Goal: Transaction & Acquisition: Obtain resource

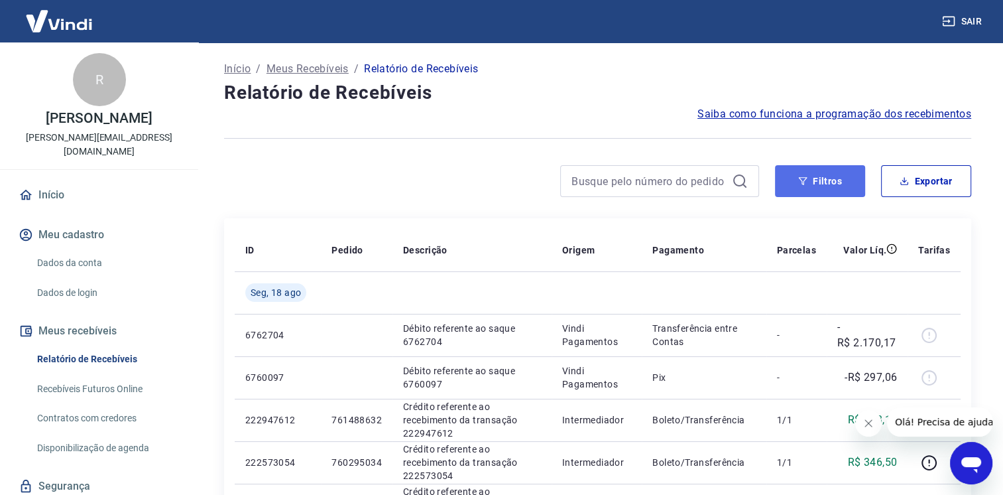
click at [833, 180] on button "Filtros" at bounding box center [820, 181] width 90 height 32
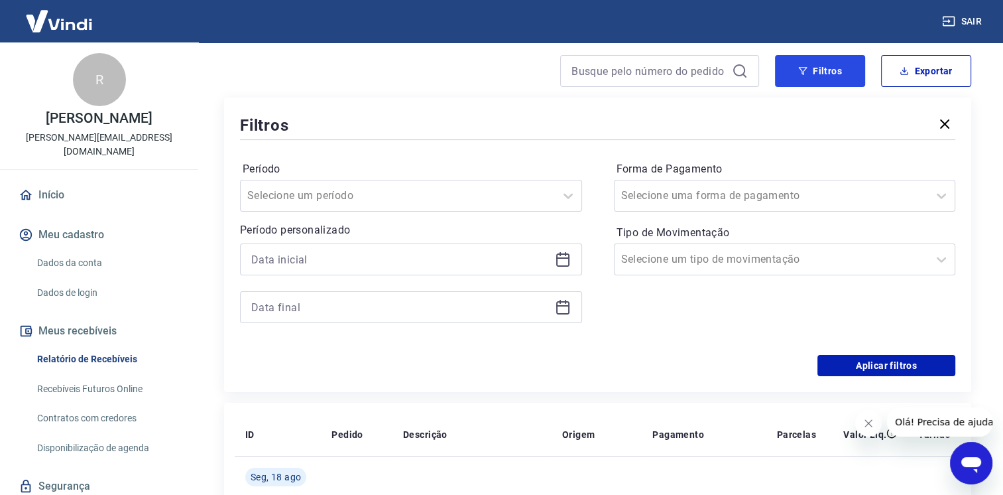
scroll to position [133, 0]
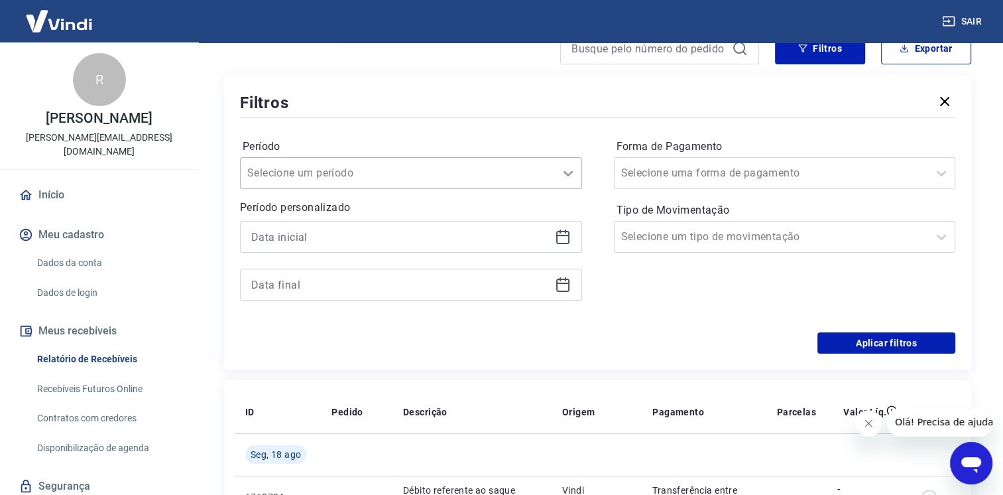
click at [558, 179] on div at bounding box center [568, 173] width 27 height 27
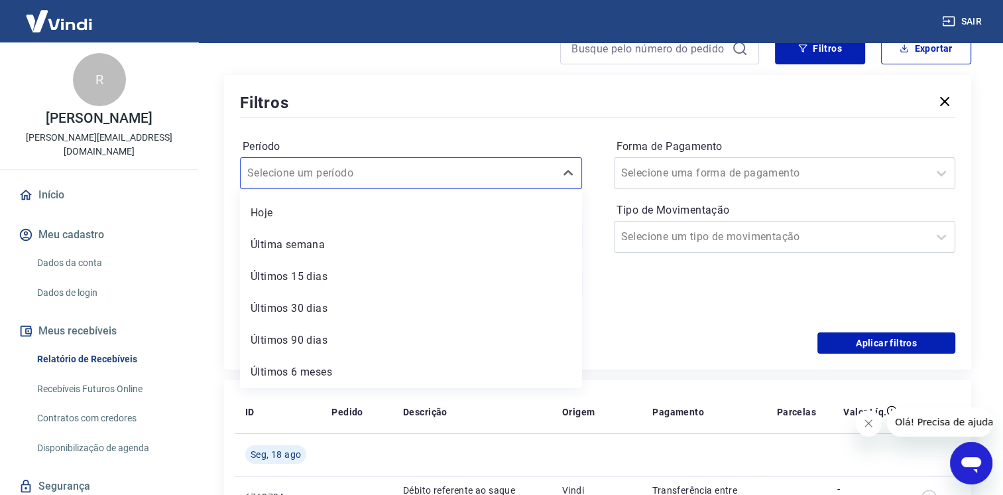
scroll to position [0, 0]
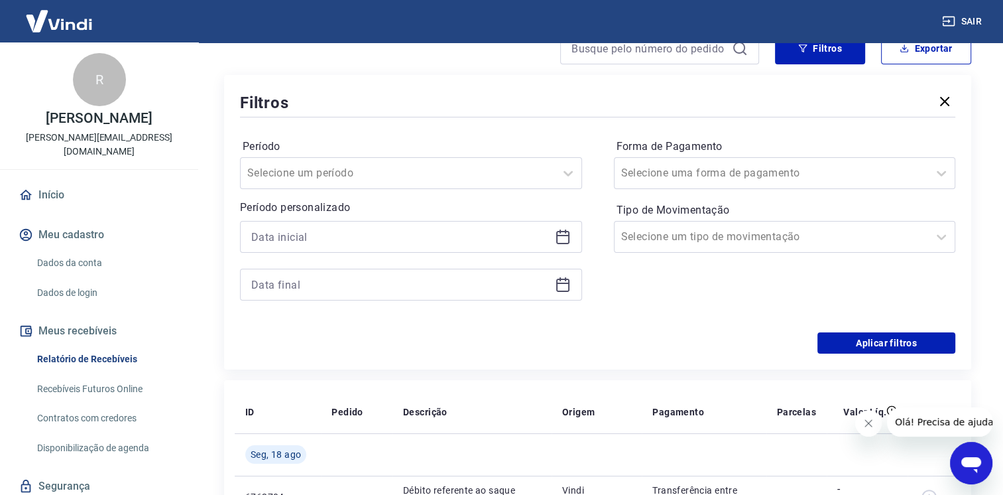
click at [505, 132] on div "Período Selecione um período Período personalizado Forma de Pagamento Selecione…" at bounding box center [597, 226] width 715 height 212
click at [569, 234] on icon at bounding box center [563, 237] width 16 height 16
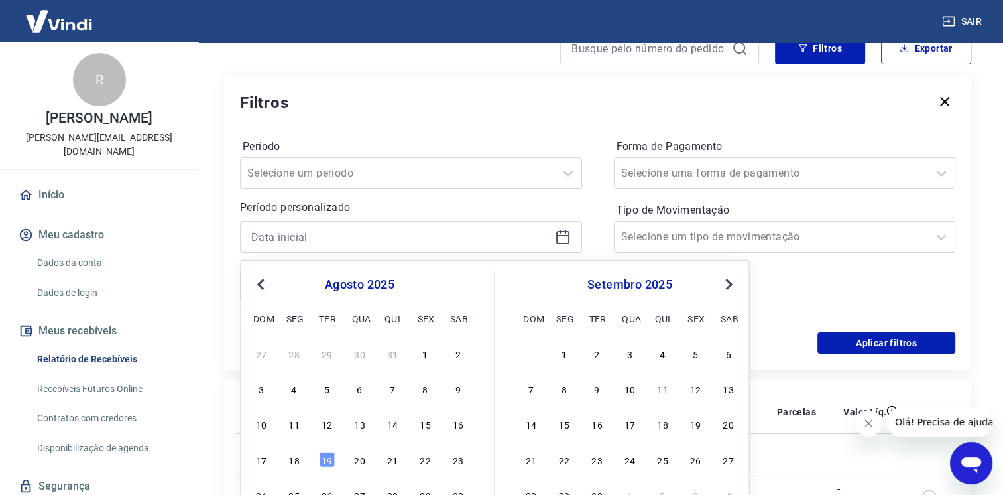
click at [255, 282] on button "Previous Month" at bounding box center [261, 284] width 16 height 16
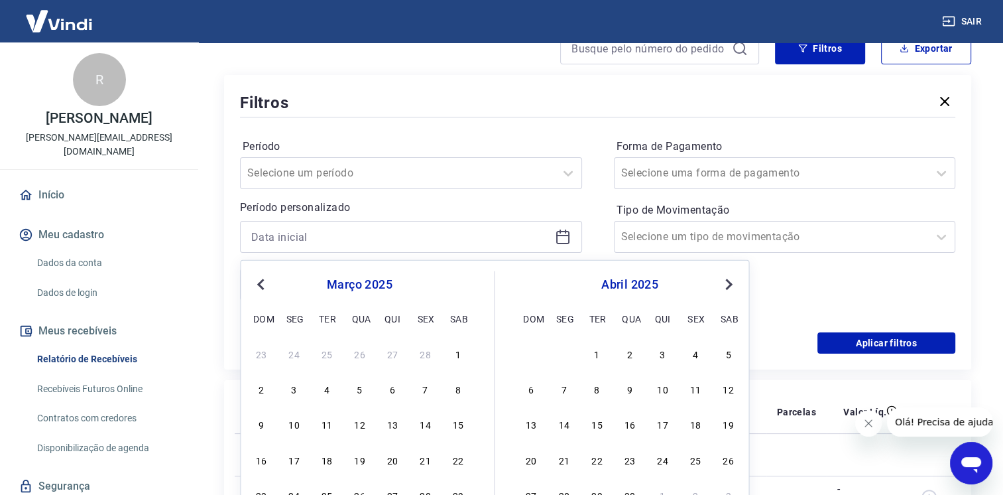
click at [255, 282] on button "Previous Month" at bounding box center [261, 284] width 16 height 16
click at [255, 281] on button "Previous Month" at bounding box center [261, 284] width 16 height 16
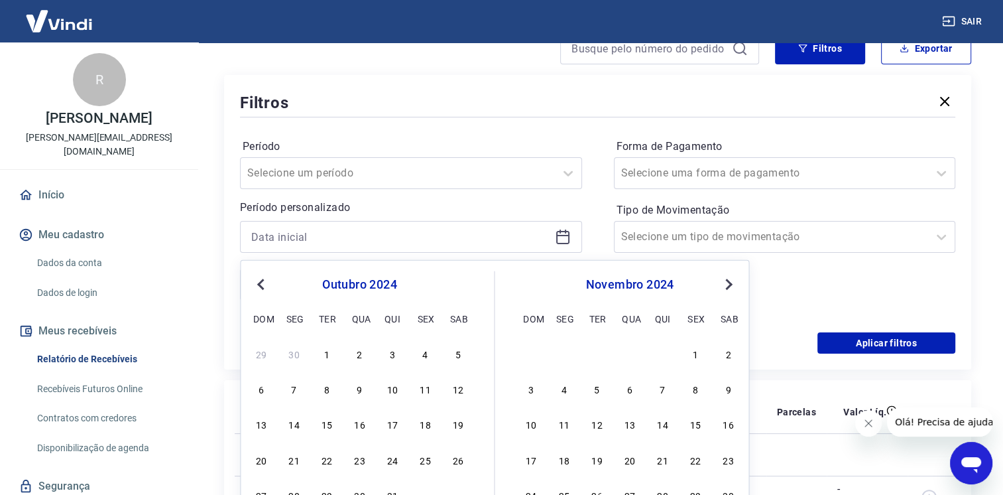
click at [255, 281] on button "Previous Month" at bounding box center [261, 284] width 16 height 16
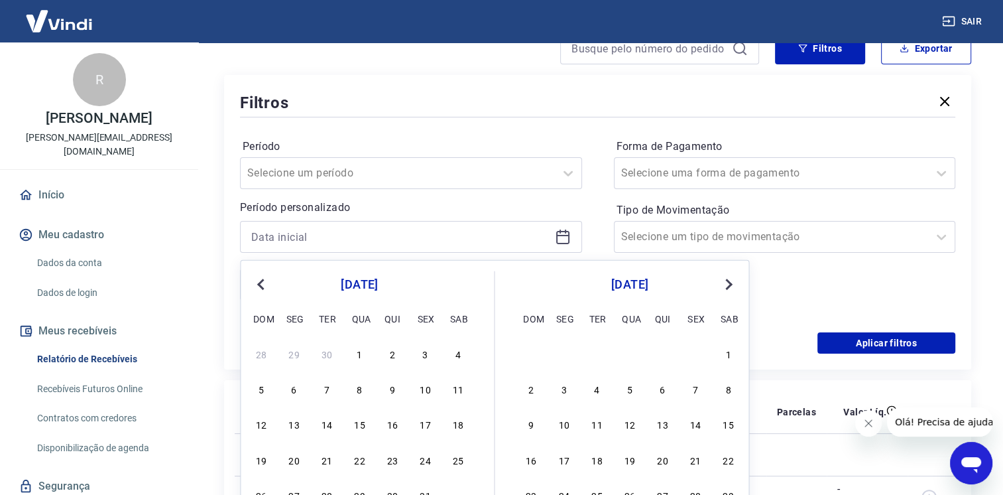
click at [255, 281] on button "Previous Month" at bounding box center [261, 284] width 16 height 16
click at [290, 351] on div "1" at bounding box center [294, 353] width 16 height 16
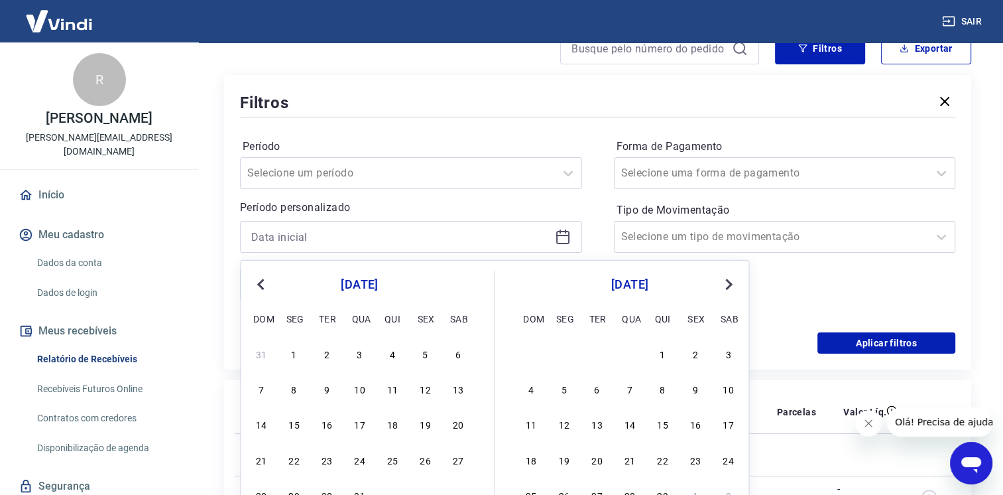
type input "[DATE]"
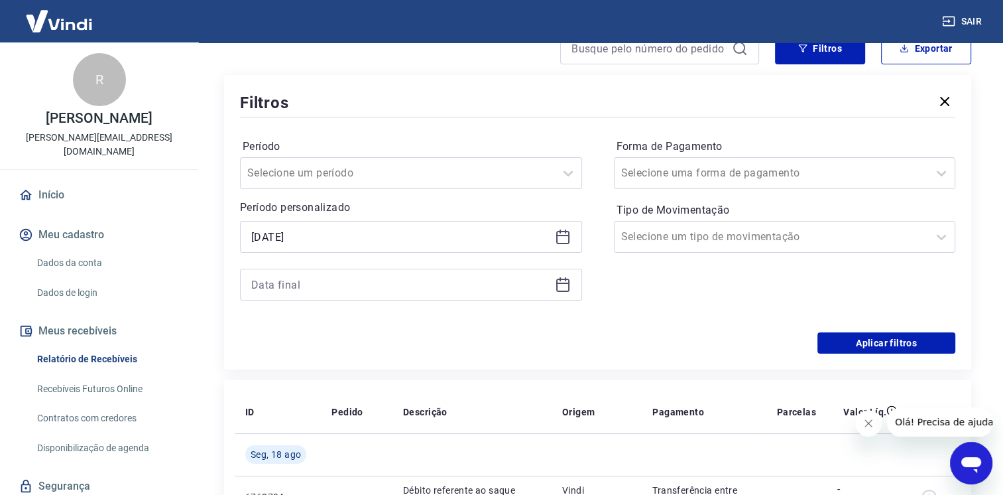
click at [568, 288] on icon at bounding box center [562, 284] width 13 height 13
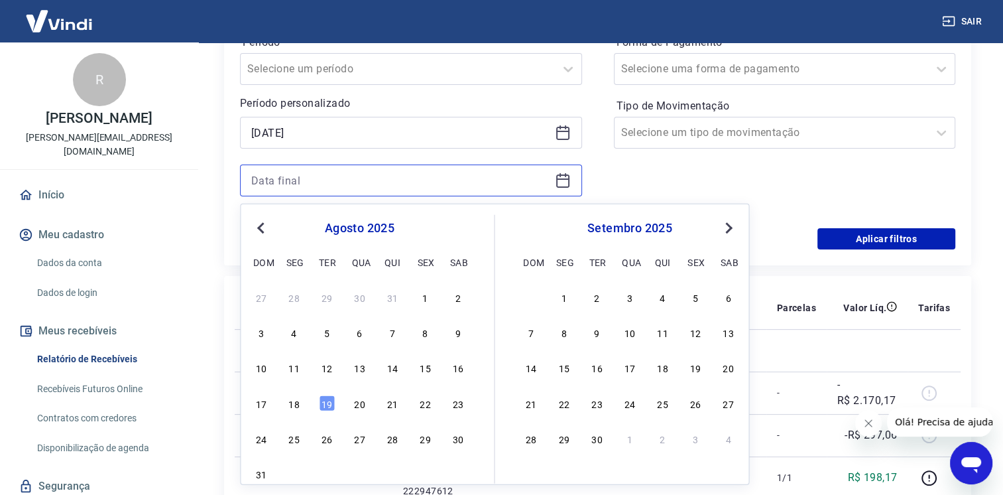
scroll to position [265, 0]
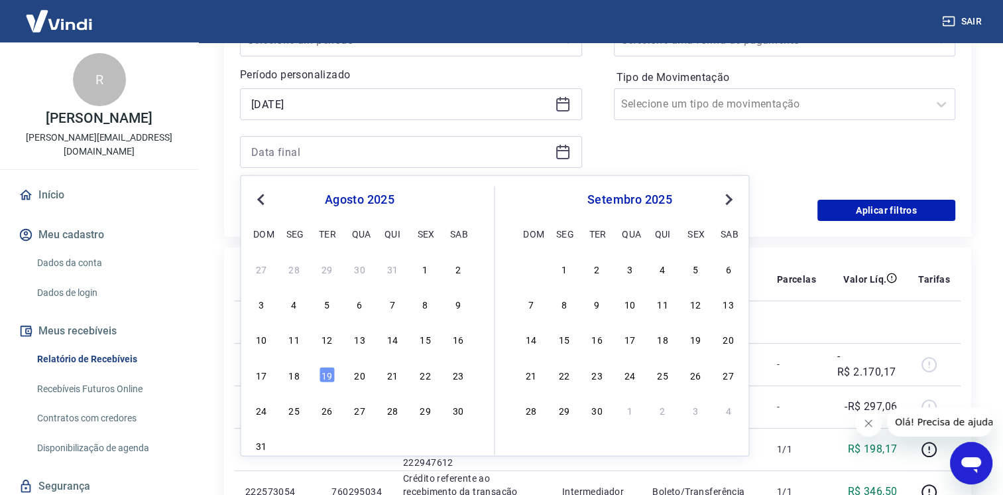
click at [262, 198] on span "Previous Month" at bounding box center [262, 198] width 0 height 15
click at [394, 409] on div "31" at bounding box center [392, 410] width 16 height 16
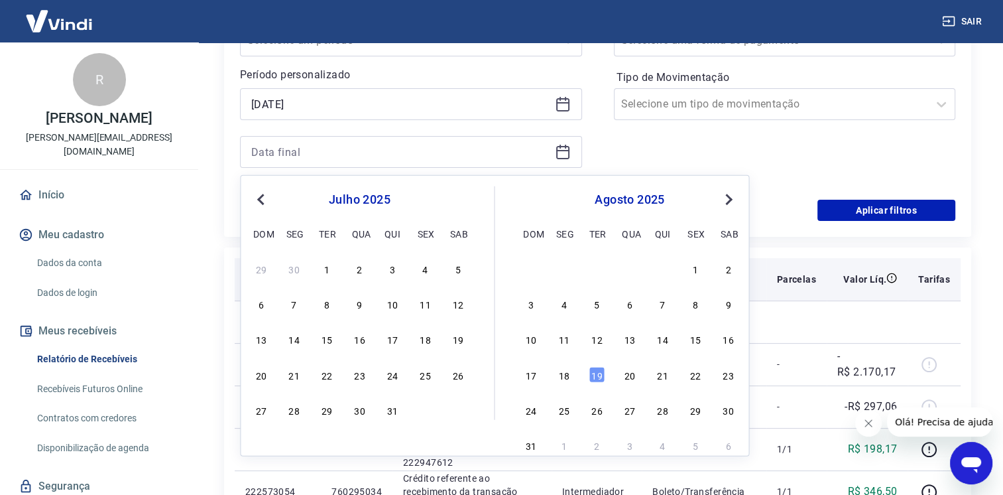
type input "31/07/2025"
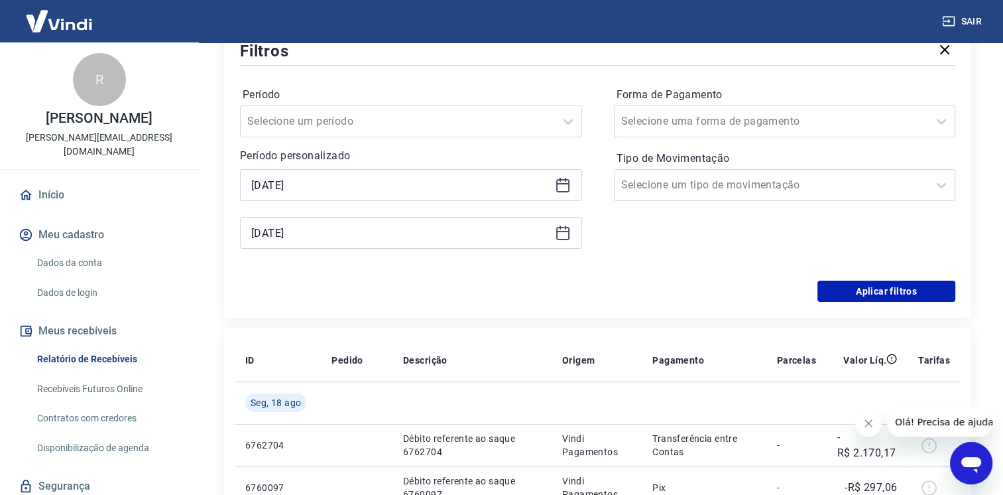
scroll to position [133, 0]
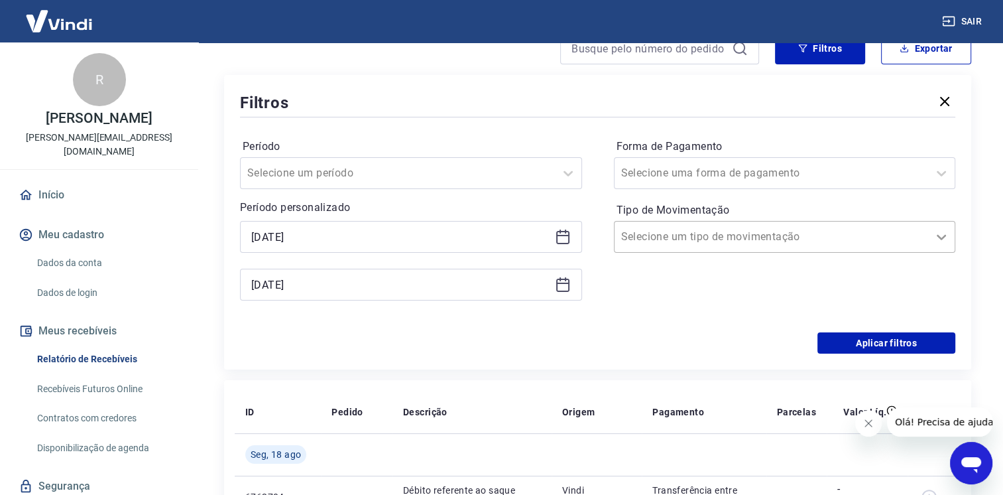
click at [947, 240] on icon at bounding box center [941, 237] width 16 height 16
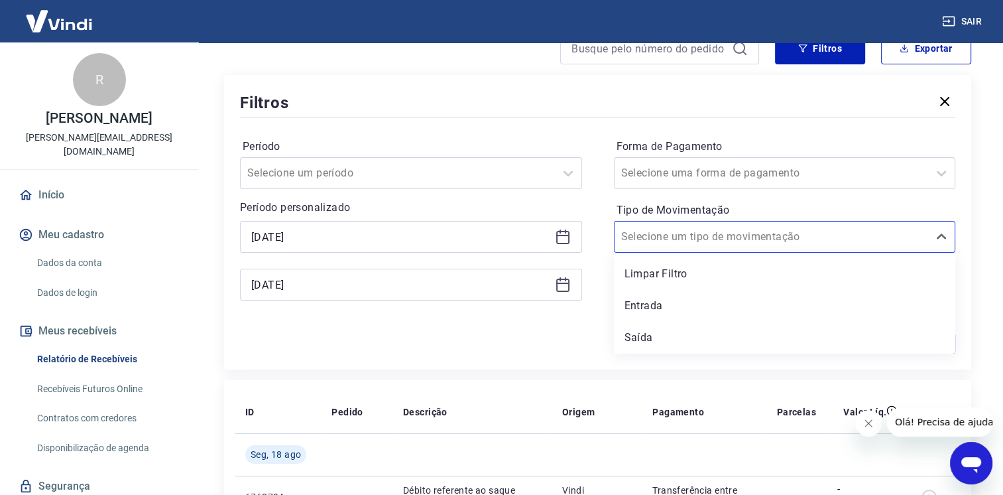
click at [660, 196] on div "Forma de Pagamento Selecione uma forma de pagamento Tipo de Movimentação option…" at bounding box center [785, 226] width 342 height 180
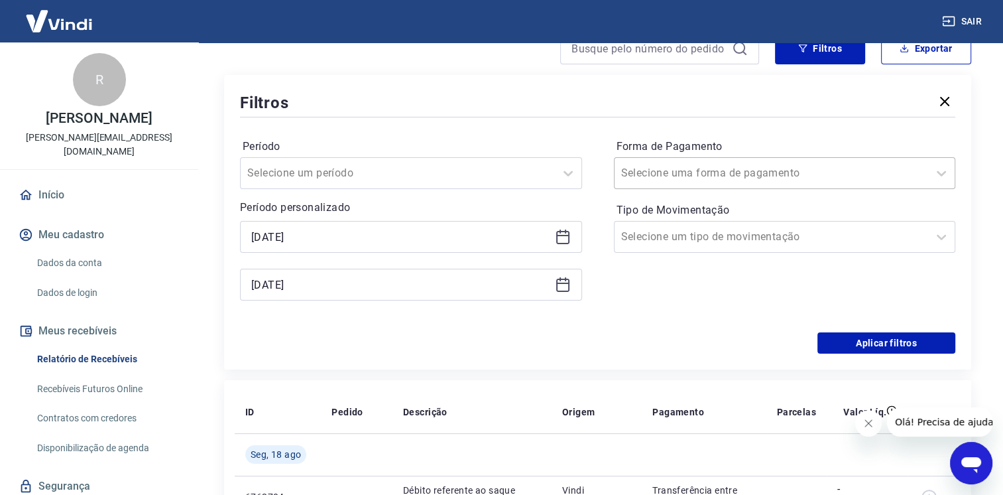
click at [713, 171] on input "Forma de Pagamento" at bounding box center [688, 173] width 134 height 16
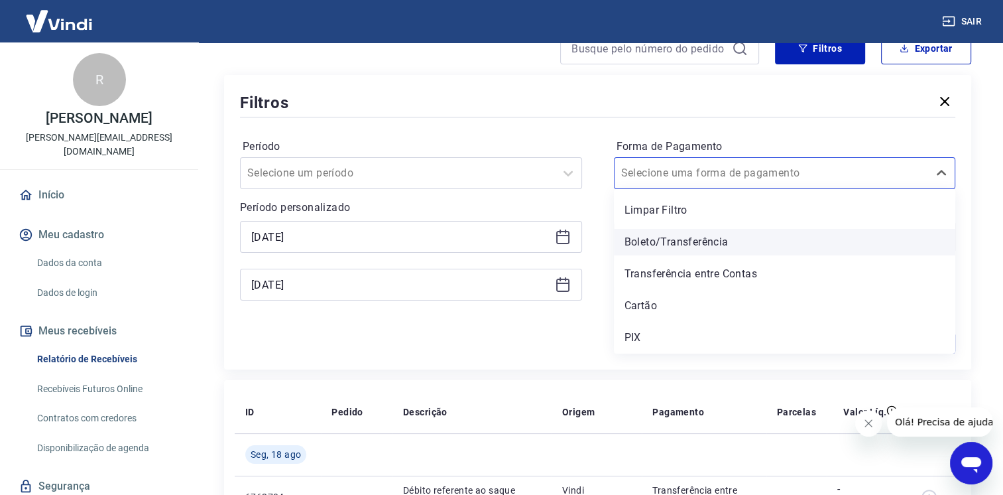
click at [679, 239] on div "Boleto/Transferência" at bounding box center [785, 242] width 342 height 27
click at [746, 241] on div at bounding box center [771, 236] width 301 height 19
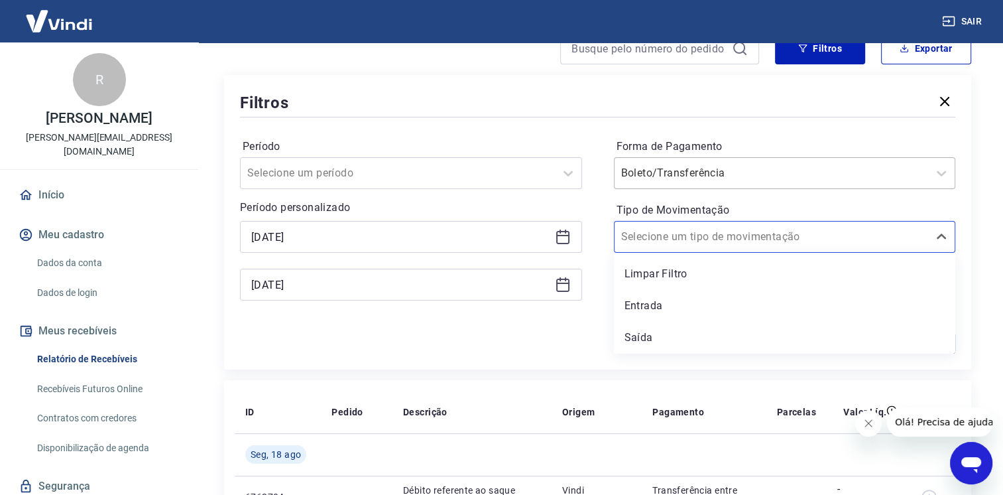
click at [924, 174] on div "Boleto/Transferência" at bounding box center [772, 173] width 314 height 24
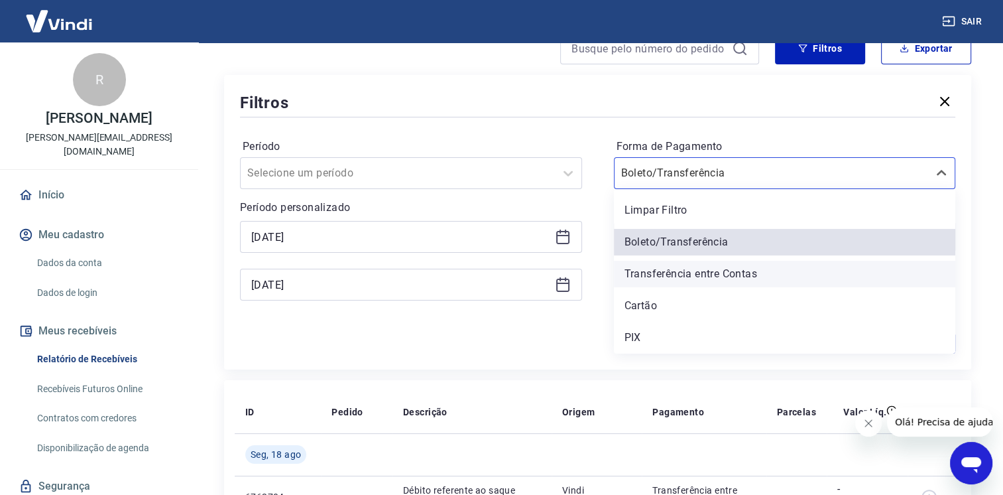
click at [712, 278] on div "Transferência entre Contas" at bounding box center [785, 274] width 342 height 27
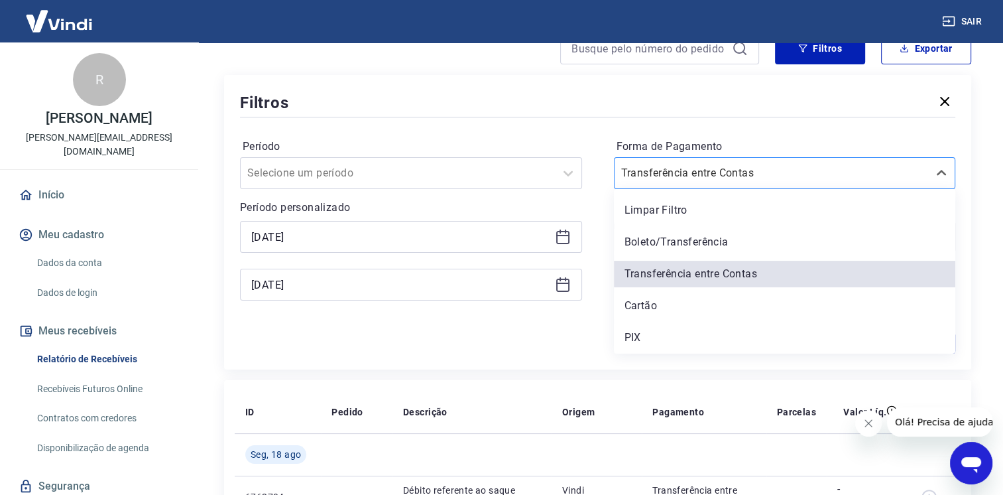
click at [814, 175] on div at bounding box center [771, 173] width 301 height 19
click at [686, 217] on div "Limpar Filtro" at bounding box center [785, 210] width 342 height 27
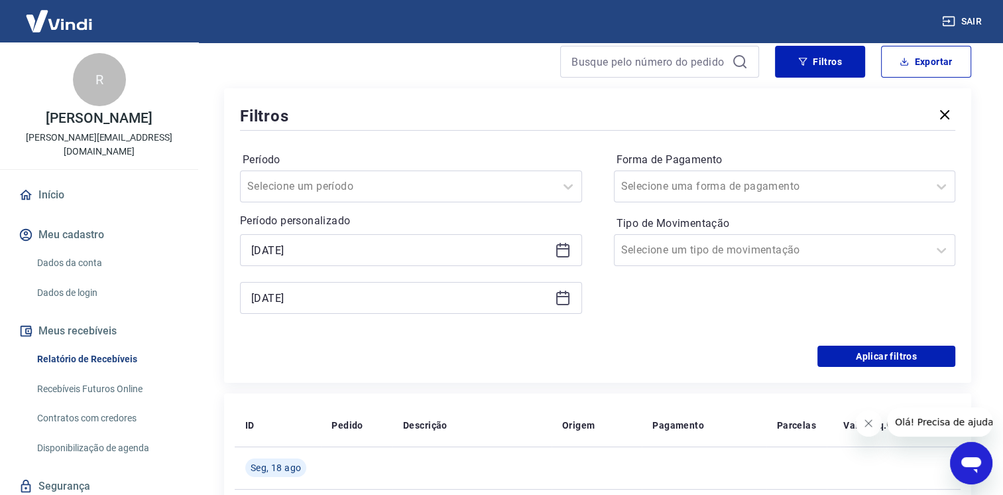
scroll to position [199, 0]
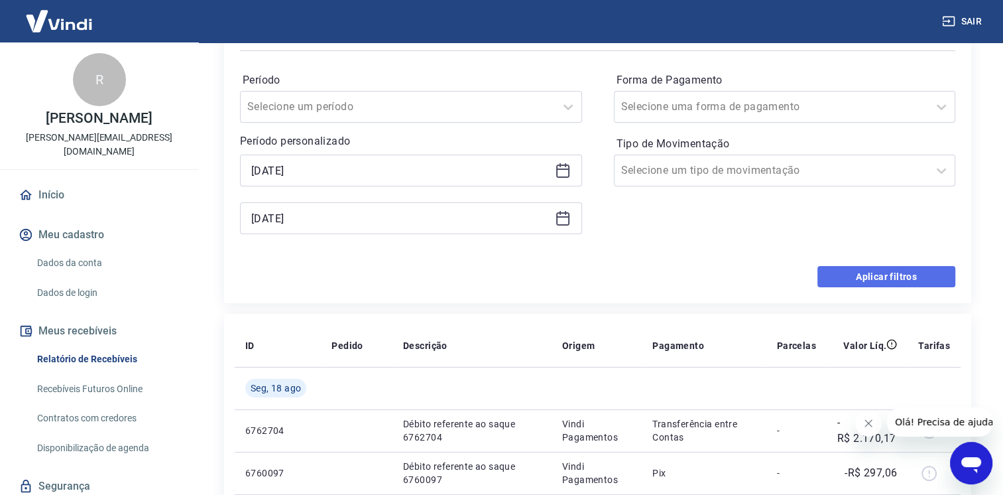
click at [880, 276] on button "Aplicar filtros" at bounding box center [886, 276] width 138 height 21
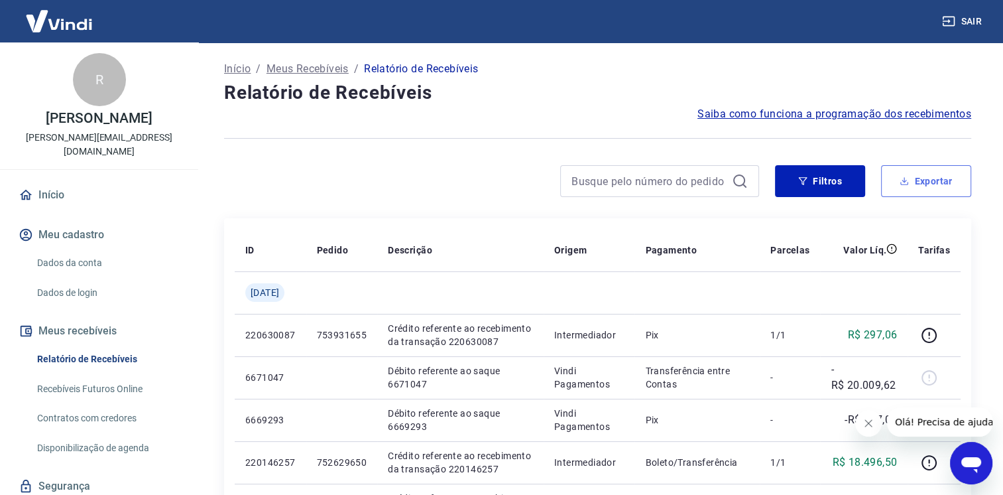
click at [919, 177] on button "Exportar" at bounding box center [926, 181] width 90 height 32
type input "[DATE]"
type input "31/07/2025"
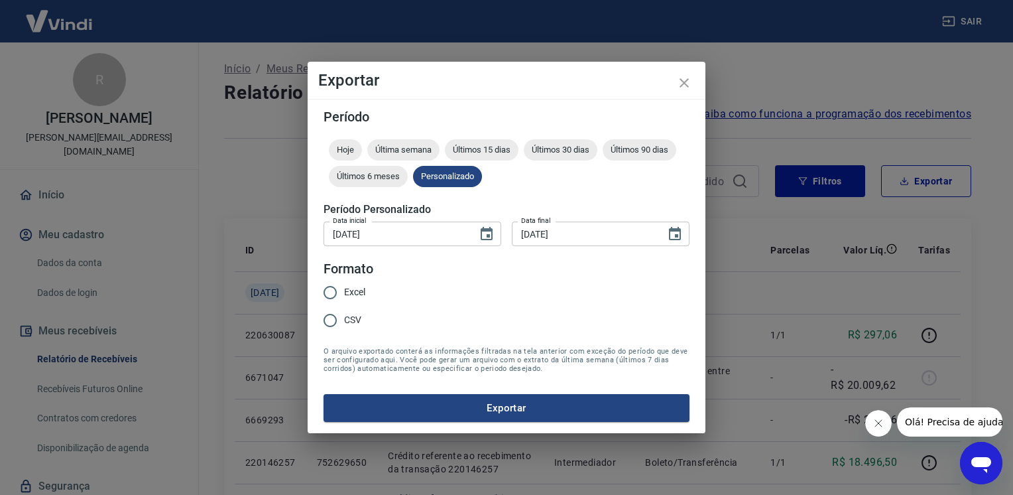
click at [338, 294] on input "Excel" at bounding box center [330, 292] width 28 height 28
radio input "true"
click at [518, 407] on button "Exportar" at bounding box center [506, 408] width 366 height 28
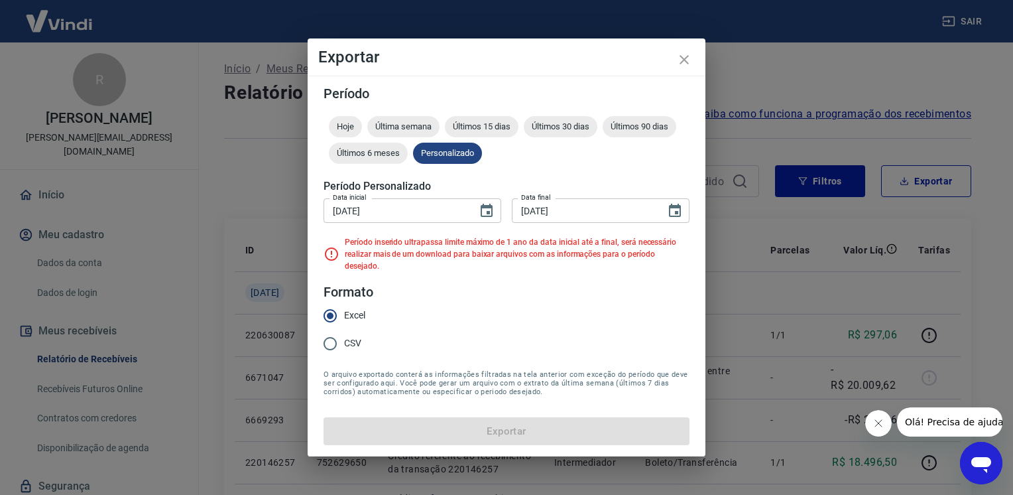
click at [428, 252] on p "Período inserido ultrapassa limite máximo de 1 ano da data inicial até a final,…" at bounding box center [517, 254] width 345 height 36
click at [485, 219] on icon "Choose date, selected date is 1 de jan de 2024" at bounding box center [487, 211] width 16 height 16
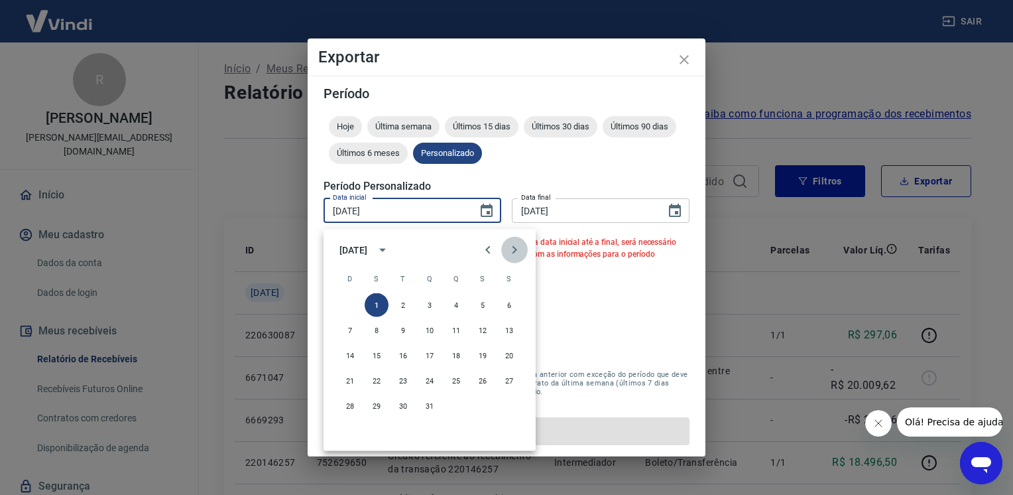
click at [512, 243] on icon "Next month" at bounding box center [514, 250] width 16 height 16
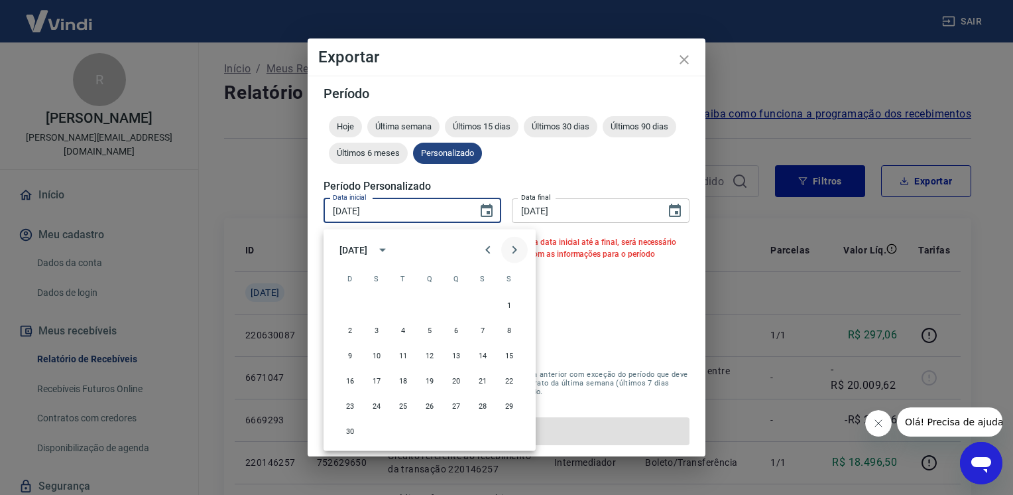
click at [512, 243] on icon "Next month" at bounding box center [514, 250] width 16 height 16
click at [375, 306] on button "1" at bounding box center [377, 305] width 24 height 24
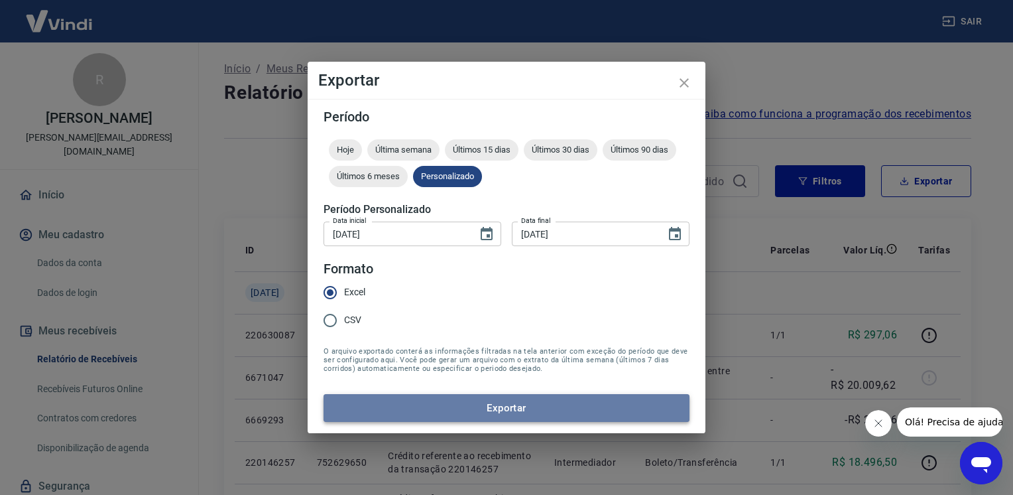
click at [485, 402] on button "Exportar" at bounding box center [506, 408] width 366 height 28
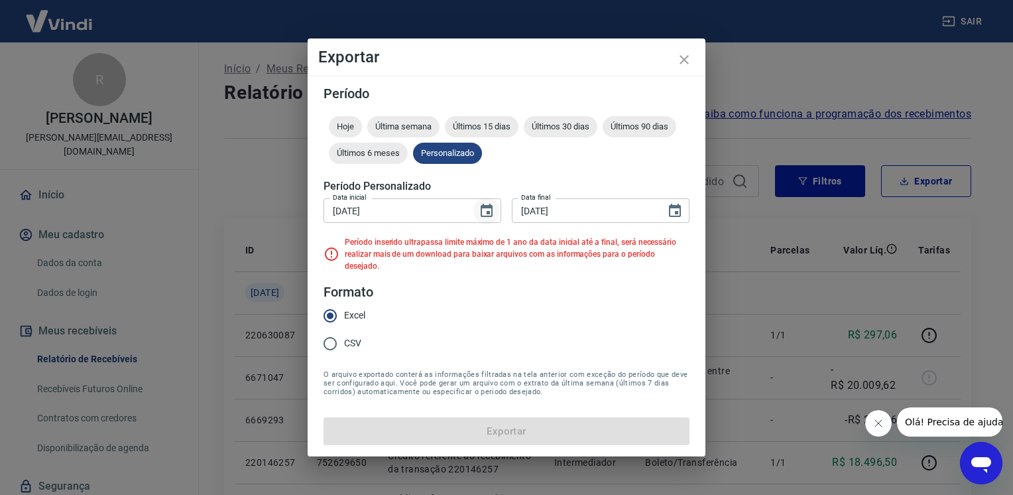
click at [486, 217] on icon "Choose date, selected date is 1 de jul de 2024" at bounding box center [487, 211] width 16 height 16
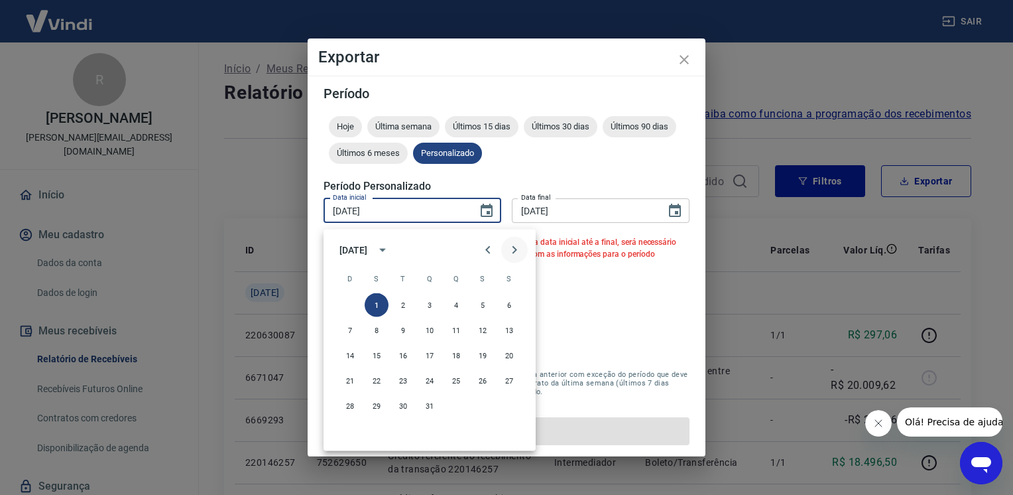
click at [518, 243] on icon "Next month" at bounding box center [514, 250] width 16 height 16
click at [459, 302] on button "1" at bounding box center [456, 305] width 24 height 24
type input "01/08/2024"
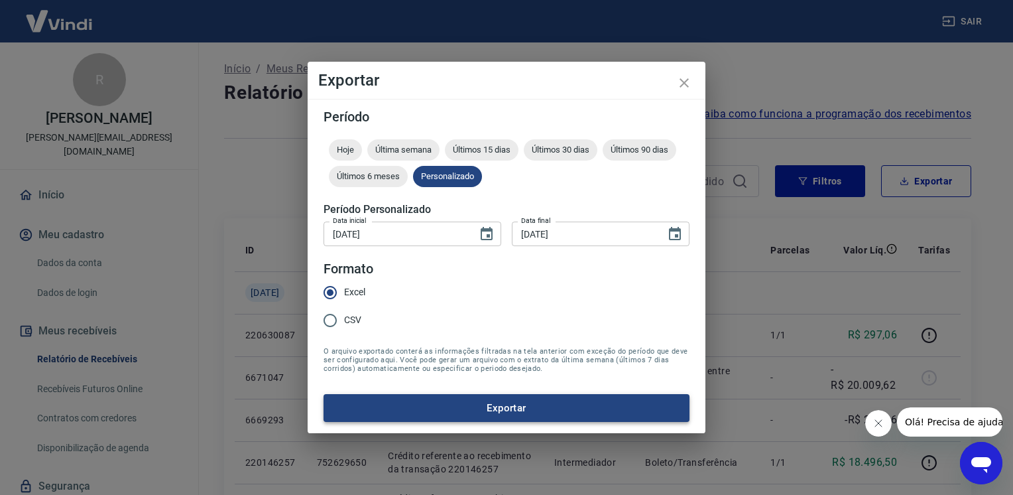
click at [465, 405] on button "Exportar" at bounding box center [506, 408] width 366 height 28
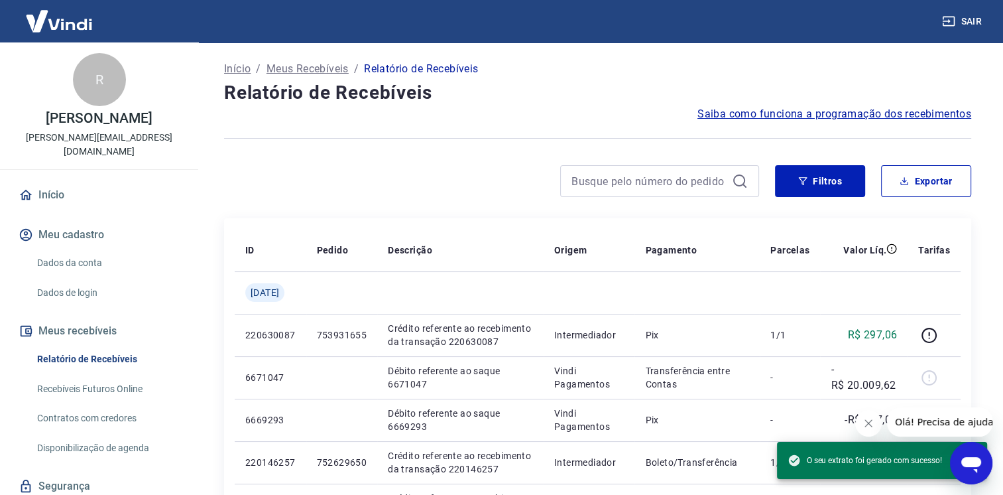
click at [970, 467] on icon "Abrir janela de mensagens" at bounding box center [971, 463] width 24 height 24
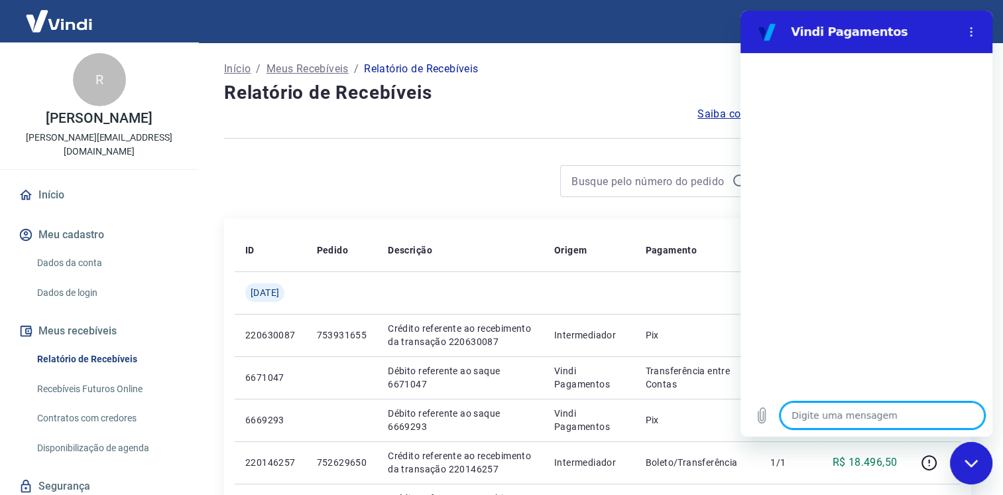
type textarea "B"
type textarea "x"
type textarea "Bo"
type textarea "x"
type textarea "Boa"
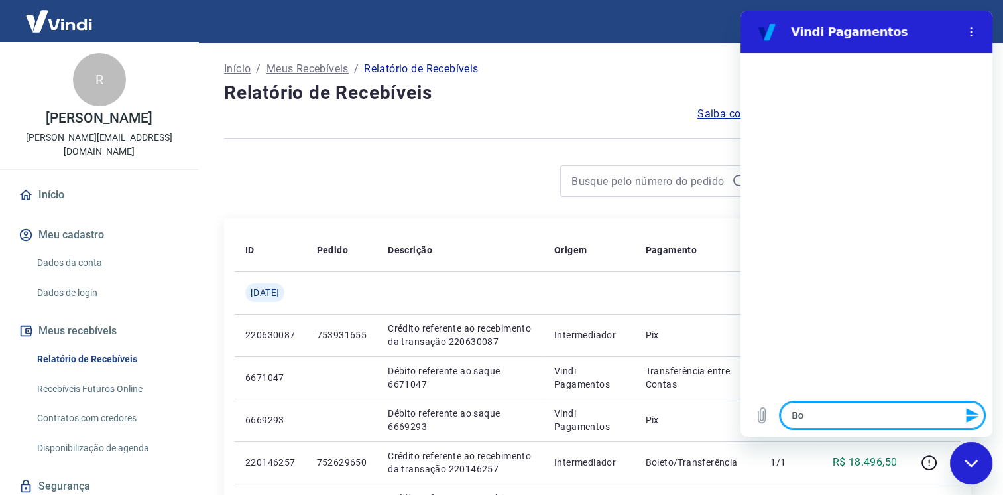
type textarea "x"
type textarea "Boa"
type textarea "x"
type textarea "Boa t"
type textarea "x"
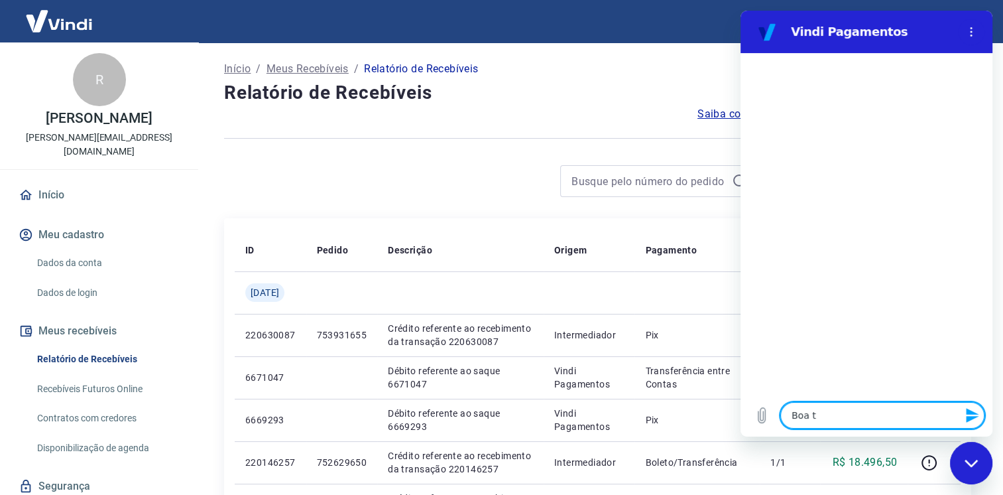
type textarea "Boa ta"
type textarea "x"
type textarea "Boa tar"
type textarea "x"
type textarea "Boa tard"
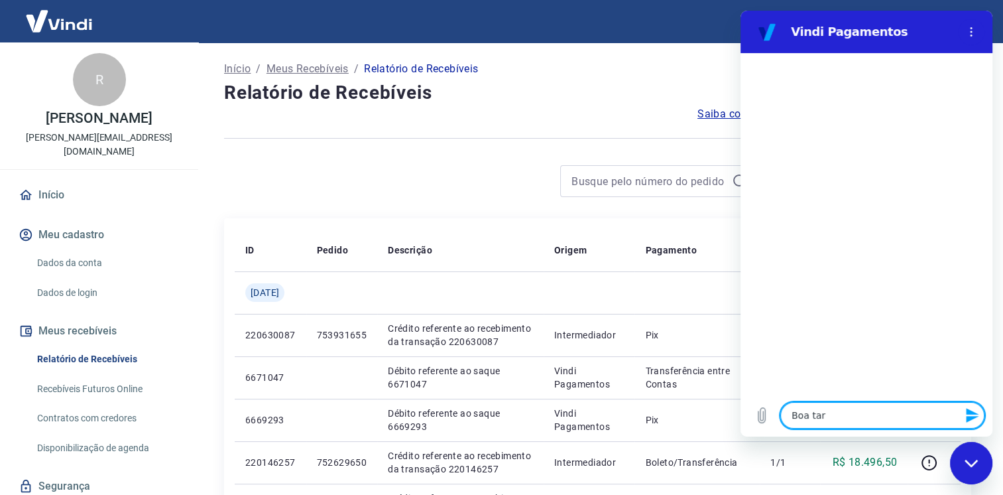
type textarea "x"
type textarea "Boa tarde"
type textarea "x"
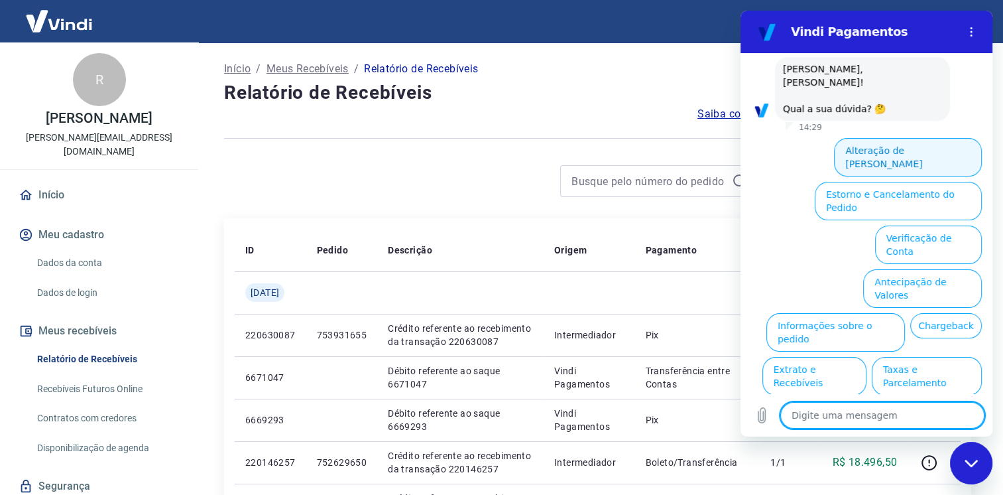
scroll to position [80, 0]
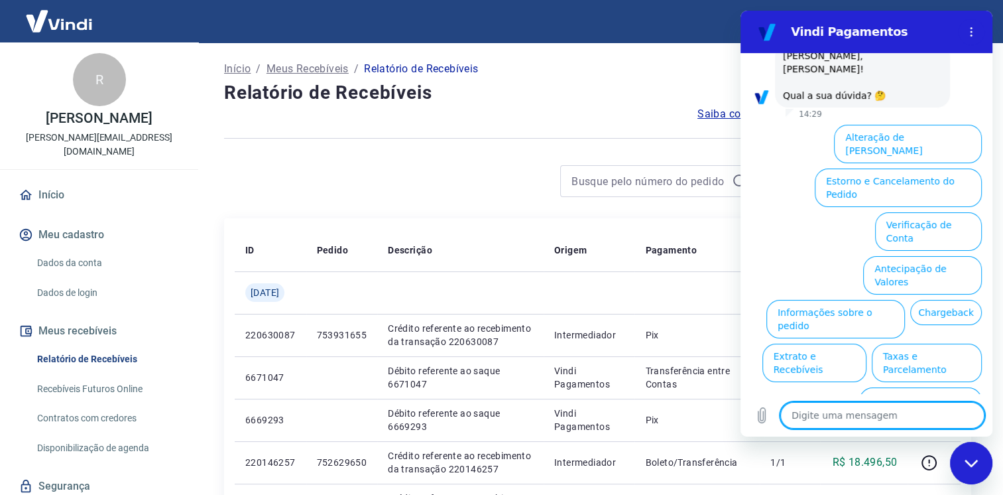
click at [801, 416] on textarea at bounding box center [882, 415] width 204 height 27
type textarea "g"
type textarea "x"
type textarea "go"
type textarea "x"
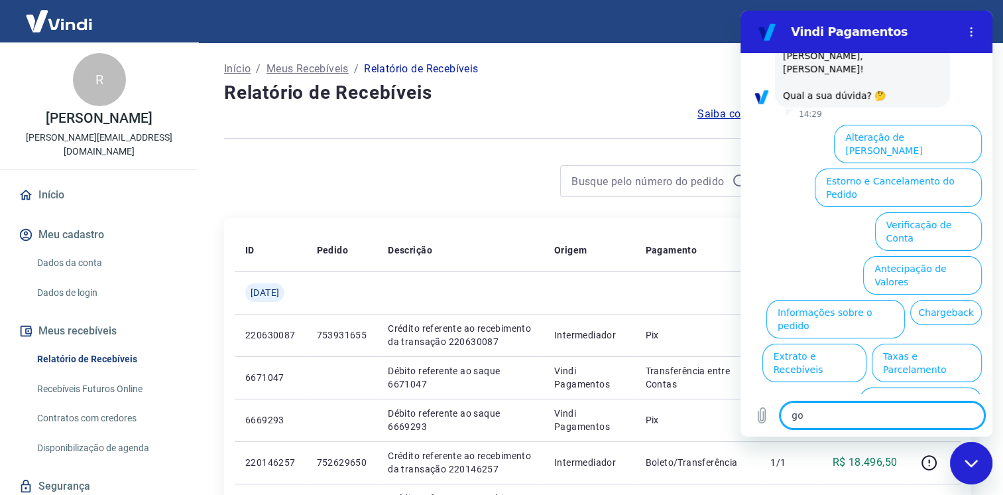
type textarea "gos"
type textarea "x"
type textarea "gost"
type textarea "x"
type textarea "gosta"
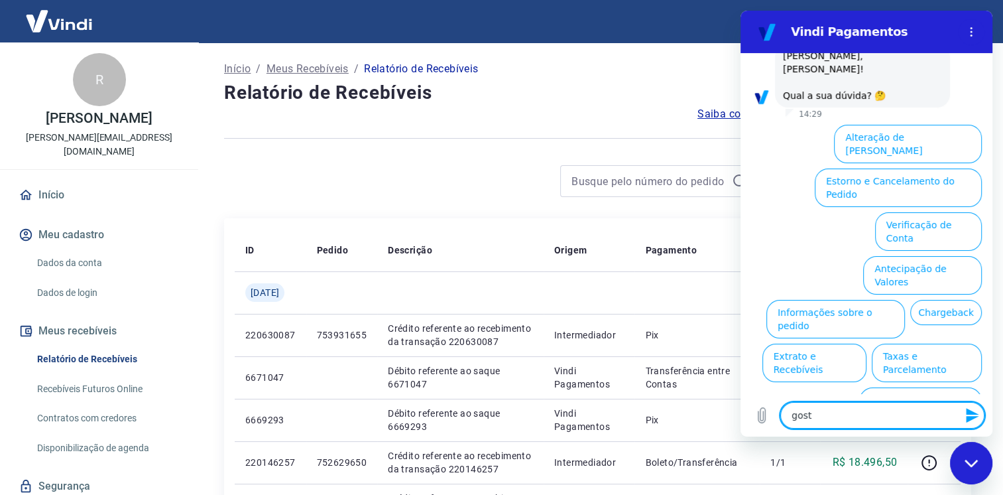
type textarea "x"
type textarea "gostar"
type textarea "x"
type textarea "gostari"
type textarea "x"
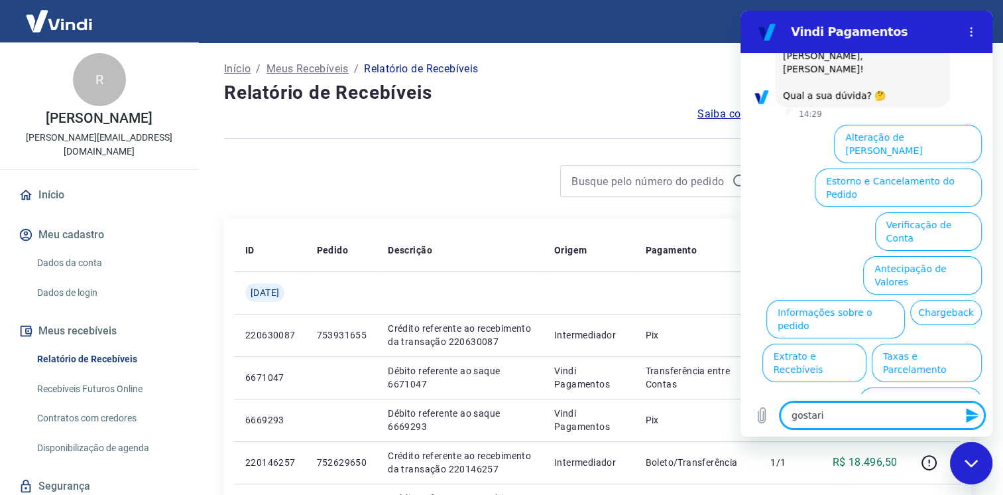
type textarea "gostaria"
type textarea "x"
type textarea "gostaria"
type textarea "x"
type textarea "gostaria d"
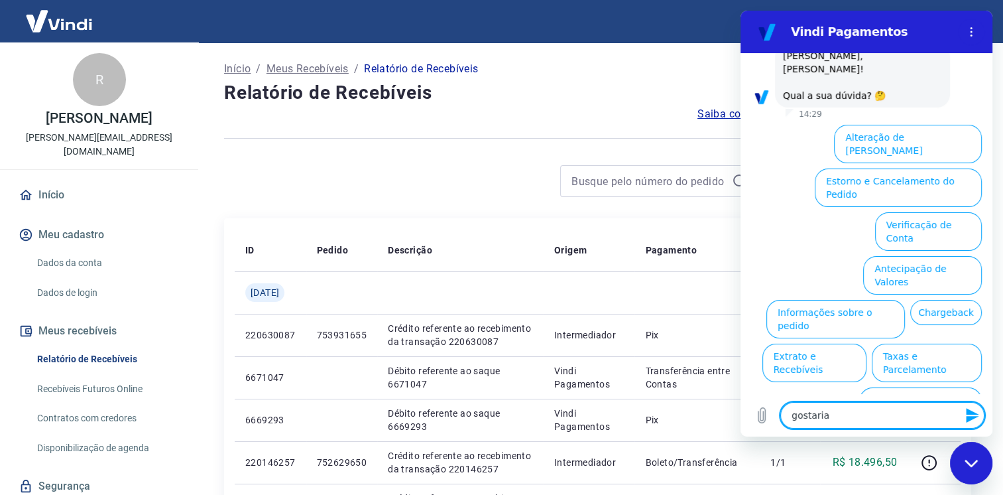
type textarea "x"
type textarea "gostaria de"
type textarea "x"
type textarea "gostaria de"
type textarea "x"
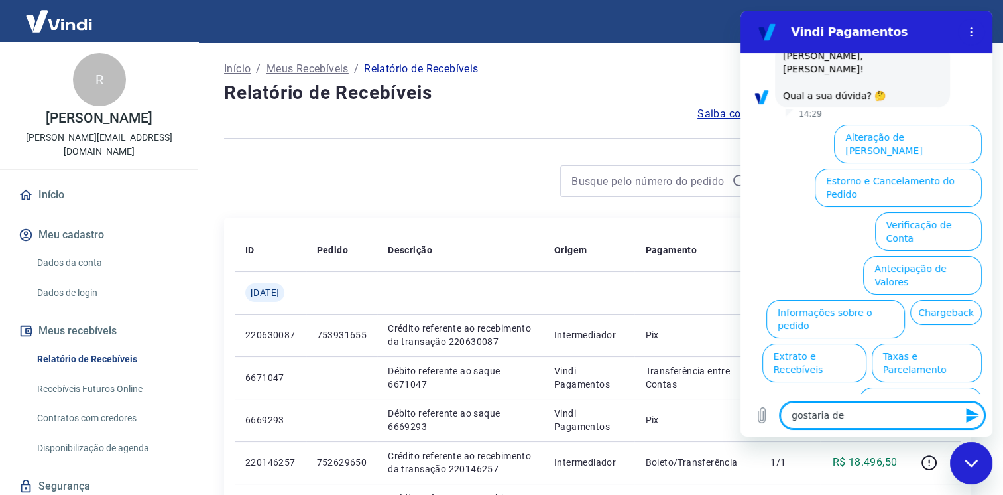
type textarea "gostaria de s"
type textarea "x"
type textarea "gostaria de sa"
type textarea "x"
type textarea "gostaria de sab"
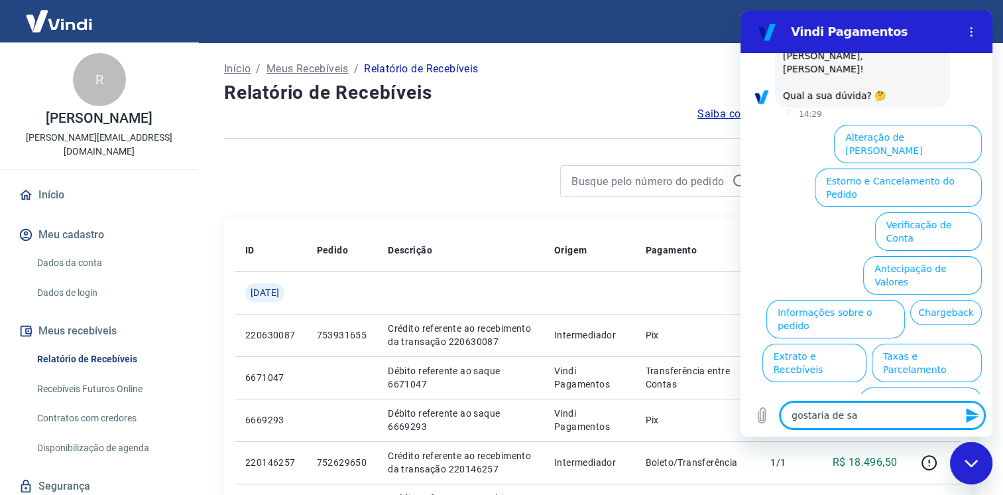
type textarea "x"
type textarea "gostaria de sabe"
type textarea "x"
type textarea "gostaria de saber"
type textarea "x"
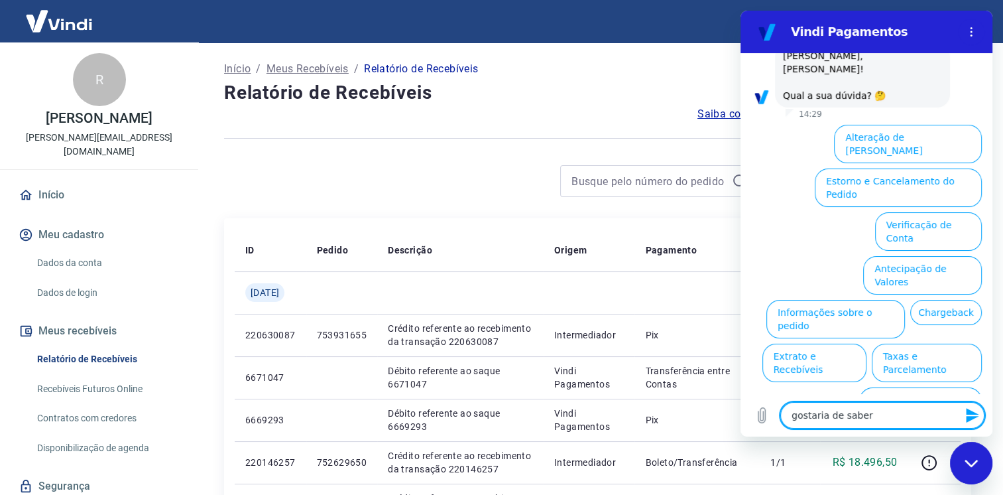
type textarea "gostaria de sabe"
type textarea "x"
type textarea "gostaria de sab"
type textarea "x"
type textarea "gostaria de sa"
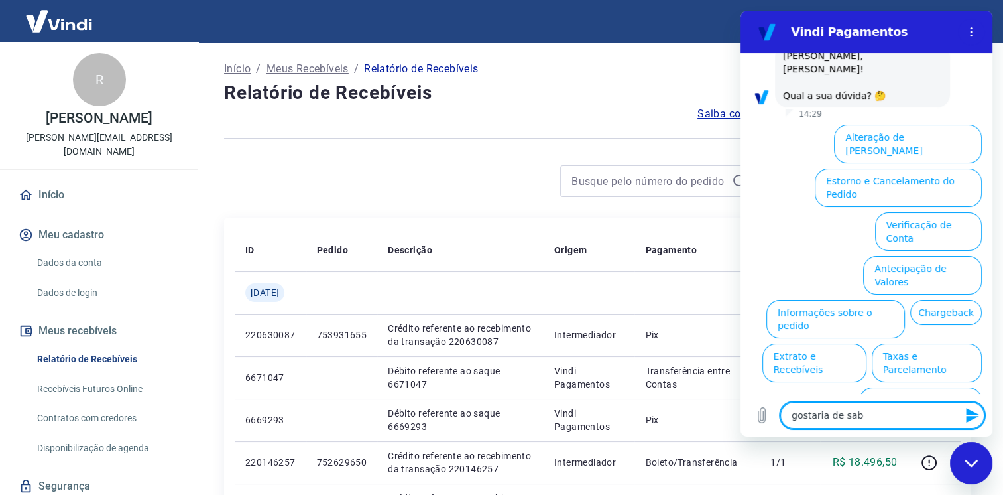
type textarea "x"
type textarea "gostaria de s"
type textarea "x"
type textarea "gostaria de"
type textarea "x"
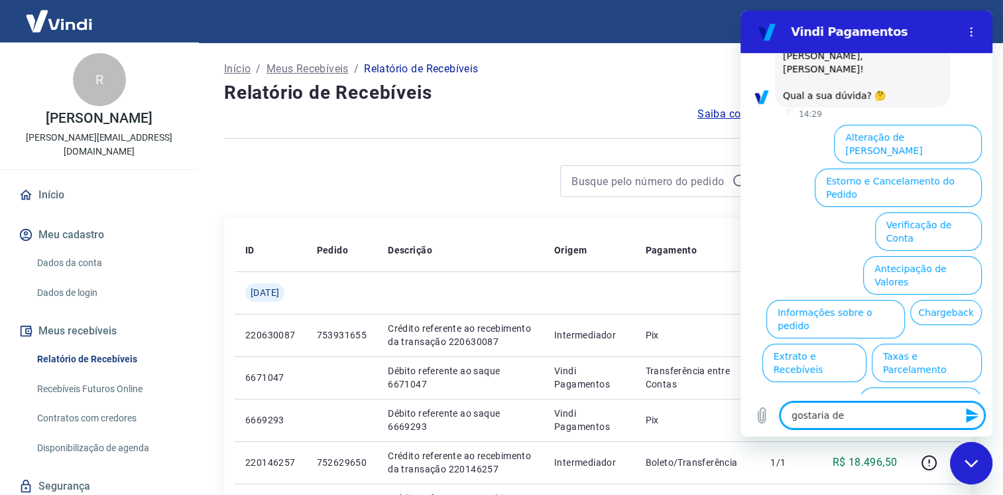
type textarea "gostaria de c"
type textarea "x"
type textarea "gostaria de cr"
type textarea "x"
type textarea "gostaria de cri"
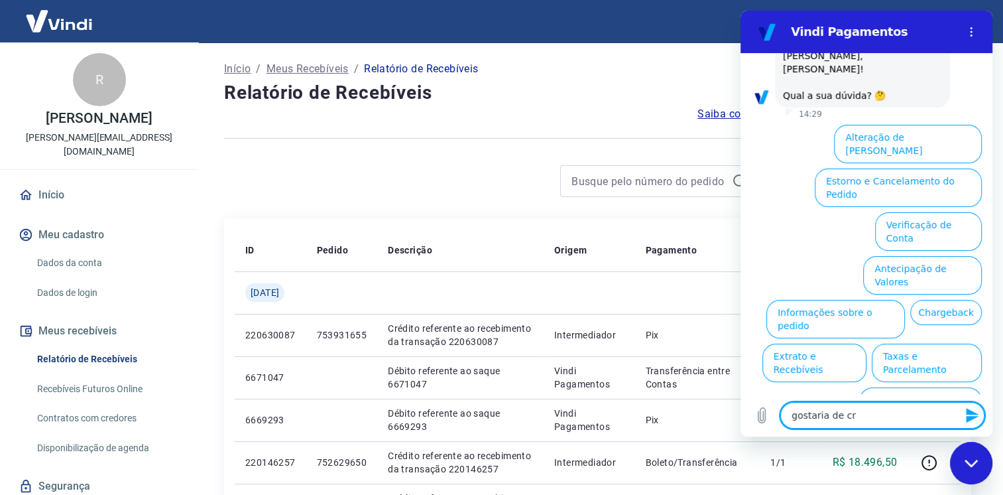
type textarea "x"
type textarea "gostaria de cria"
type textarea "x"
type textarea "gostaria de criar"
type textarea "x"
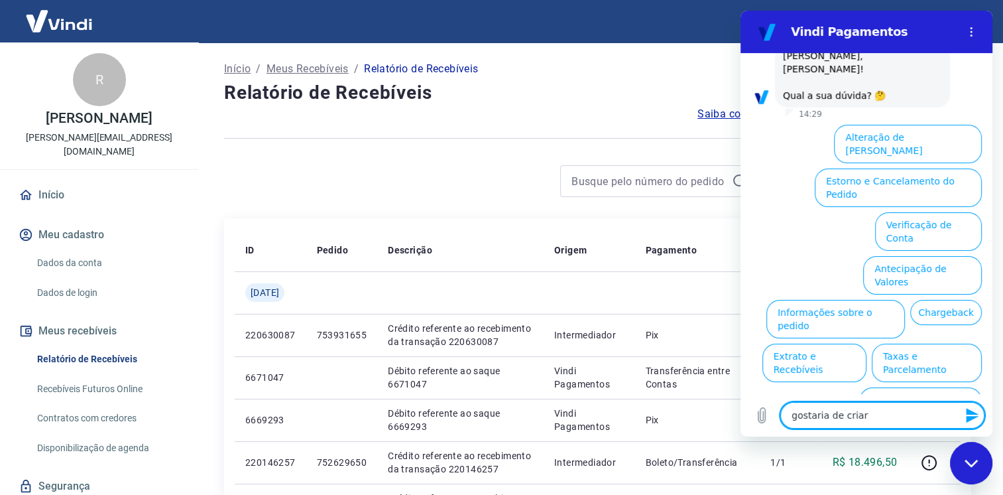
type textarea "gostaria de criar"
type textarea "x"
type textarea "gostaria de criar u"
type textarea "x"
type textarea "gostaria de criar um"
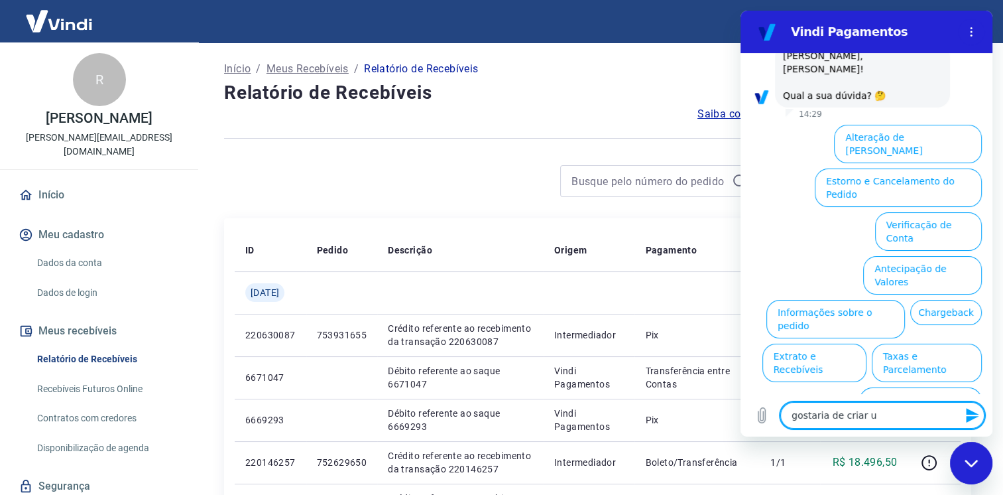
type textarea "x"
type textarea "gostaria de criar um"
type textarea "x"
type textarea "gostaria de criar um n"
type textarea "x"
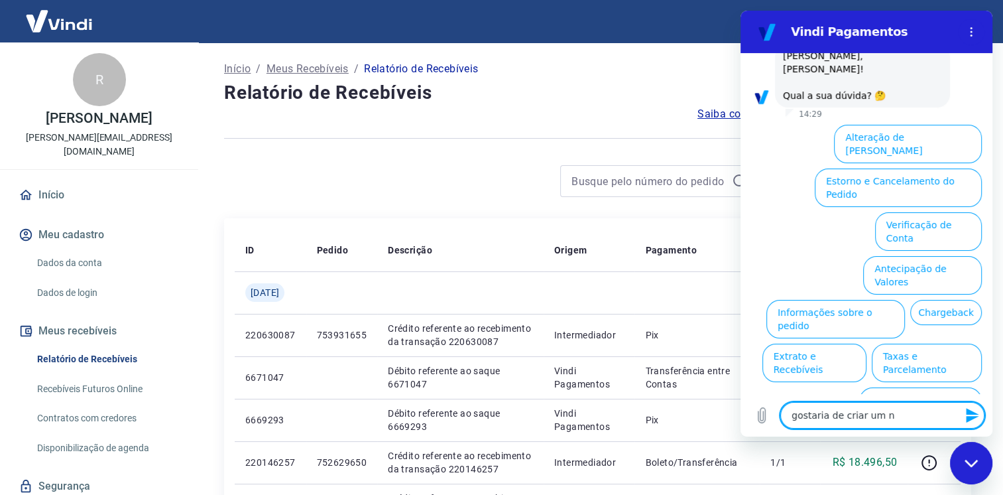
type textarea "gostaria de criar um no"
type textarea "x"
type textarea "gostaria de criar um nobv"
type textarea "x"
type textarea "gostaria de criar um nobvo"
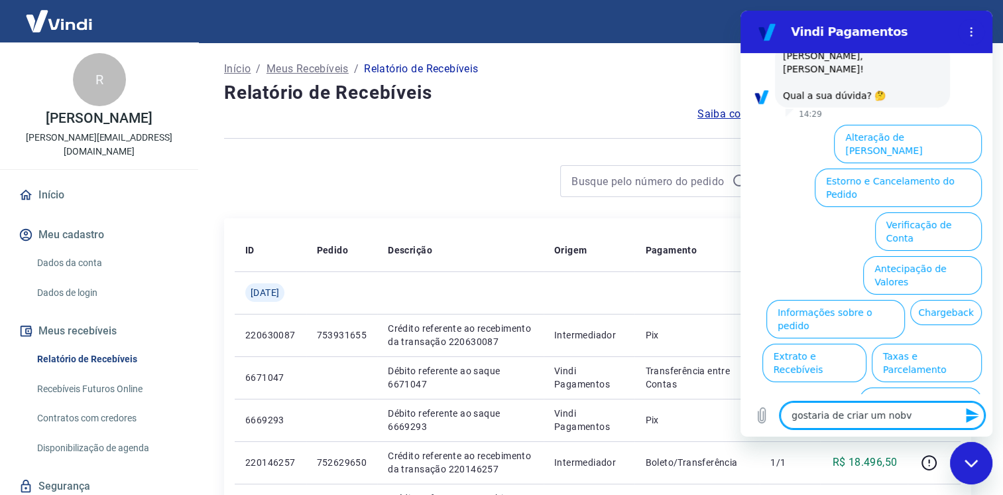
type textarea "x"
type textarea "gostaria de criar um nobvo"
type textarea "x"
type textarea "gostaria de criar um nobvo"
type textarea "x"
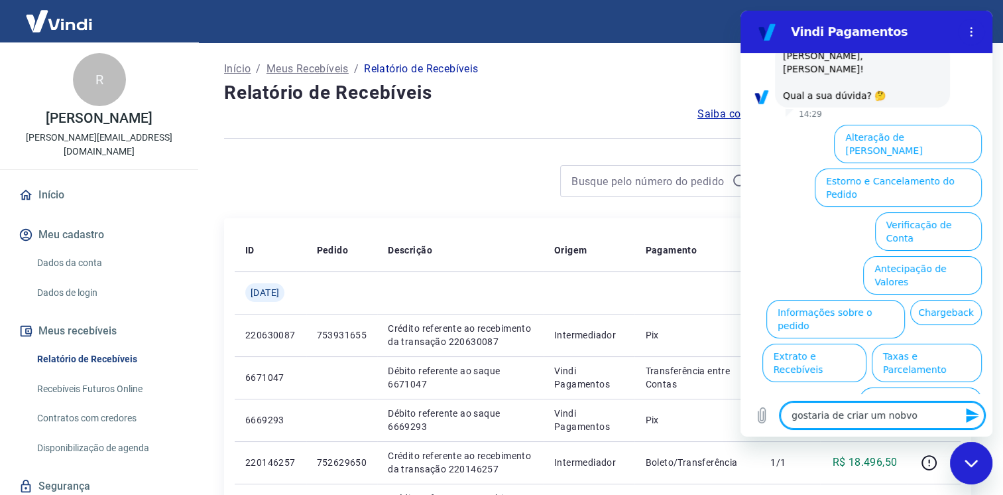
type textarea "gostaria de criar um nobv"
type textarea "x"
type textarea "gostaria de criar um nob"
type textarea "x"
type textarea "gostaria de criar um no"
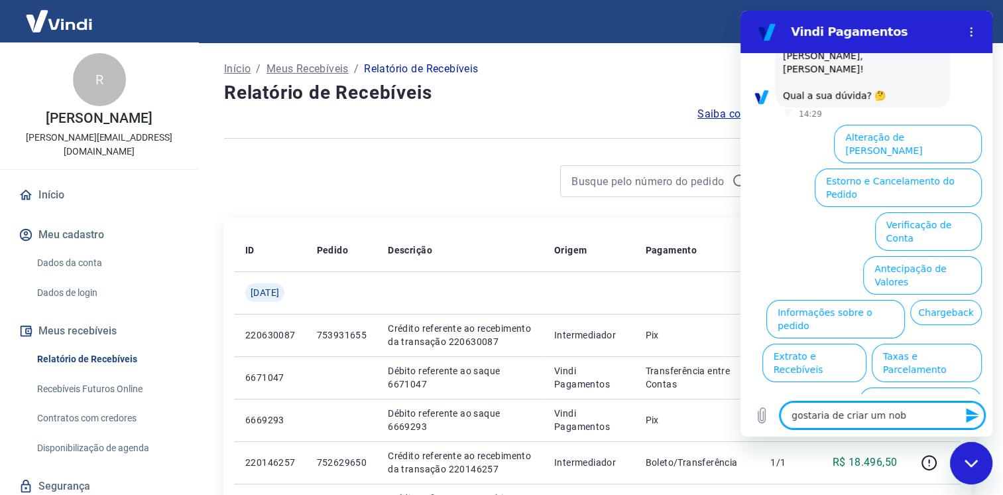
type textarea "x"
type textarea "gostaria de criar um n"
type textarea "x"
type textarea "gostaria de criar um no"
type textarea "x"
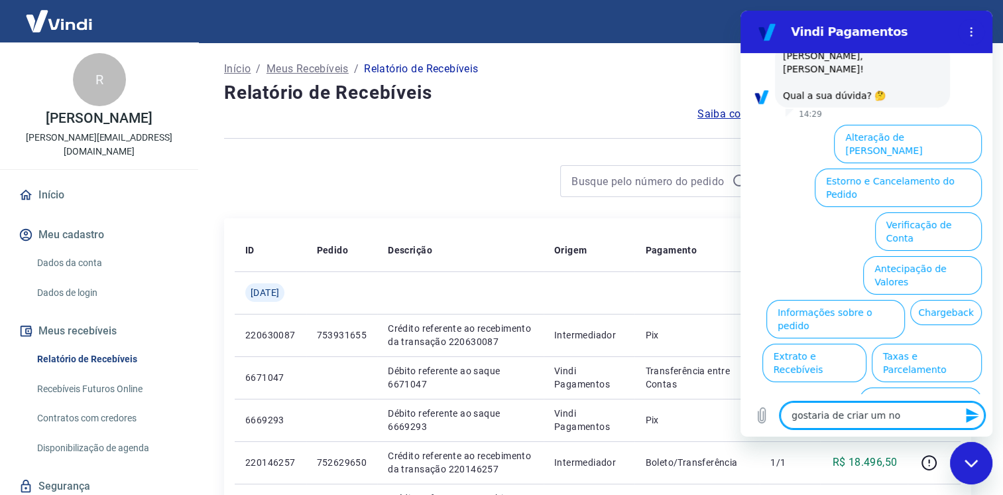
type textarea "gostaria de criar um nov"
type textarea "x"
type textarea "gostaria de criar um novo"
type textarea "x"
type textarea "gostaria de criar um novo"
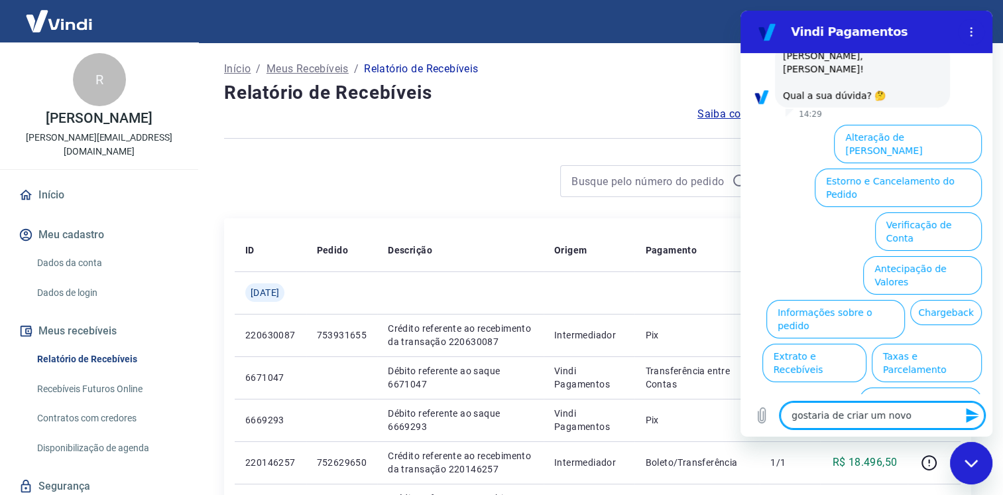
type textarea "x"
type textarea "gostaria de criar um novo l"
type textarea "x"
type textarea "gostaria de criar um novo lo"
type textarea "x"
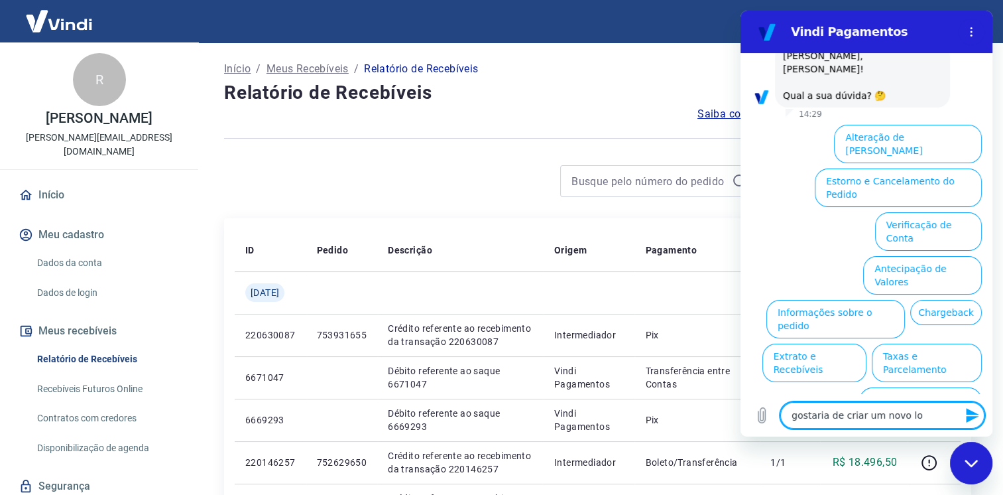
type textarea "gostaria de criar um novo log"
type textarea "x"
type textarea "gostaria de criar um novo logi"
type textarea "x"
type textarea "gostaria de criar um novo login"
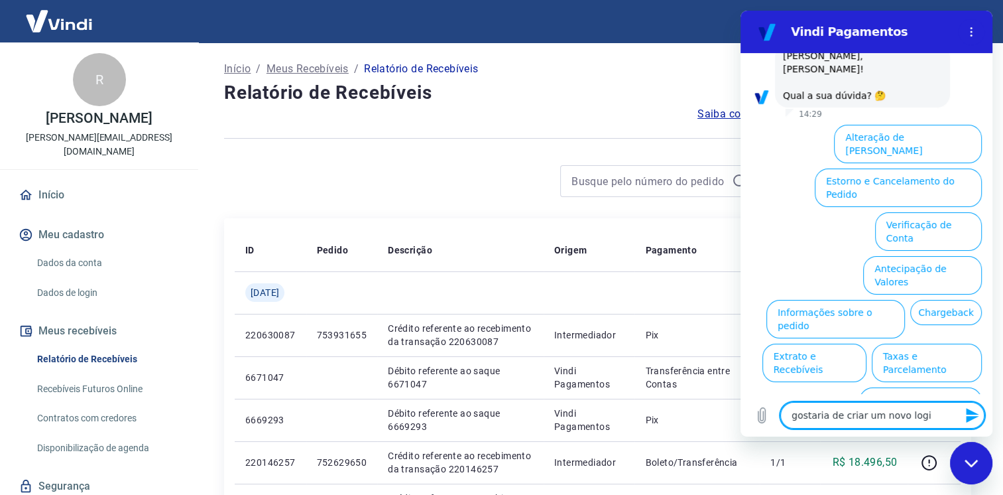
type textarea "x"
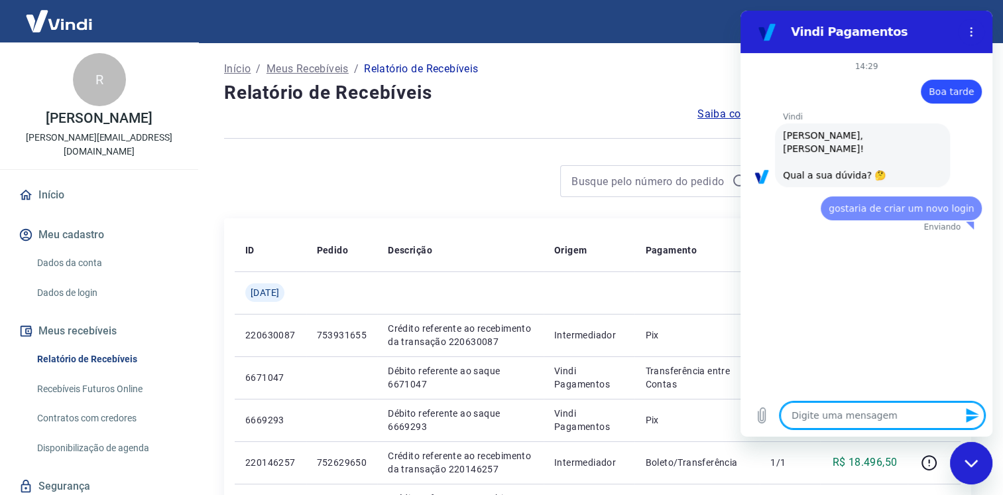
type textarea "p"
type textarea "x"
type textarea "pa"
type textarea "x"
type textarea "par"
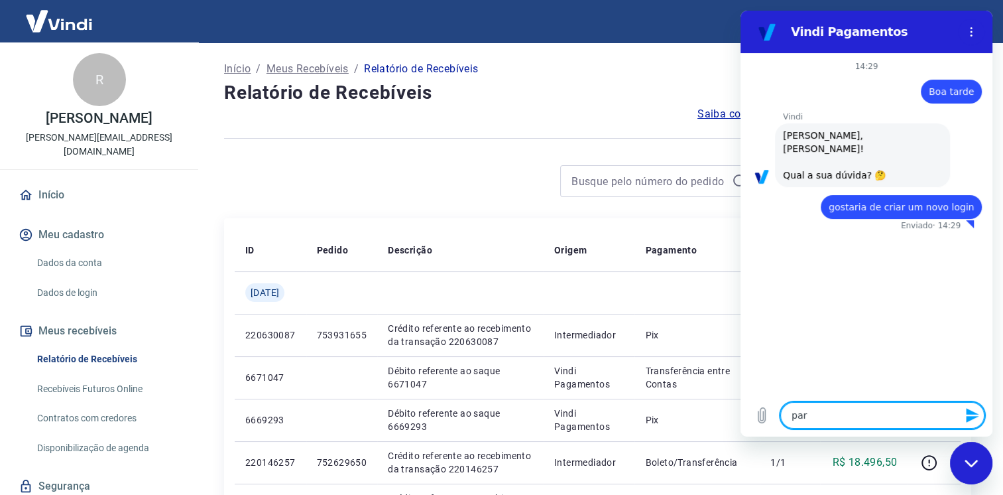
type textarea "x"
type textarea "para"
type textarea "x"
type textarea "para"
type textarea "x"
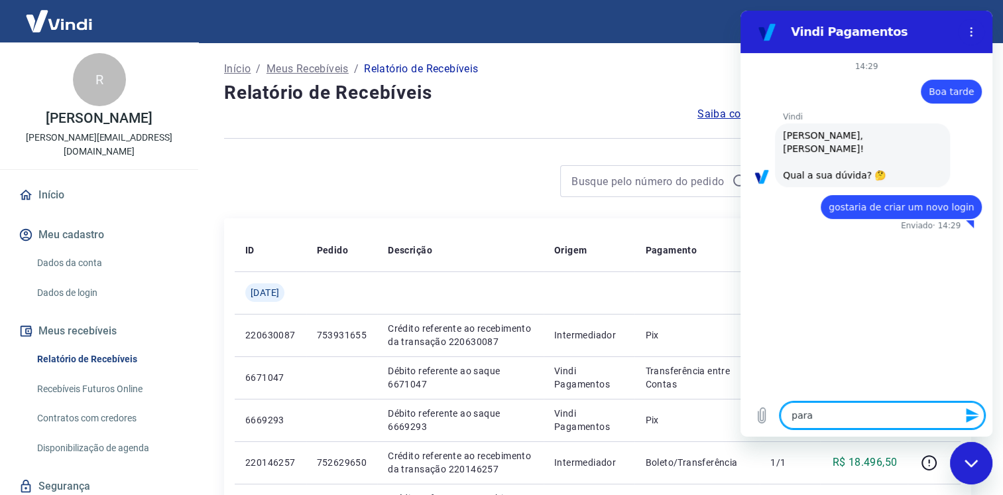
type textarea "para a"
type textarea "x"
type textarea "para ac"
type textarea "x"
type textarea "para ace"
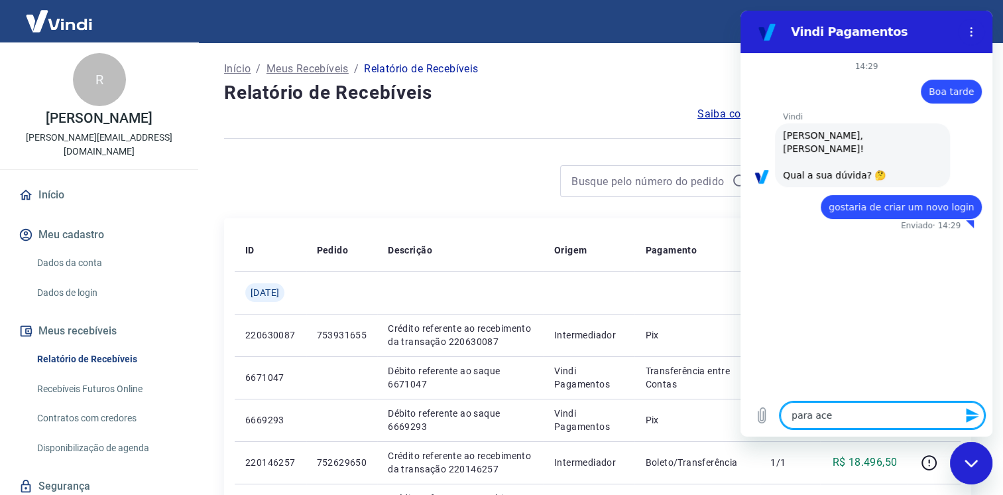
type textarea "x"
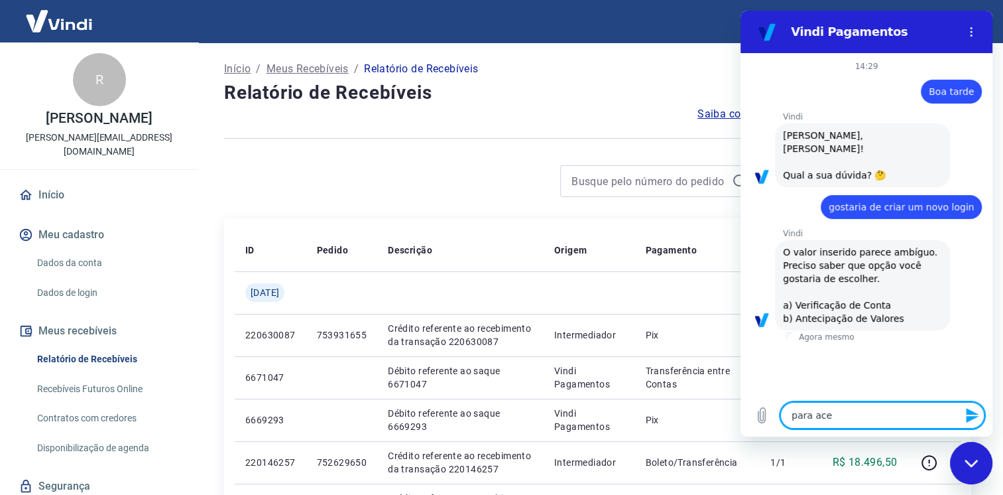
type textarea "para aces"
type textarea "x"
type textarea "para acess"
type textarea "x"
type textarea "para acessa"
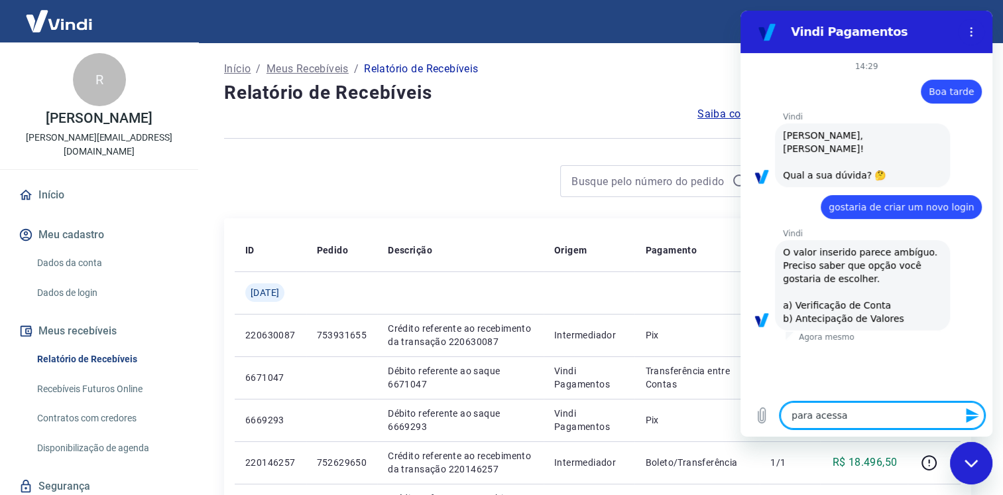
type textarea "x"
type textarea "para acessar"
type textarea "x"
type textarea "para acessar"
type textarea "x"
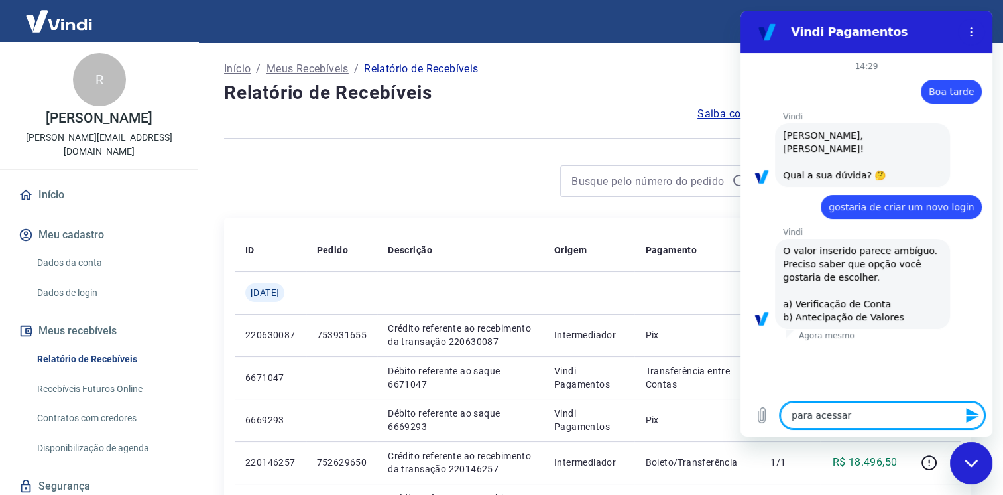
type textarea "para acessar e"
type textarea "x"
type textarea "para acessar es"
type textarea "x"
type textarea "para acessar est"
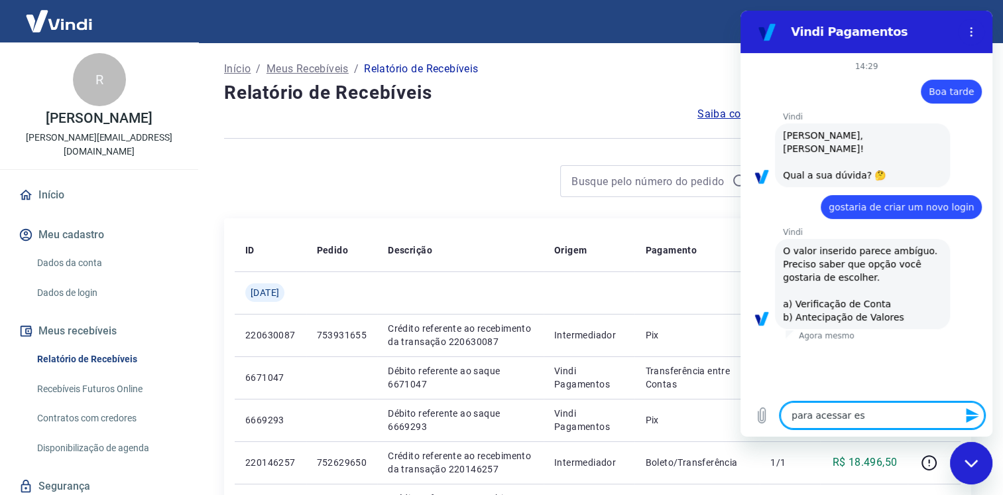
type textarea "x"
type textarea "para acessar esta"
type textarea "x"
type textarea "para acessar esta"
type textarea "x"
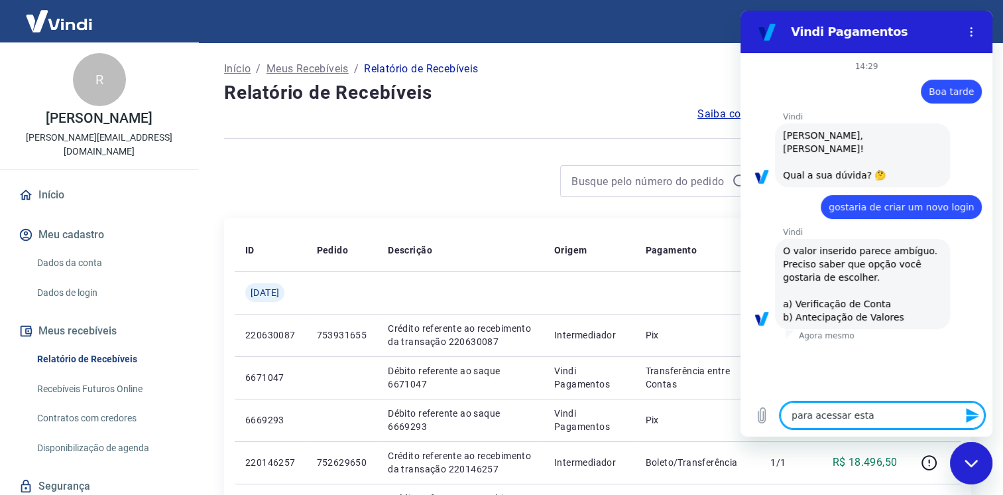
type textarea "para acessar esta p"
type textarea "x"
type textarea "para acessar esta pa"
type textarea "x"
type textarea "para acessar esta p"
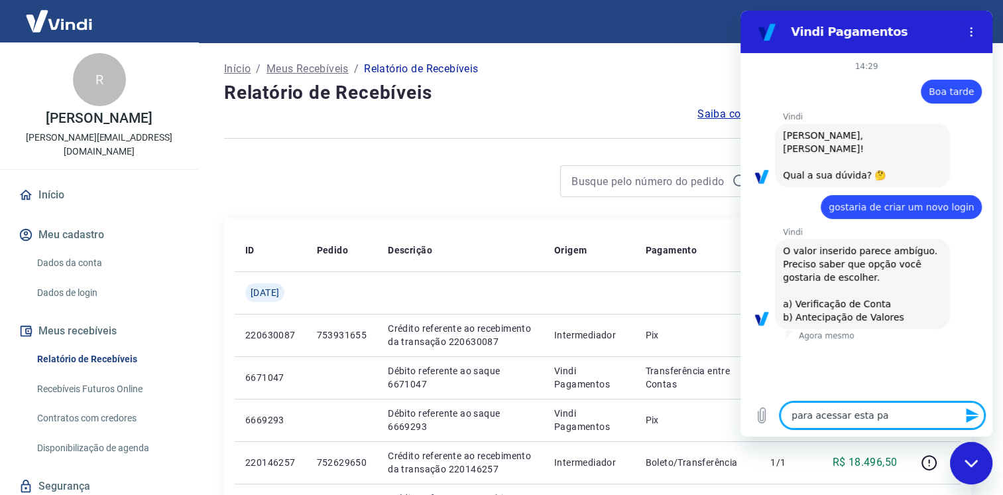
type textarea "x"
type textarea "para acessar esta pl"
type textarea "x"
type textarea "para acessar esta pla"
type textarea "x"
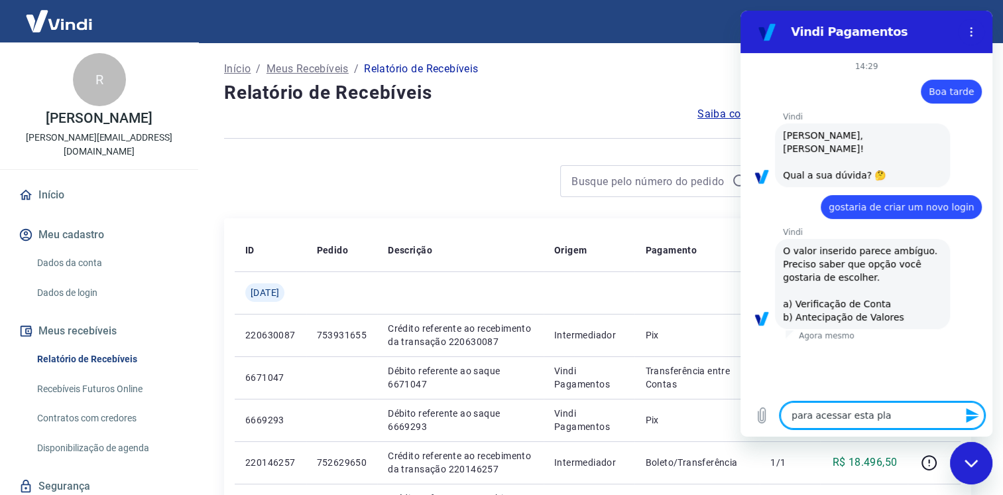
type textarea "para acessar esta plat"
type textarea "x"
type textarea "para acessar esta plata"
type textarea "x"
type textarea "para acessar esta plataf"
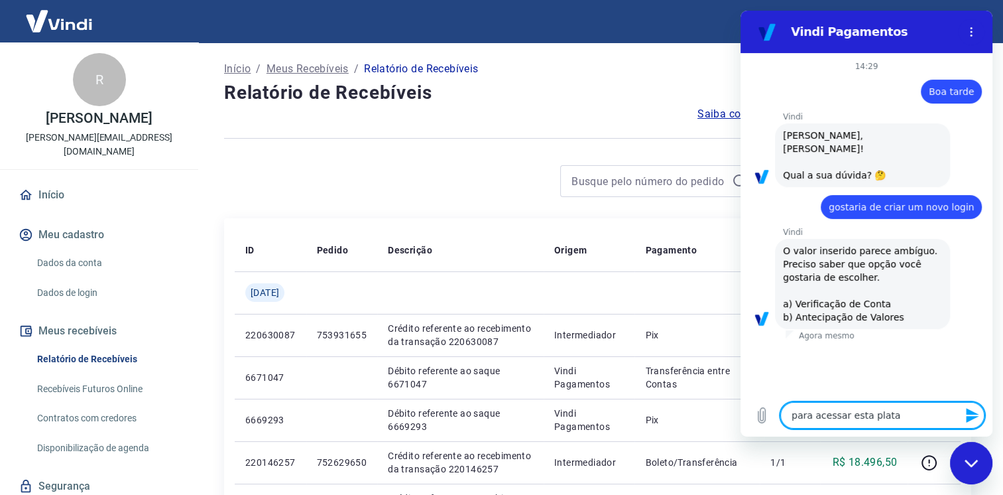
type textarea "x"
type textarea "para acessar esta platafo"
type textarea "x"
type textarea "para acessar esta platafor"
type textarea "x"
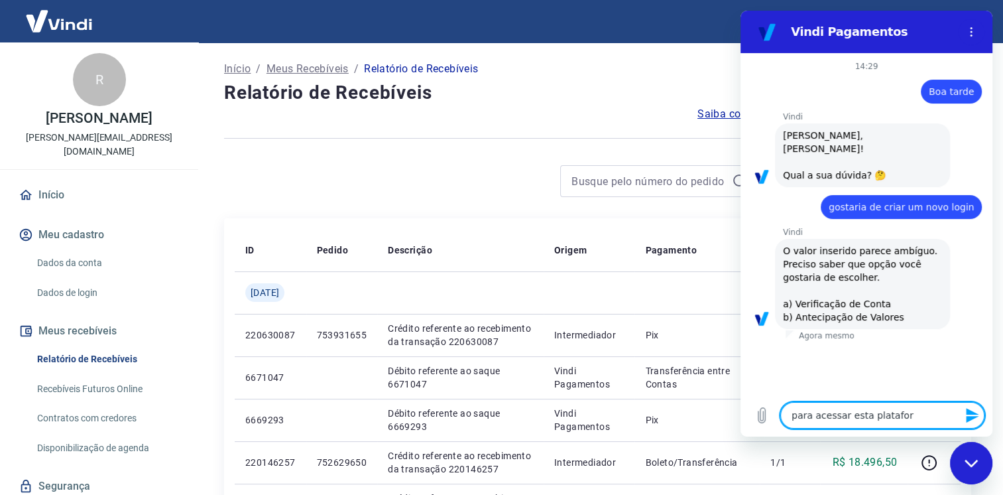
type textarea "para acessar esta plataform"
type textarea "x"
type textarea "para acessar esta plataforma"
type textarea "x"
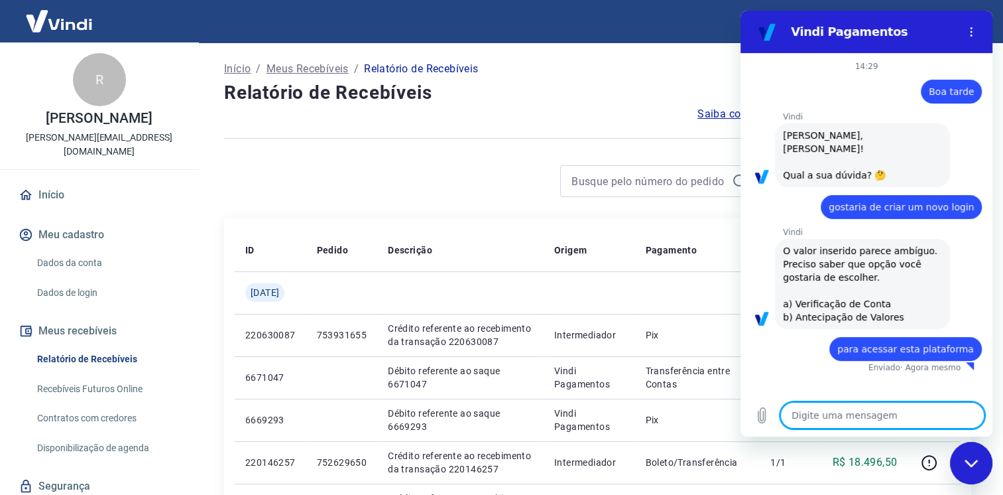
type textarea "x"
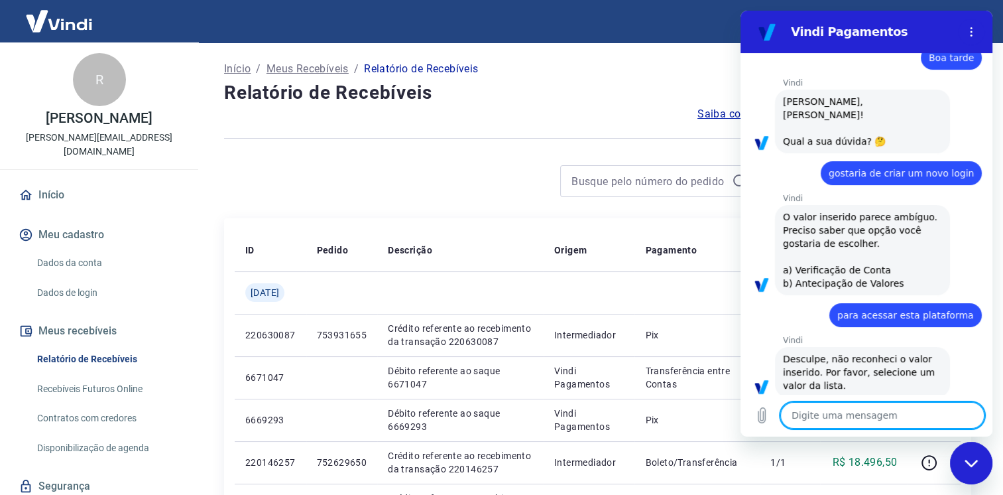
scroll to position [52, 0]
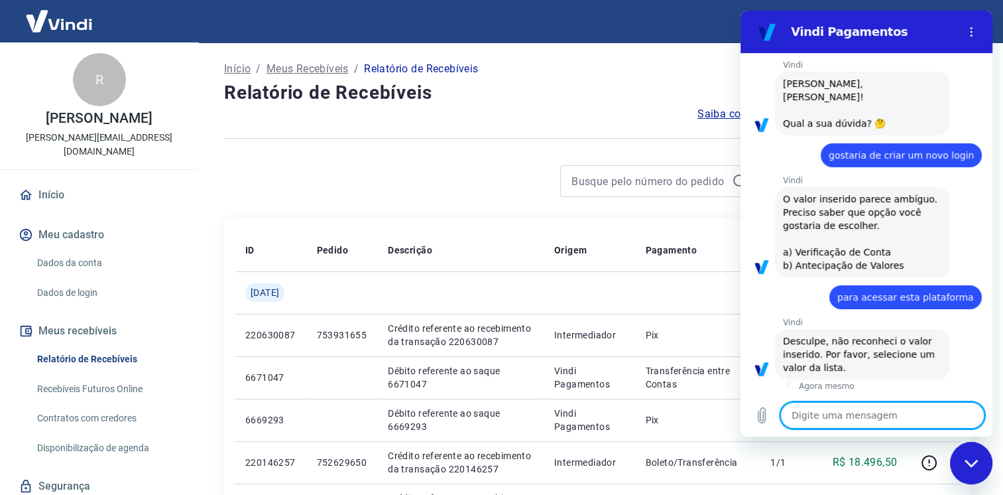
click at [863, 410] on textarea at bounding box center [882, 415] width 204 height 27
type textarea "a"
type textarea "x"
type textarea "at"
type textarea "x"
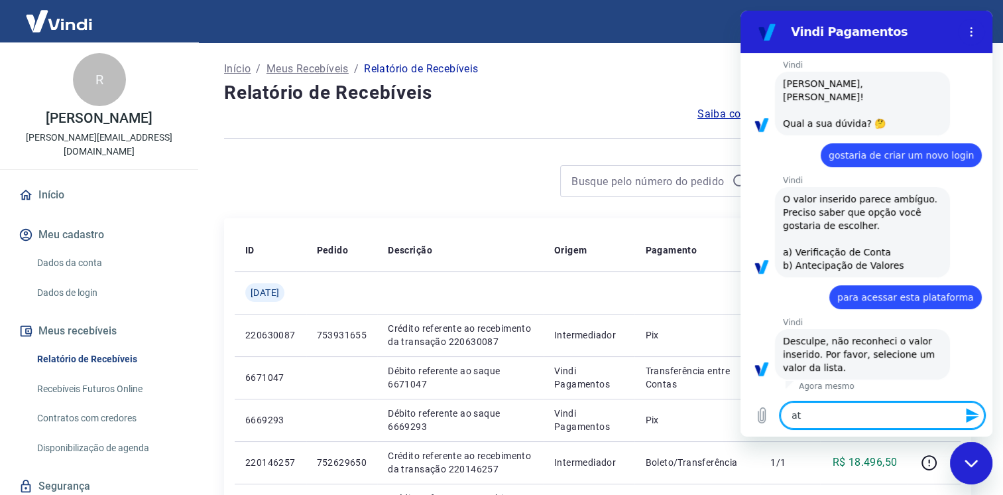
type textarea "ate"
type textarea "x"
type textarea "aten"
type textarea "x"
type textarea "atend"
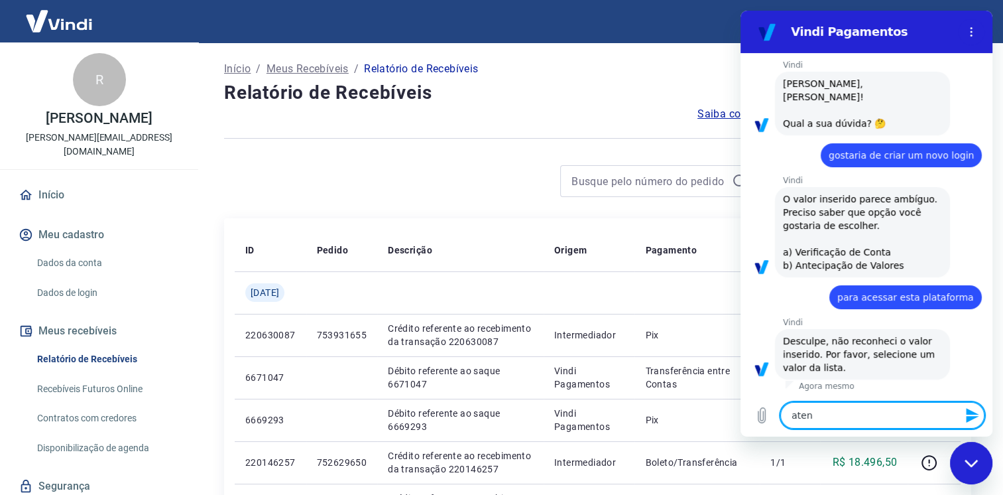
type textarea "x"
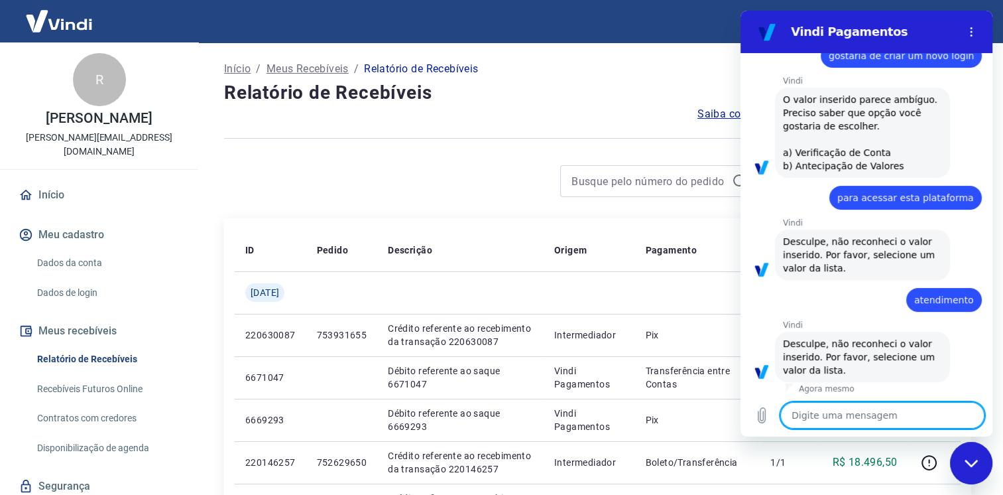
scroll to position [154, 0]
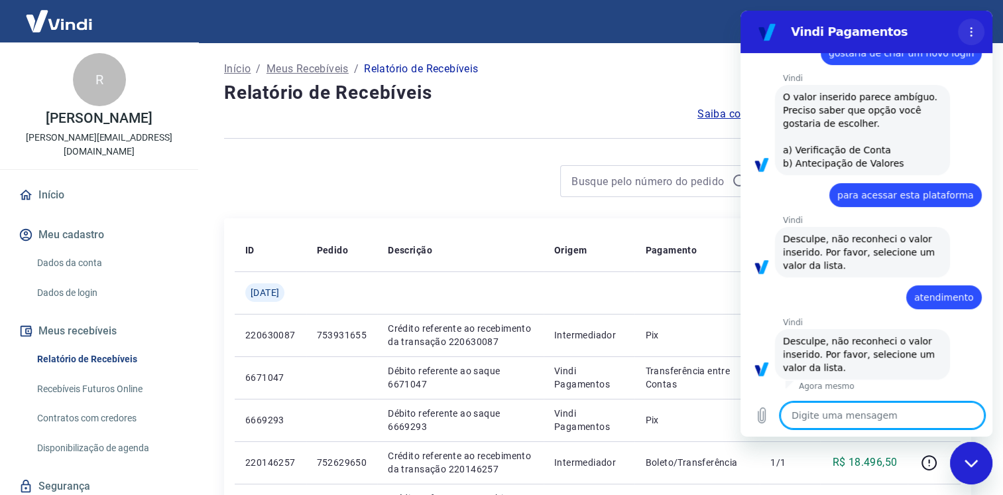
click at [975, 33] on icon "Menu de opções" at bounding box center [971, 32] width 11 height 11
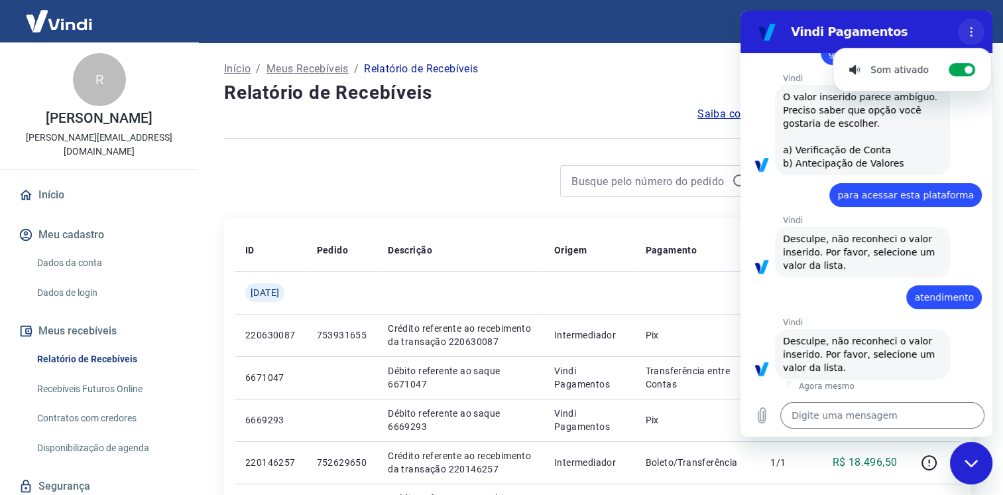
click at [975, 33] on icon "Menu de opções" at bounding box center [971, 32] width 11 height 11
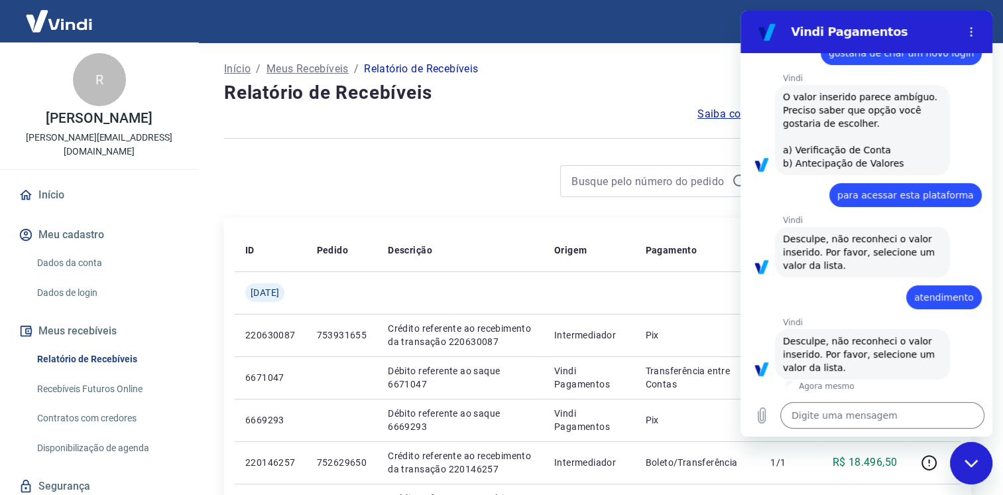
click at [971, 451] on div "Fechar janela de mensagens" at bounding box center [971, 463] width 40 height 40
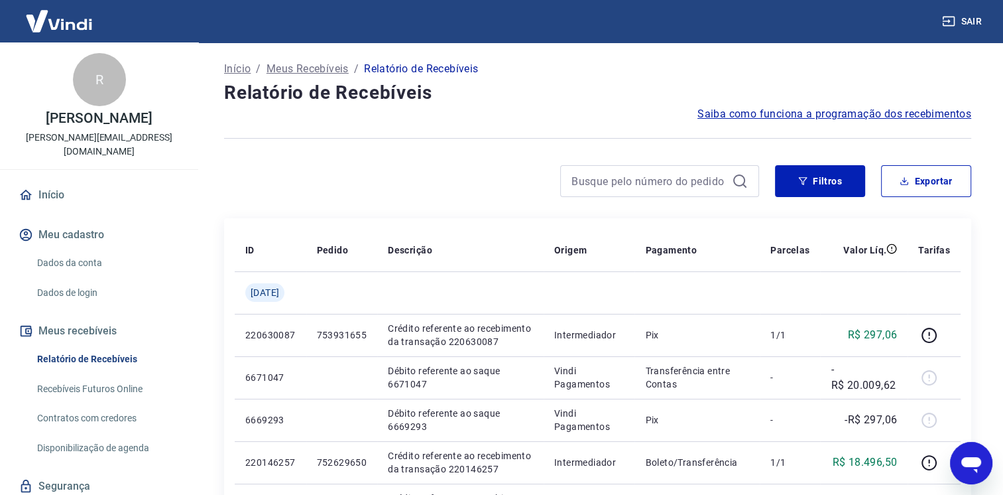
click at [973, 459] on icon "Abrir janela de mensagens" at bounding box center [971, 465] width 20 height 16
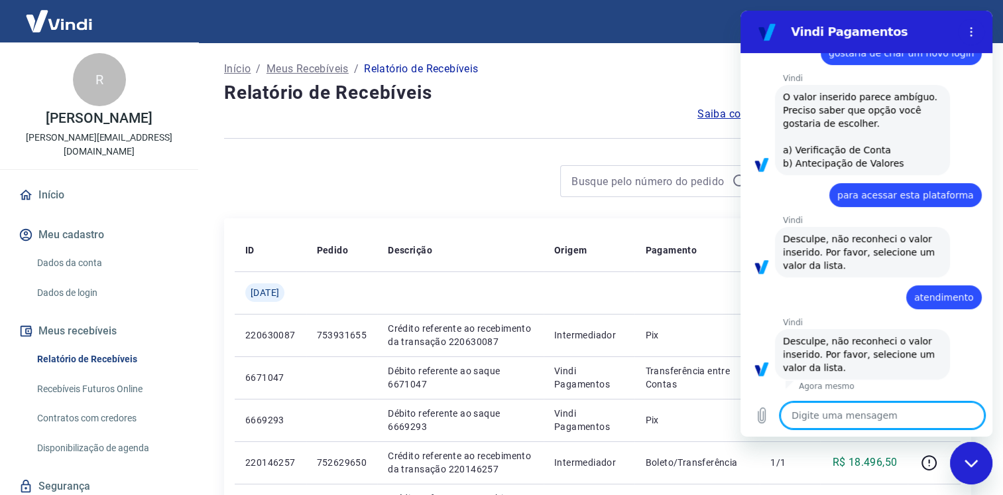
click at [841, 424] on textarea at bounding box center [882, 415] width 204 height 27
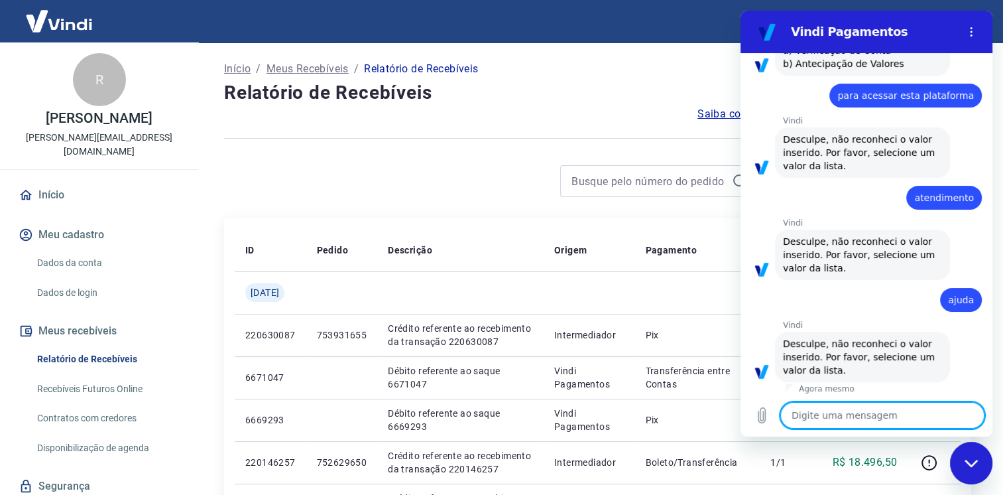
scroll to position [256, 0]
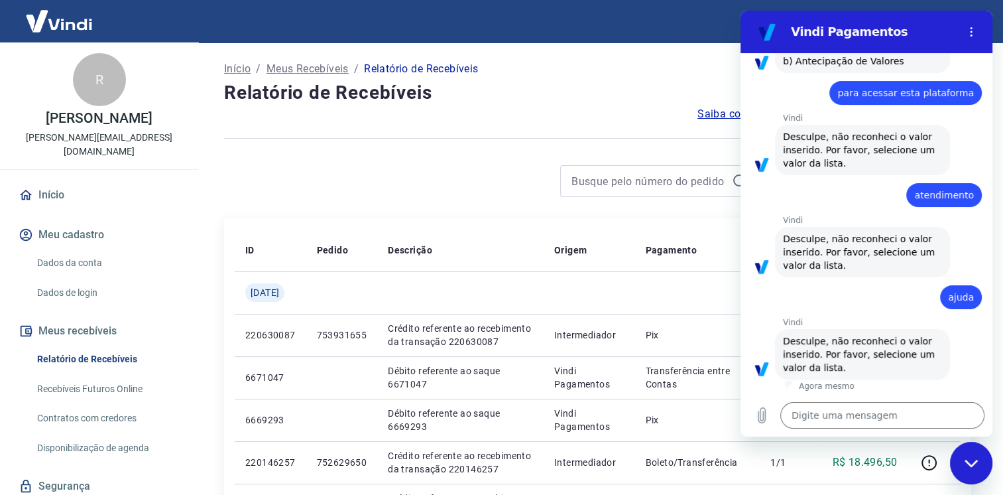
click at [837, 344] on span "Desculpe, não reconheci o valor inserido. Por favor, selecione um valor da list…" at bounding box center [860, 353] width 155 height 37
click at [831, 251] on span "Desculpe, não reconheci o valor inserido. Por favor, selecione um valor da list…" at bounding box center [860, 251] width 155 height 37
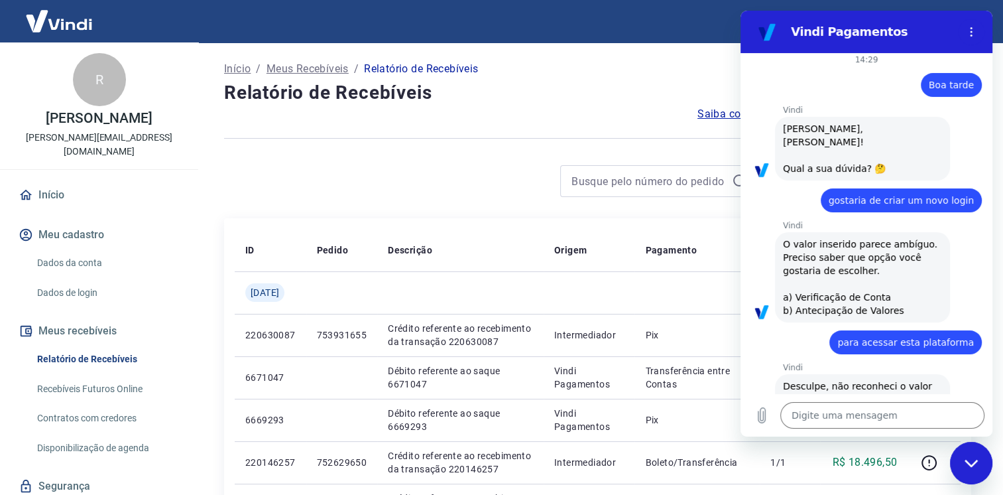
scroll to position [0, 0]
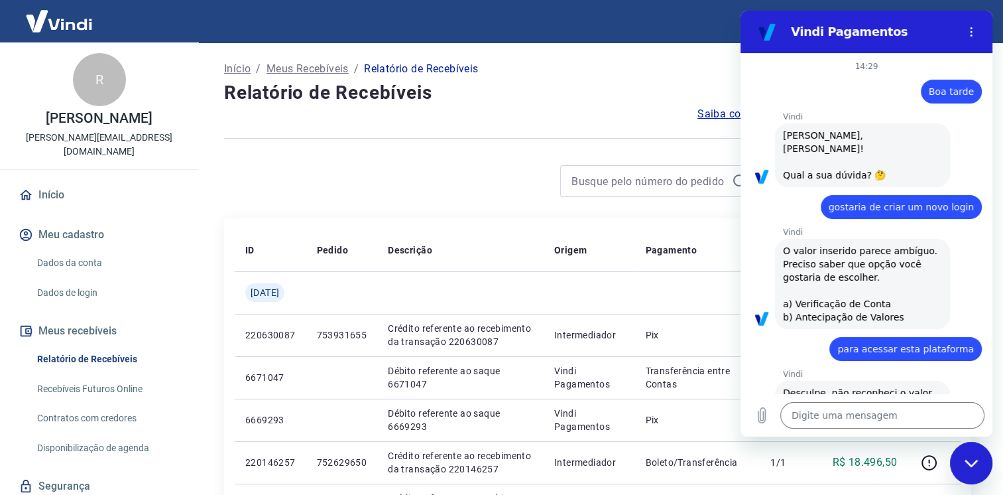
click at [855, 61] on p "14:29" at bounding box center [866, 66] width 23 height 11
drag, startPoint x: 855, startPoint y: 61, endPoint x: 809, endPoint y: 88, distance: 52.9
click at [809, 88] on div "diz: Boa tarde" at bounding box center [860, 88] width 241 height 32
click at [972, 472] on div "Fechar janela de mensagens" at bounding box center [971, 463] width 40 height 40
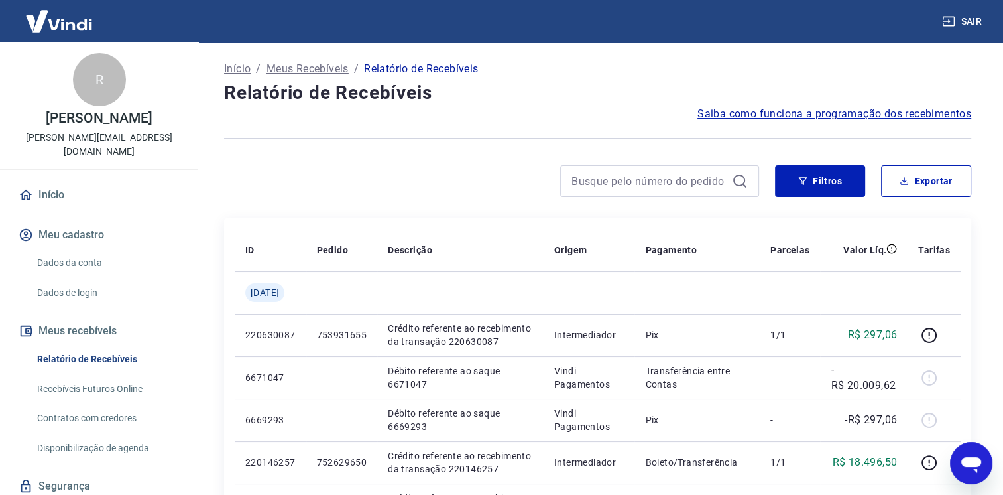
click at [973, 469] on icon "Abrir janela de mensagens" at bounding box center [971, 463] width 24 height 24
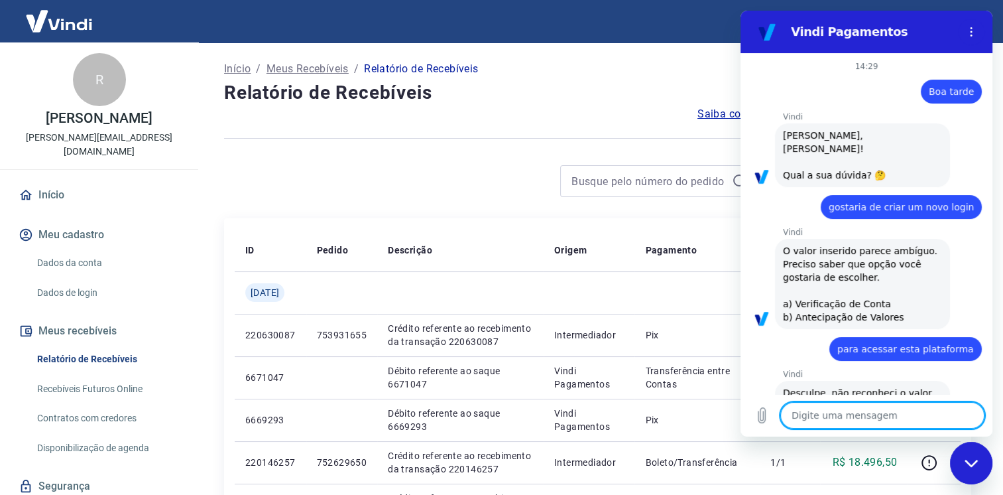
click at [973, 469] on div "Fechar janela de mensagens" at bounding box center [971, 463] width 40 height 40
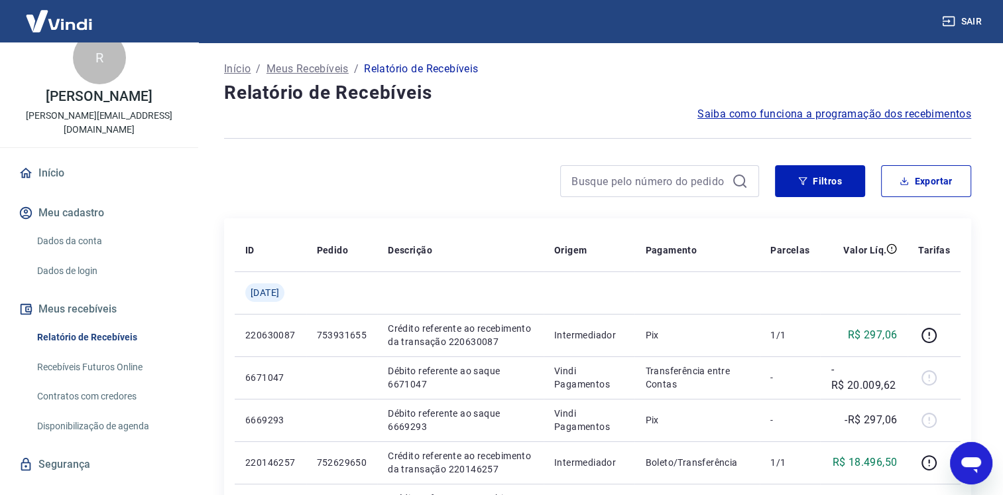
scroll to position [31, 0]
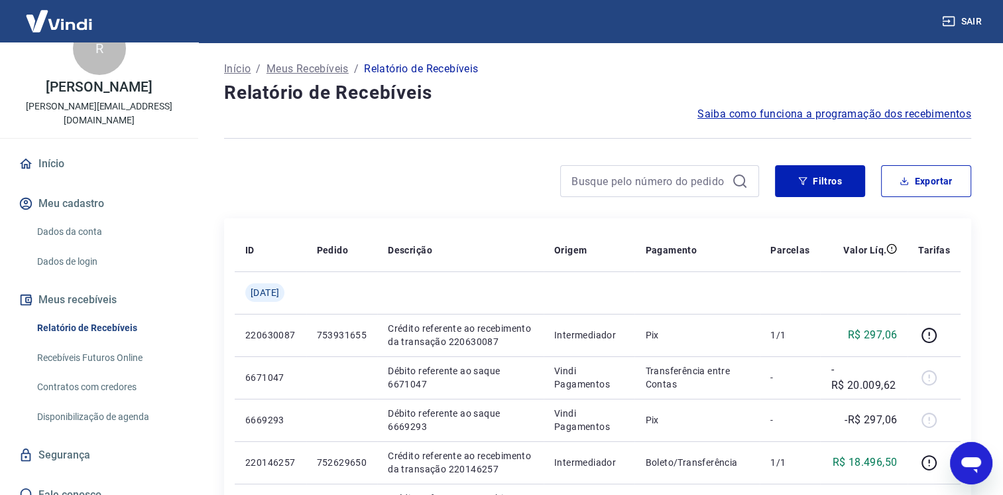
click at [69, 218] on link "Dados da conta" at bounding box center [107, 231] width 150 height 27
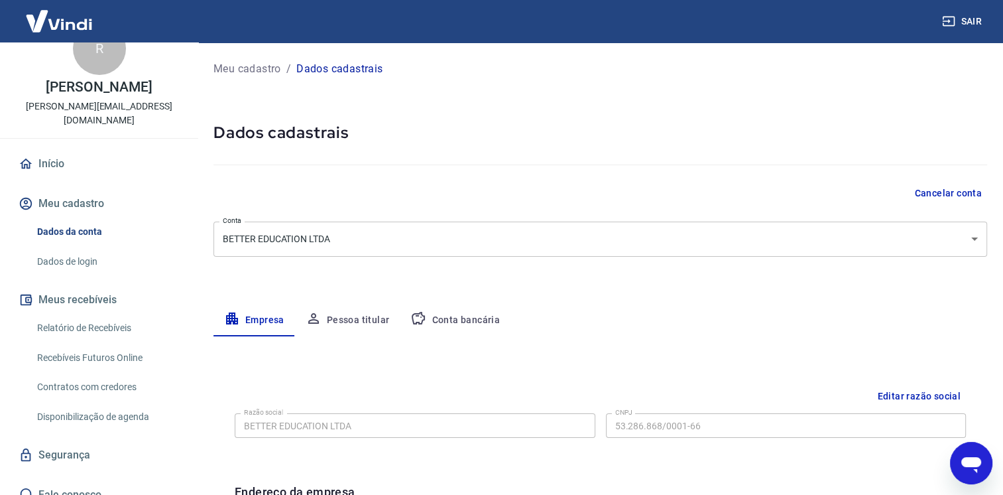
click at [342, 313] on button "Pessoa titular" at bounding box center [347, 320] width 105 height 32
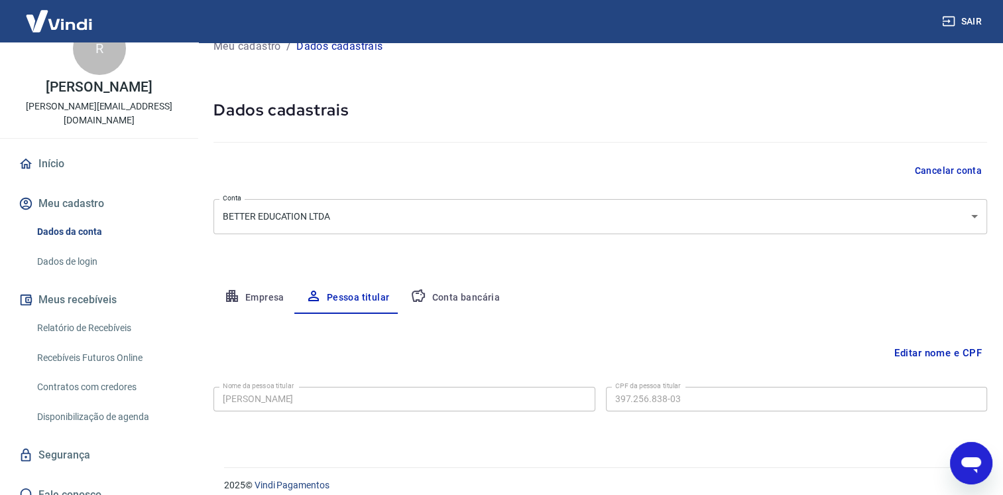
scroll to position [34, 0]
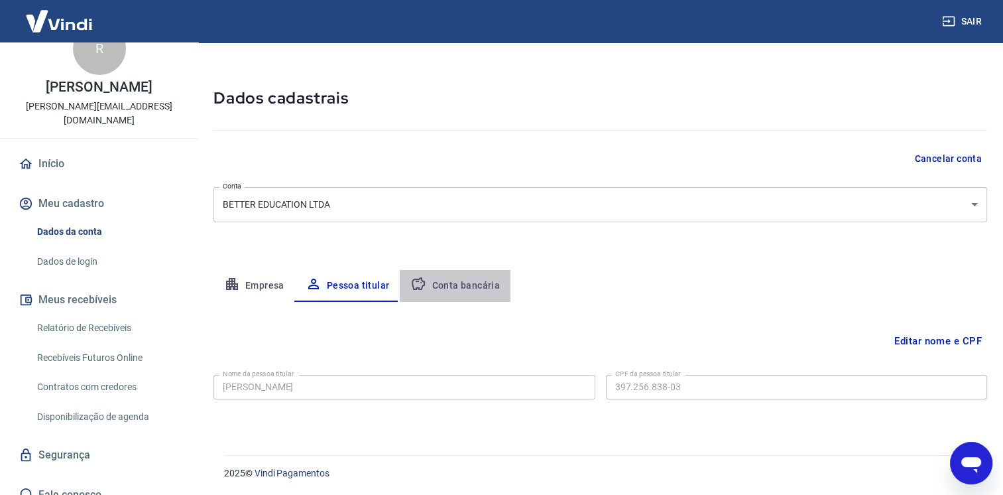
click at [463, 280] on button "Conta bancária" at bounding box center [455, 286] width 111 height 32
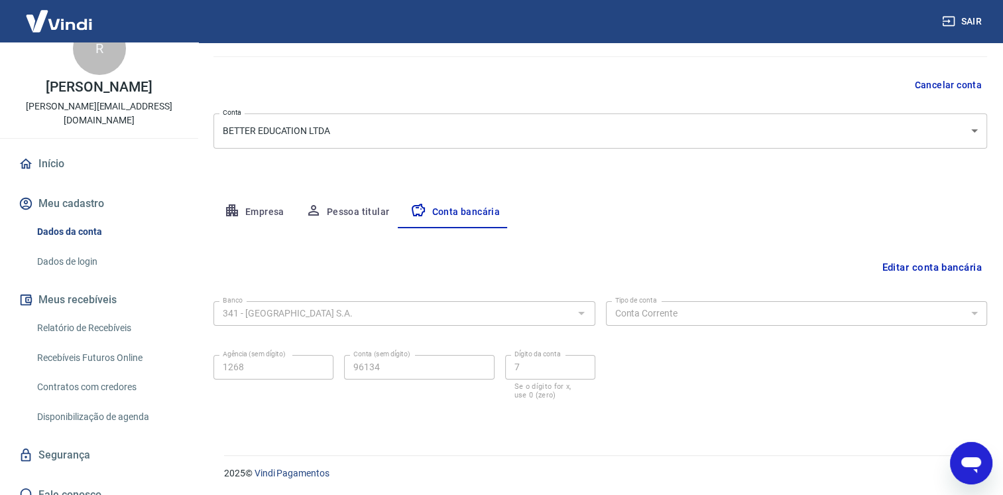
scroll to position [109, 0]
click at [264, 211] on button "Empresa" at bounding box center [254, 212] width 82 height 32
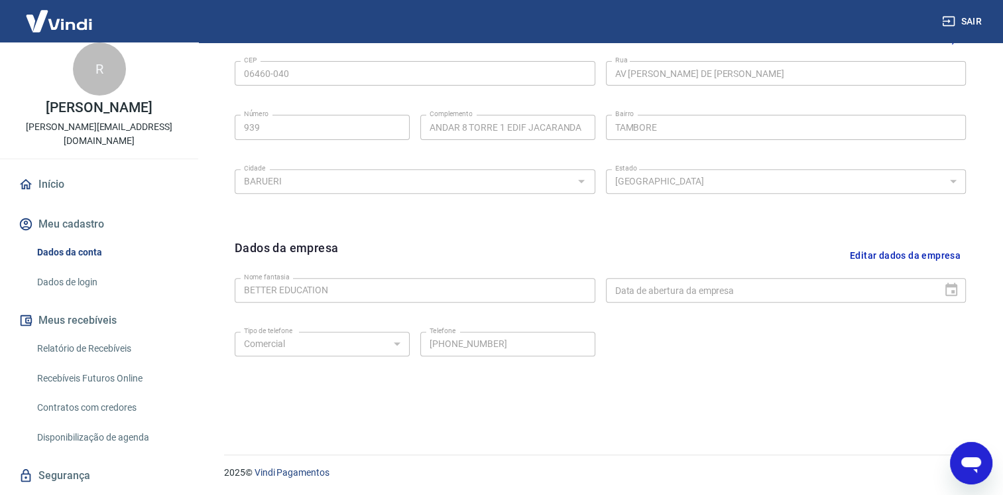
scroll to position [0, 0]
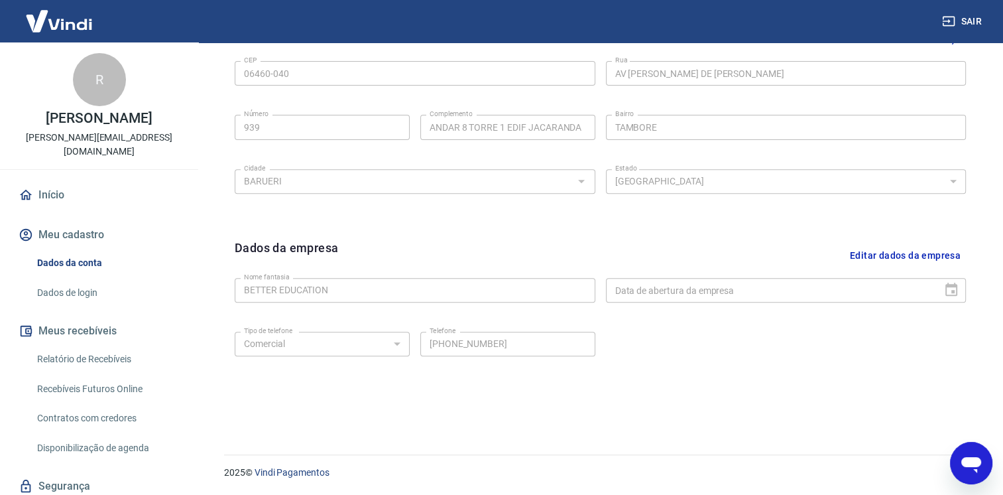
click at [86, 227] on button "Meu cadastro" at bounding box center [99, 234] width 166 height 29
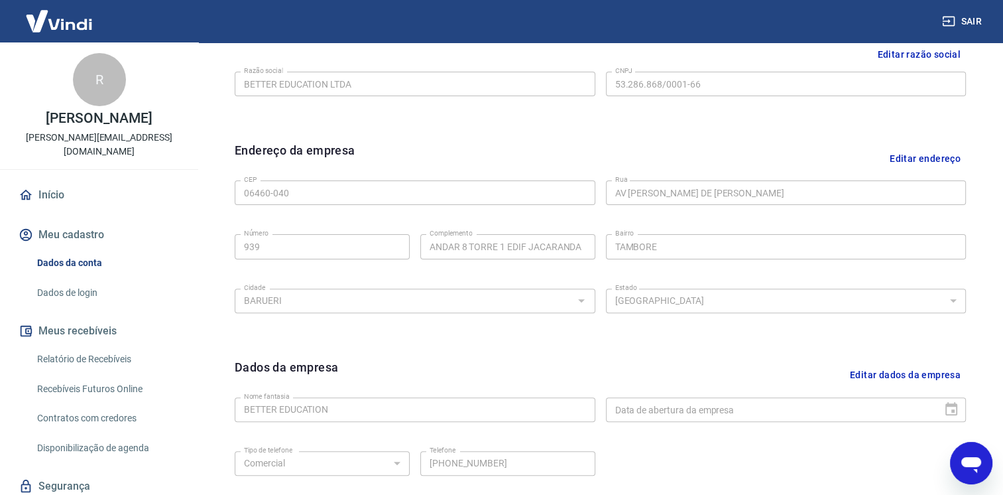
scroll to position [196, 0]
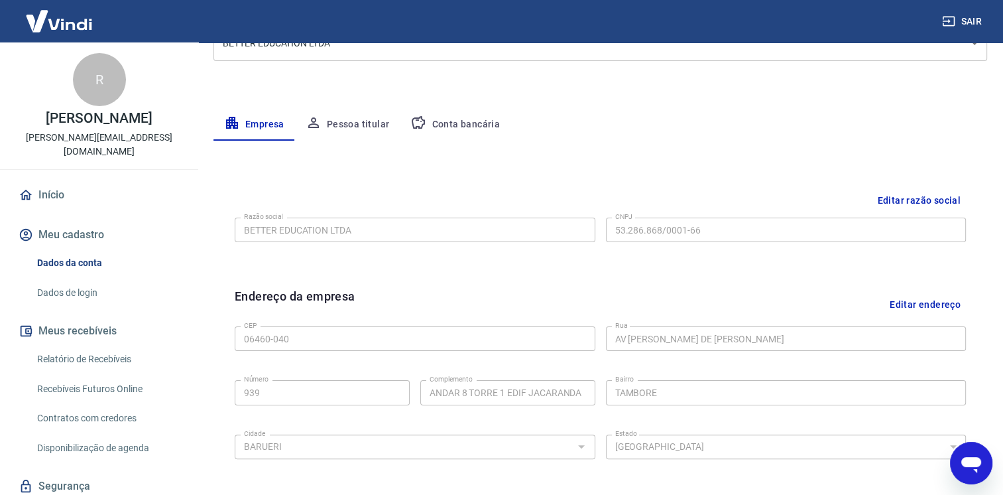
click at [59, 227] on button "Meu cadastro" at bounding box center [99, 234] width 166 height 29
click at [74, 279] on link "Dados de login" at bounding box center [107, 292] width 150 height 27
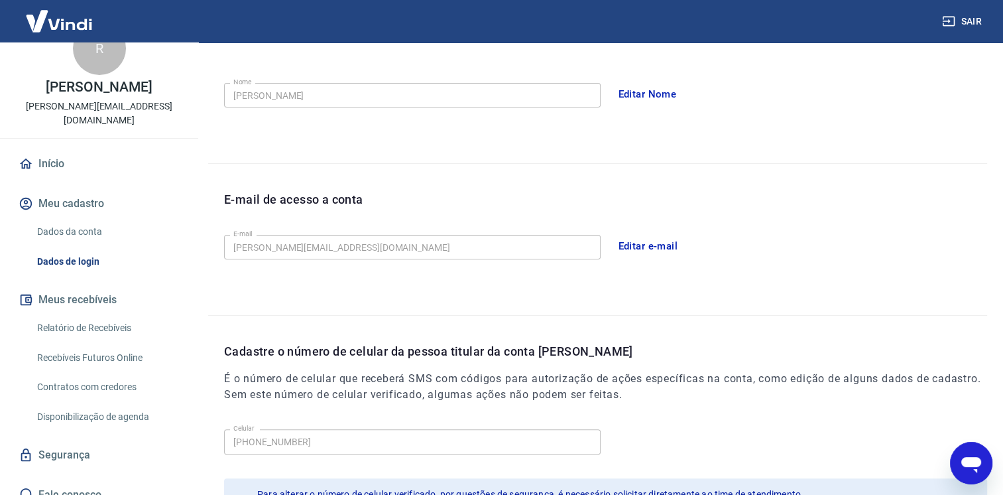
scroll to position [353, 0]
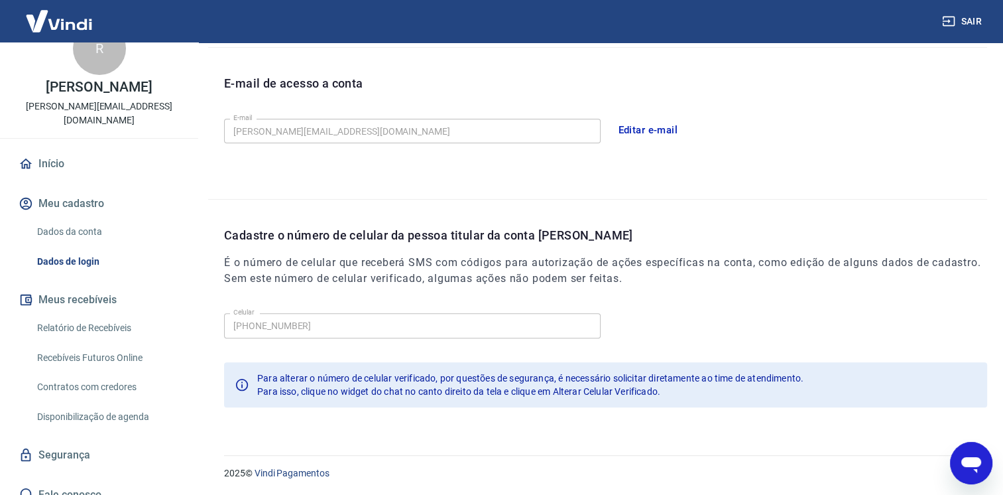
click at [971, 453] on icon "Abrir janela de mensagens" at bounding box center [971, 463] width 24 height 24
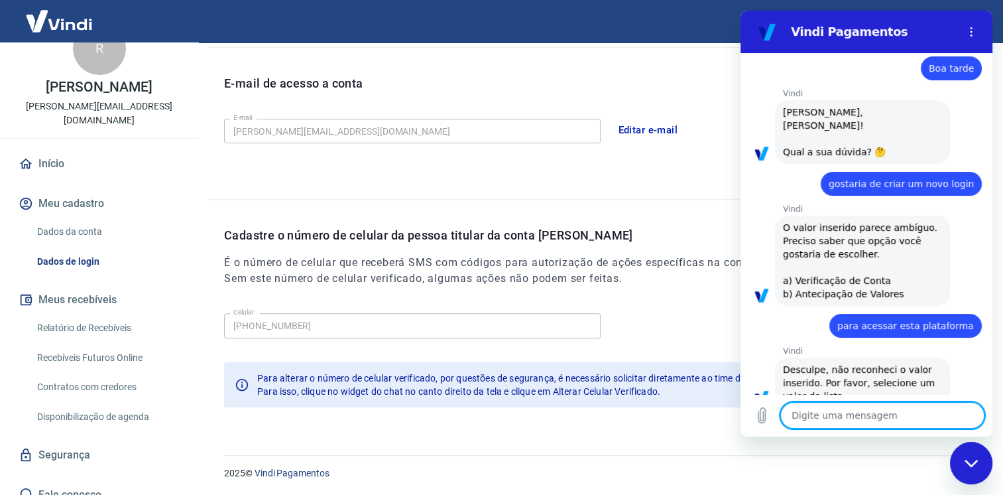
scroll to position [0, 0]
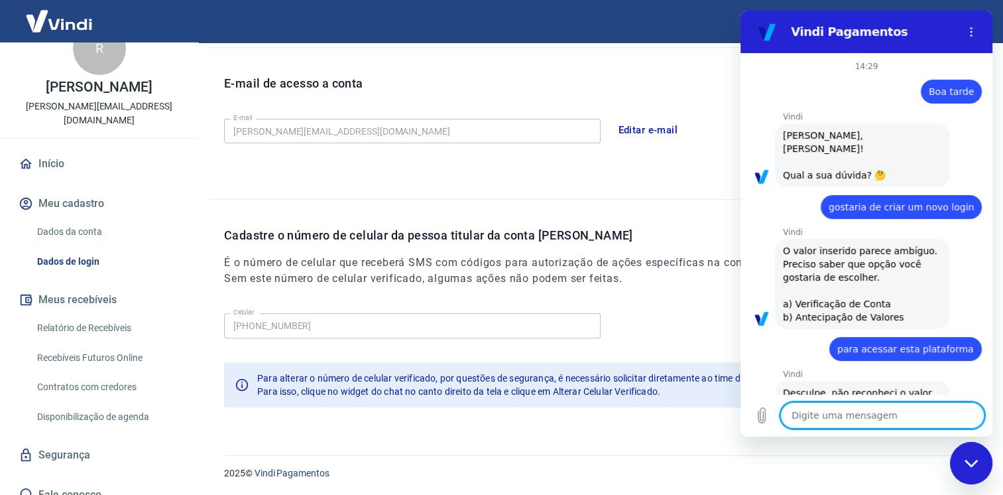
click at [826, 416] on textarea at bounding box center [882, 415] width 204 height 27
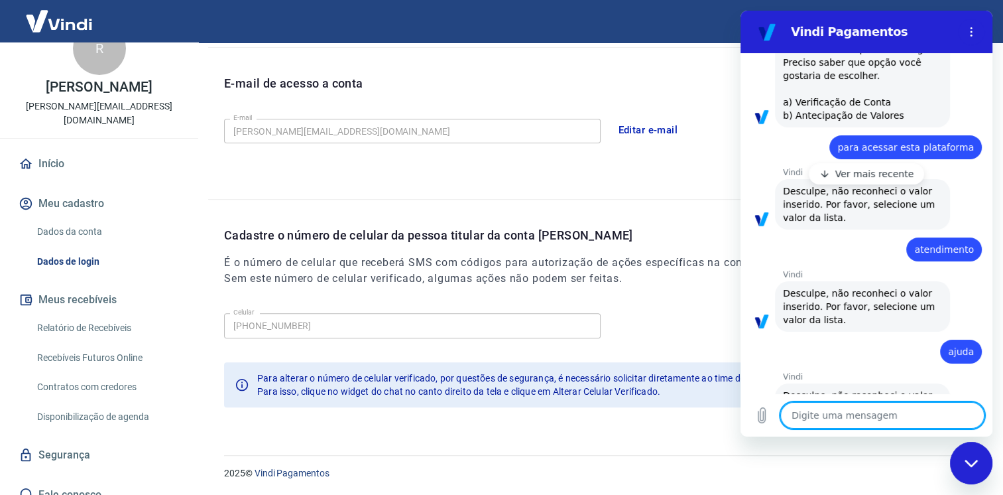
scroll to position [334, 0]
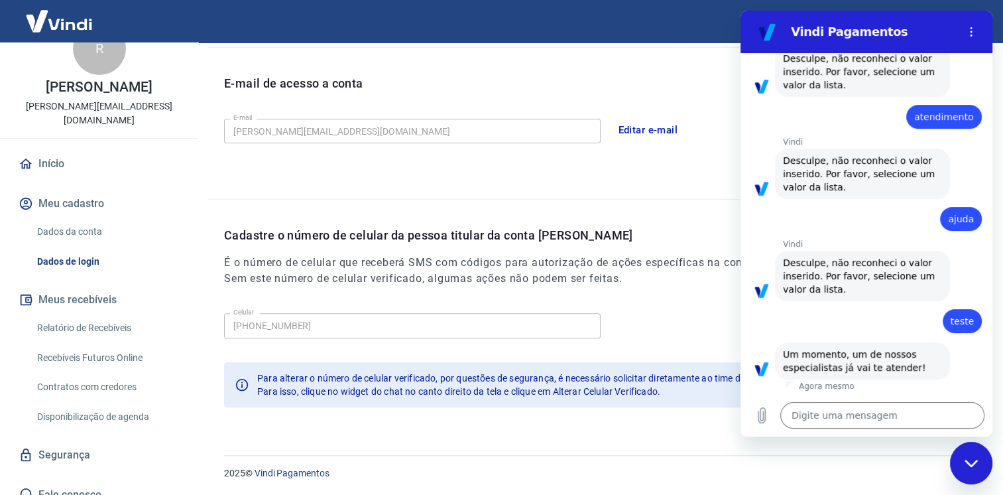
click at [668, 309] on div "Celular (11) 98944-8557 Celular" at bounding box center [605, 324] width 763 height 32
click at [814, 36] on h2 "Vindi Pagamentos" at bounding box center [872, 32] width 162 height 16
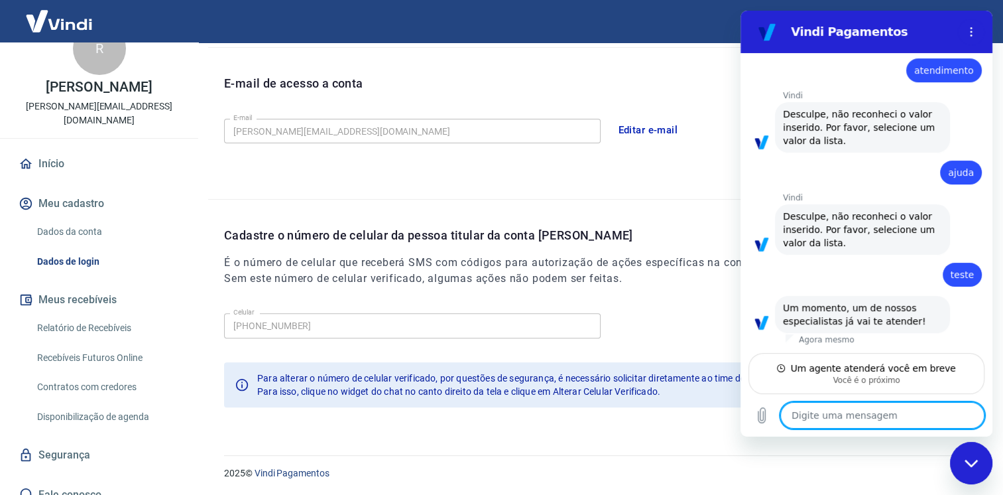
click at [836, 423] on textarea at bounding box center [882, 415] width 204 height 27
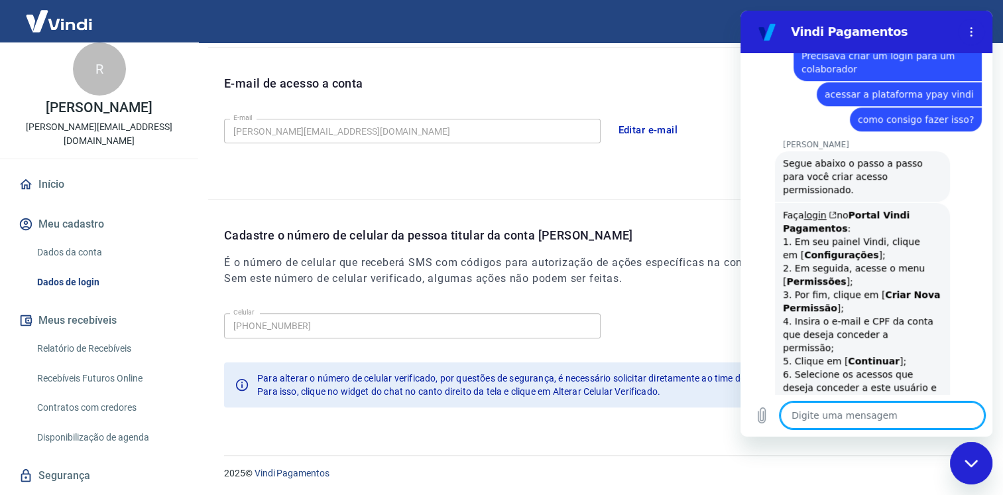
scroll to position [0, 0]
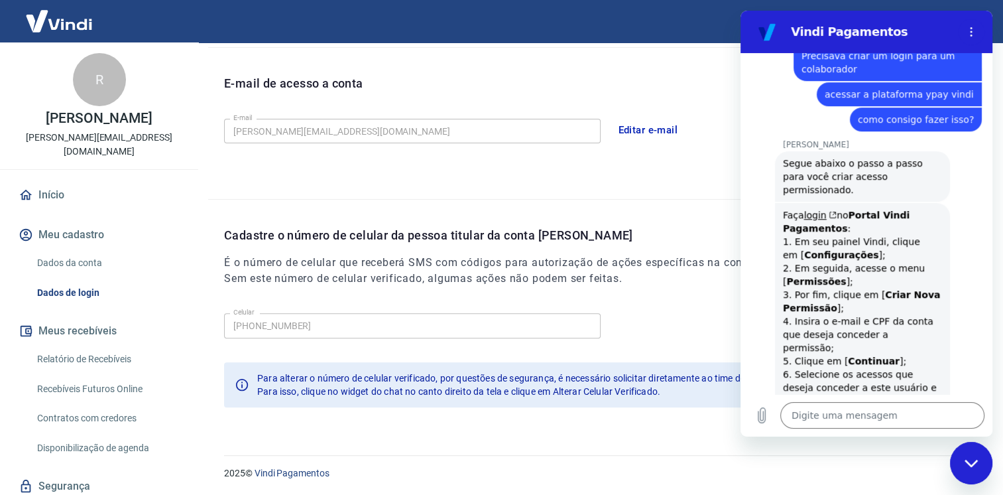
click at [62, 17] on img at bounding box center [59, 21] width 86 height 40
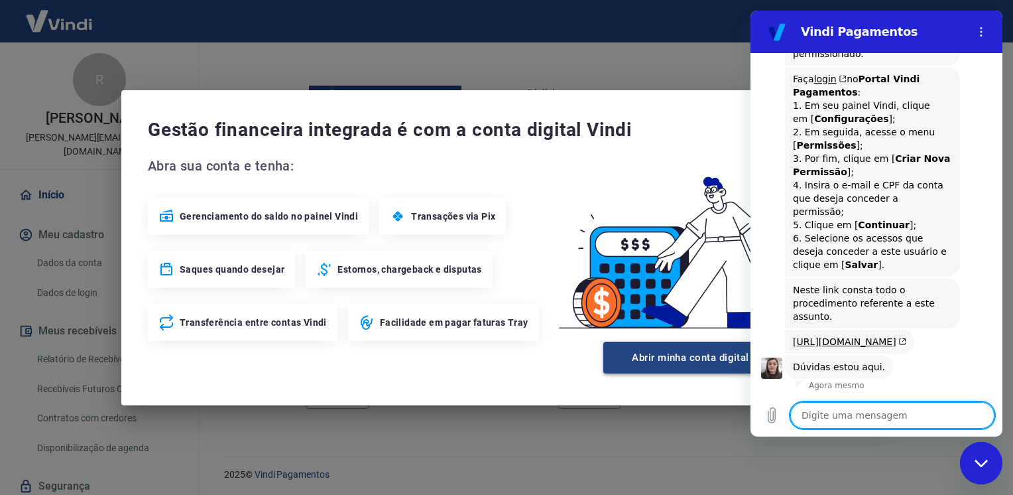
scroll to position [963, 0]
click at [888, 409] on textarea at bounding box center [892, 415] width 204 height 27
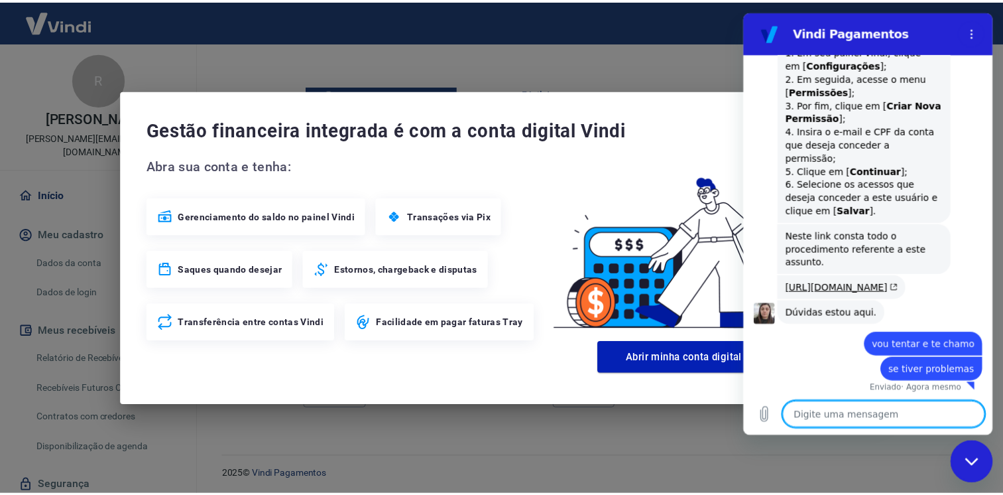
scroll to position [1020, 0]
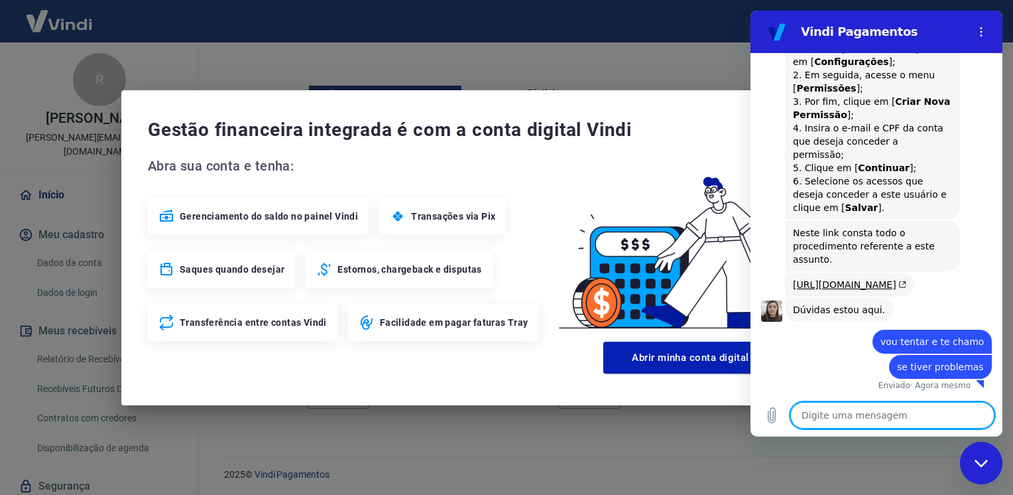
click at [635, 106] on div "Gestão financeira integrada é com a conta digital Vindi Abra sua conta e tenha:…" at bounding box center [506, 247] width 770 height 315
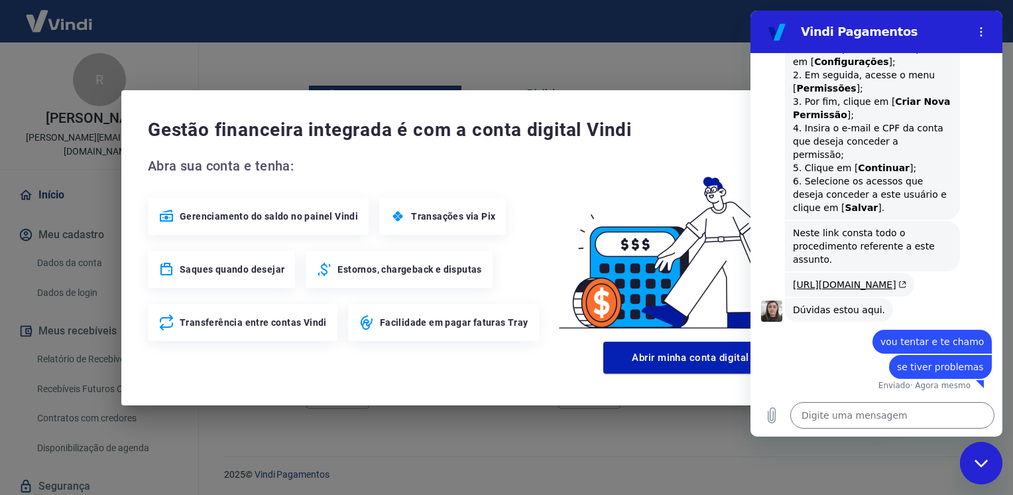
click at [822, 32] on h2 "Vindi Pagamentos" at bounding box center [882, 32] width 162 height 16
click at [779, 33] on figure at bounding box center [777, 32] width 27 height 27
click at [985, 456] on div "Fechar janela de mensagens" at bounding box center [981, 463] width 40 height 40
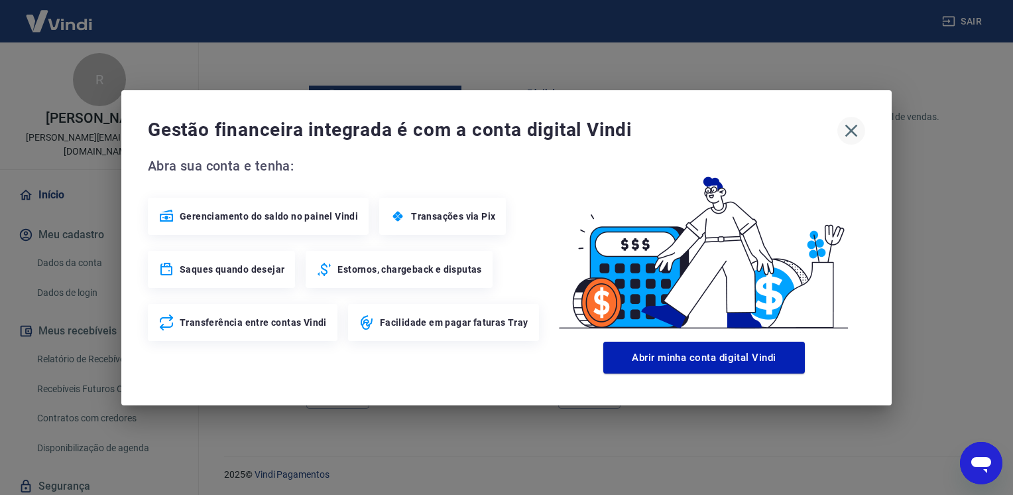
click at [851, 136] on icon "button" at bounding box center [851, 130] width 21 height 21
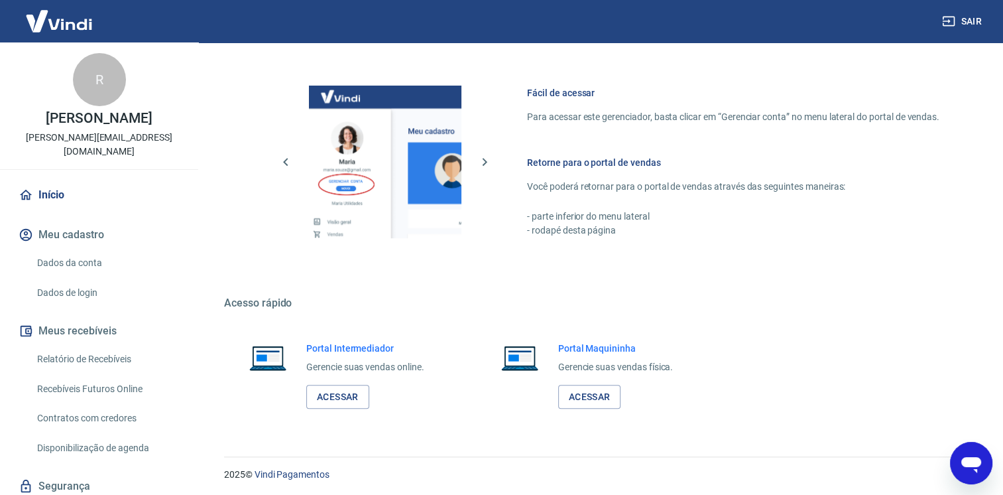
click at [64, 25] on img at bounding box center [59, 21] width 86 height 40
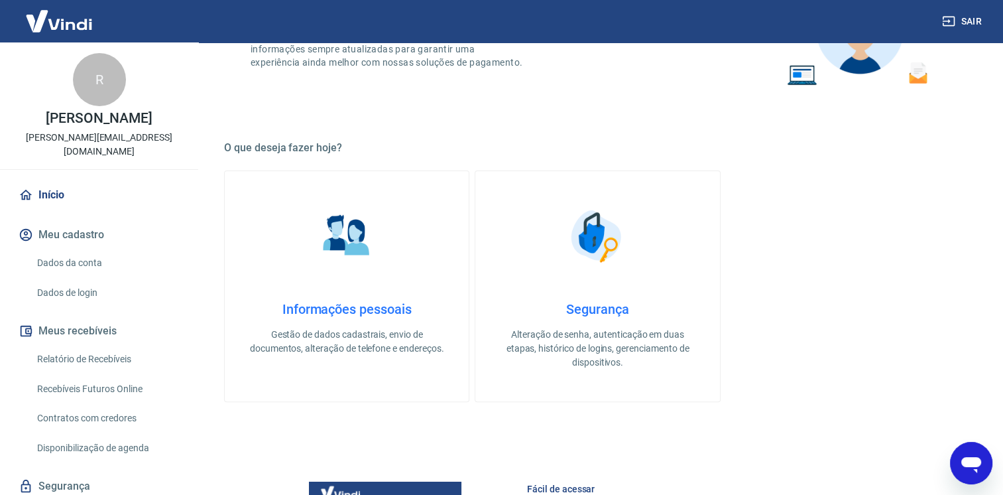
scroll to position [0, 0]
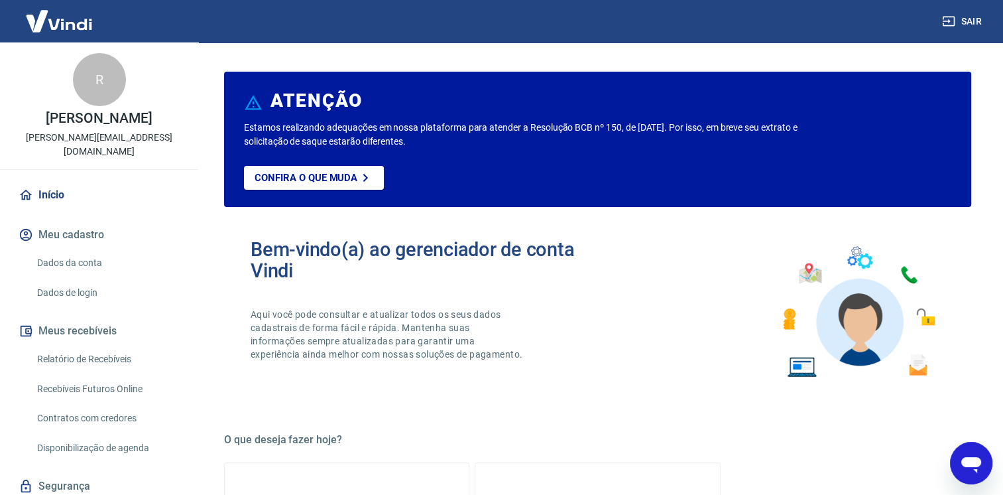
click at [963, 456] on icon "Abrir janela de mensagens" at bounding box center [971, 463] width 24 height 24
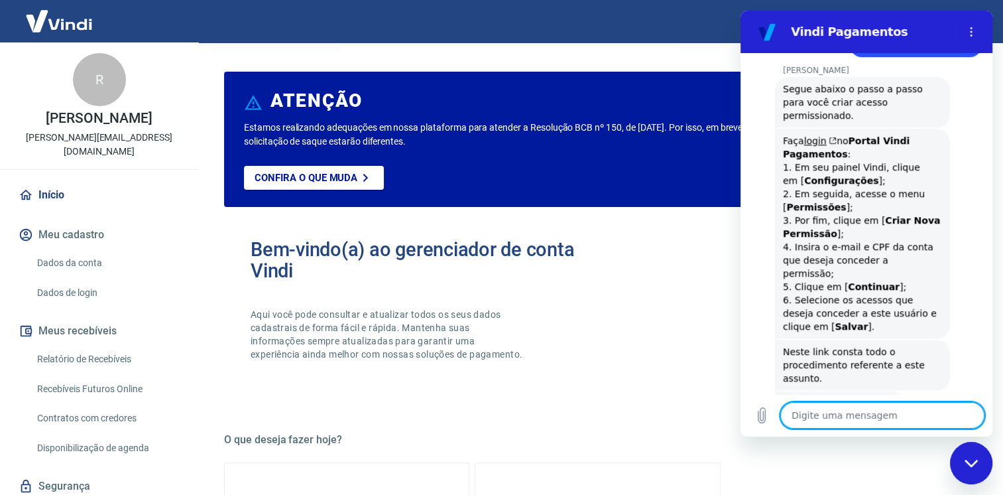
scroll to position [821, 0]
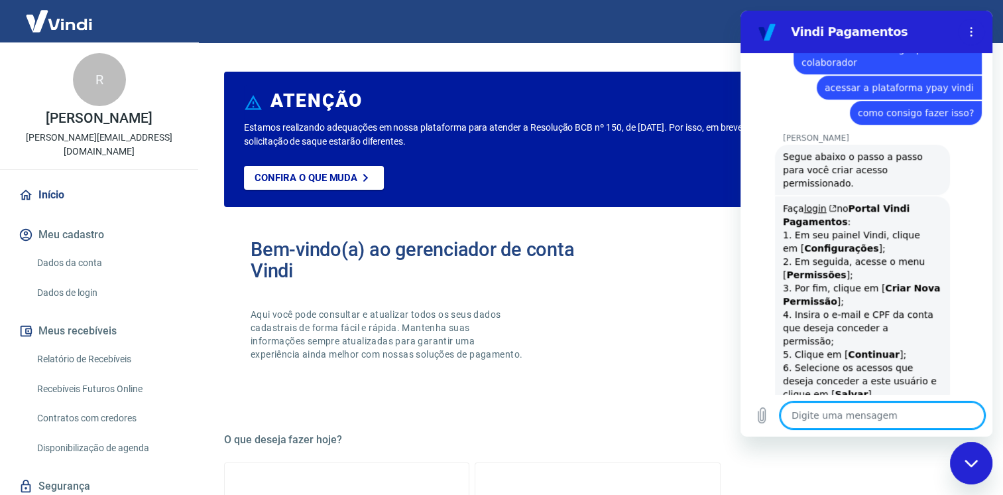
click at [856, 28] on h2 "Vindi Pagamentos" at bounding box center [872, 32] width 162 height 16
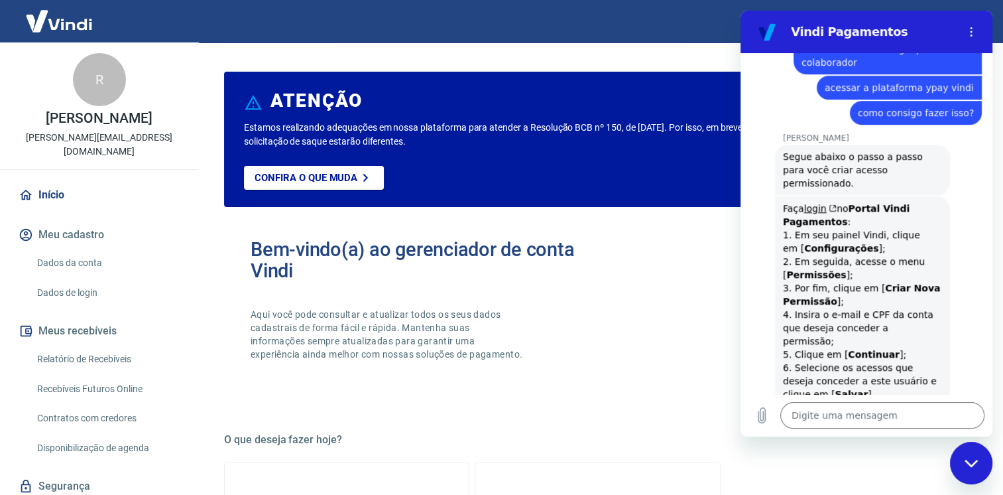
click at [868, 38] on h2 "Vindi Pagamentos" at bounding box center [872, 32] width 162 height 16
click at [976, 463] on icon "Fechar janela de mensagens" at bounding box center [972, 463] width 14 height 9
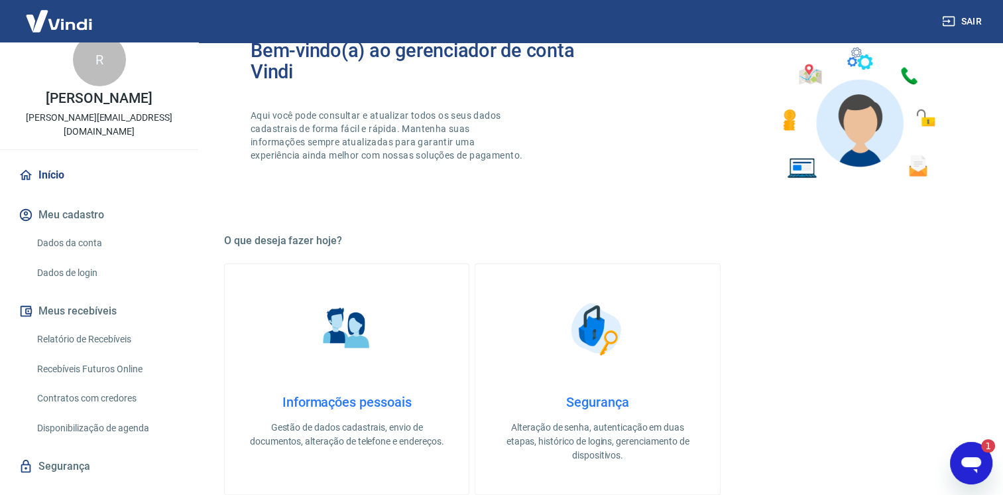
scroll to position [31, 0]
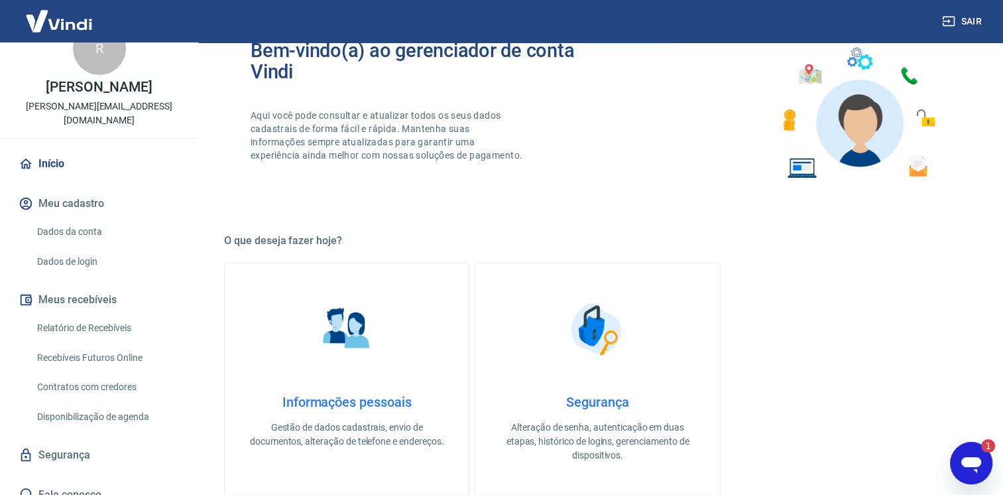
click at [981, 456] on icon "Abrir janela de mensagens, 1 mensagem não lida" at bounding box center [971, 463] width 24 height 24
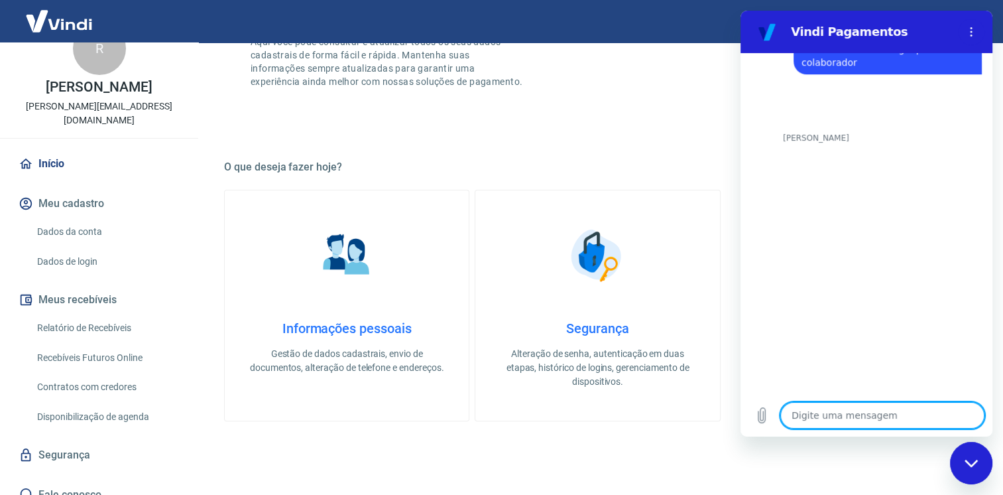
scroll to position [464, 0]
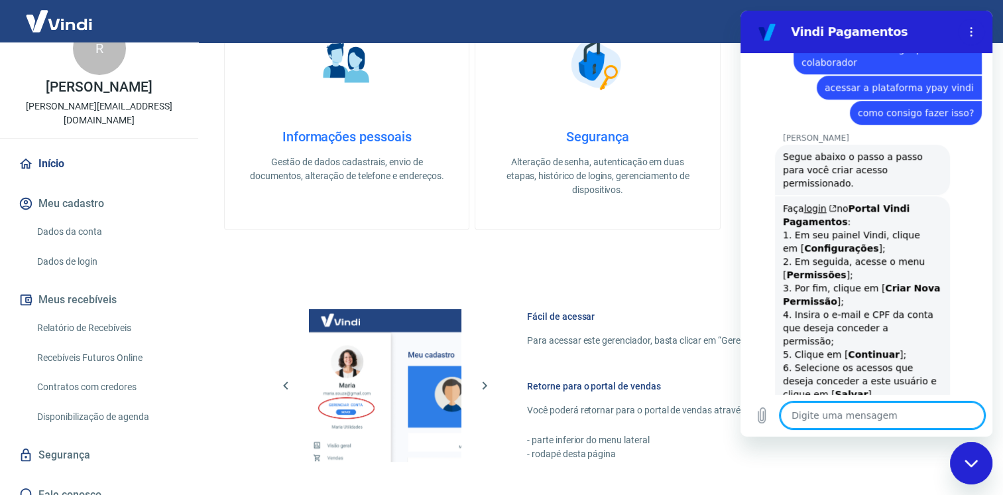
drag, startPoint x: 980, startPoint y: 473, endPoint x: 965, endPoint y: 465, distance: 16.9
click at [980, 471] on div "Fechar janela de mensagens" at bounding box center [971, 463] width 40 height 40
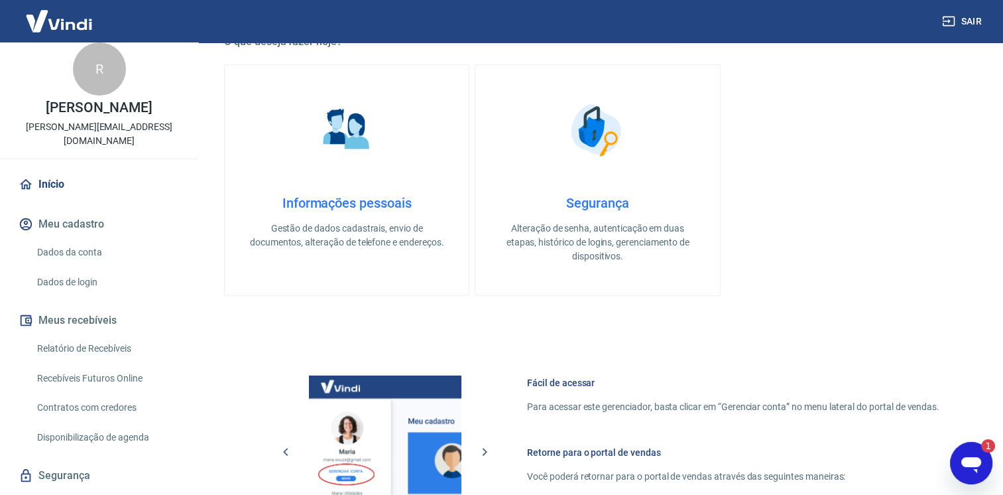
scroll to position [0, 0]
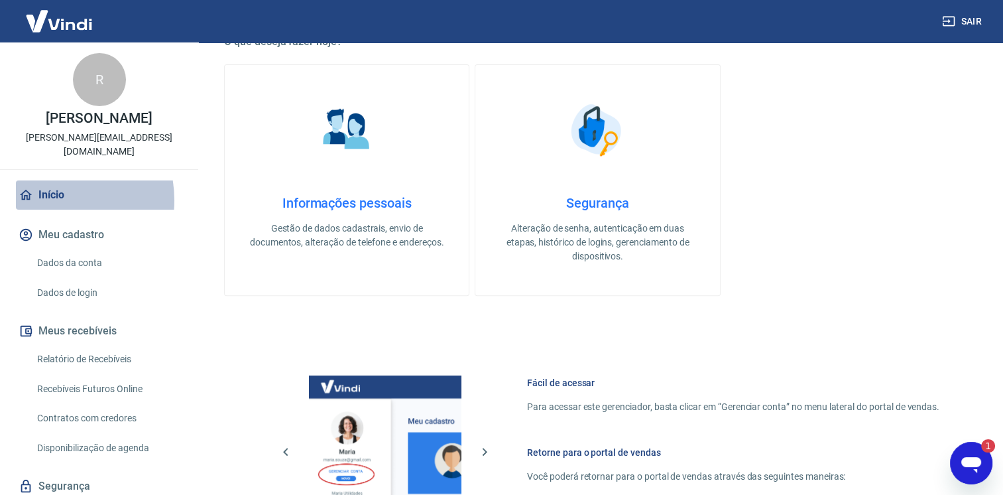
click at [44, 186] on link "Início" at bounding box center [99, 194] width 166 height 29
click at [48, 182] on link "Início" at bounding box center [99, 194] width 166 height 29
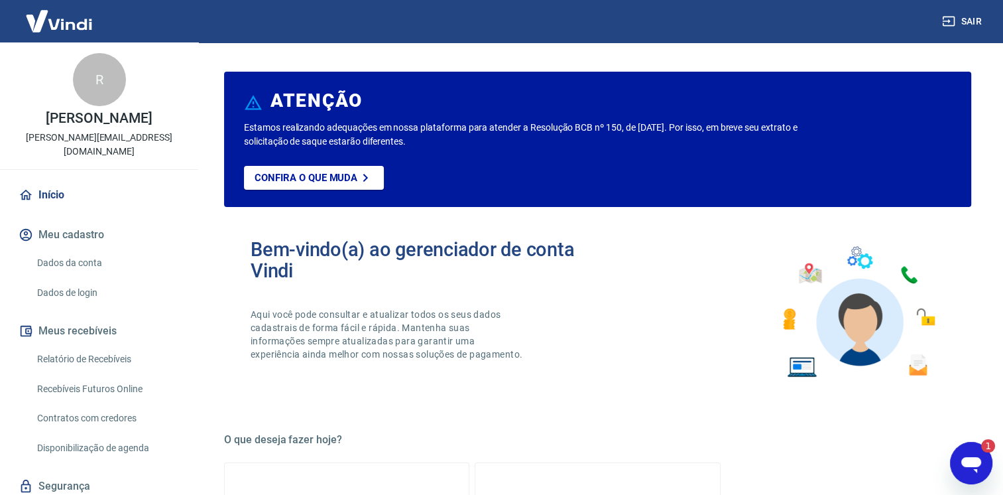
scroll to position [133, 0]
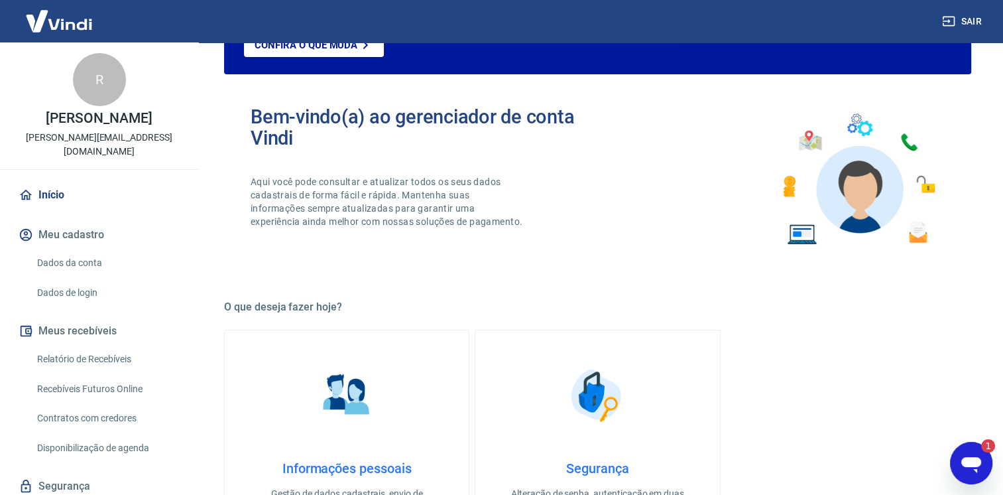
click at [968, 453] on icon "Abrir janela de mensagens, 1 mensagem não lida" at bounding box center [971, 463] width 24 height 24
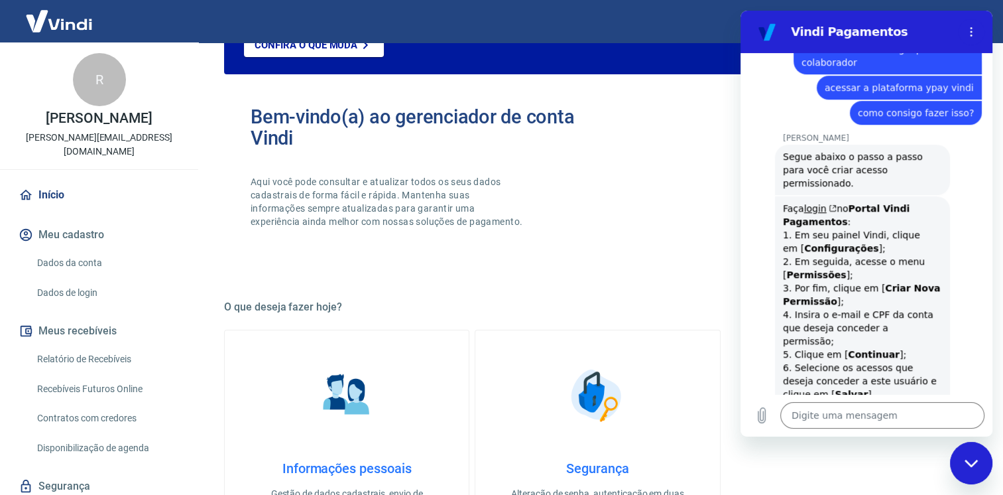
click at [602, 121] on div "Bem-vindo(a) ao gerenciador de conta Vindi Aqui você pode consultar e atualizar…" at bounding box center [597, 179] width 747 height 189
click at [799, 413] on textarea at bounding box center [882, 415] width 204 height 27
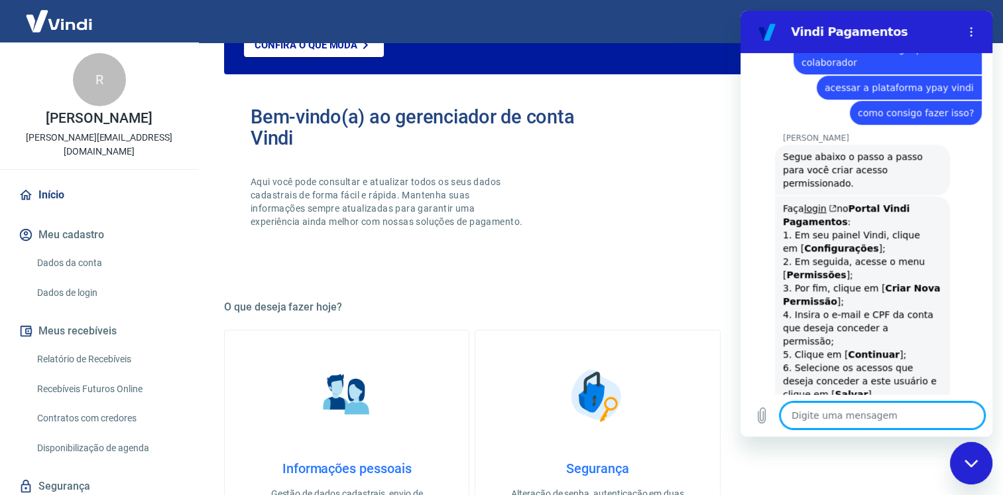
paste textarea "https://myaccount.yapay.com.br/overview/"
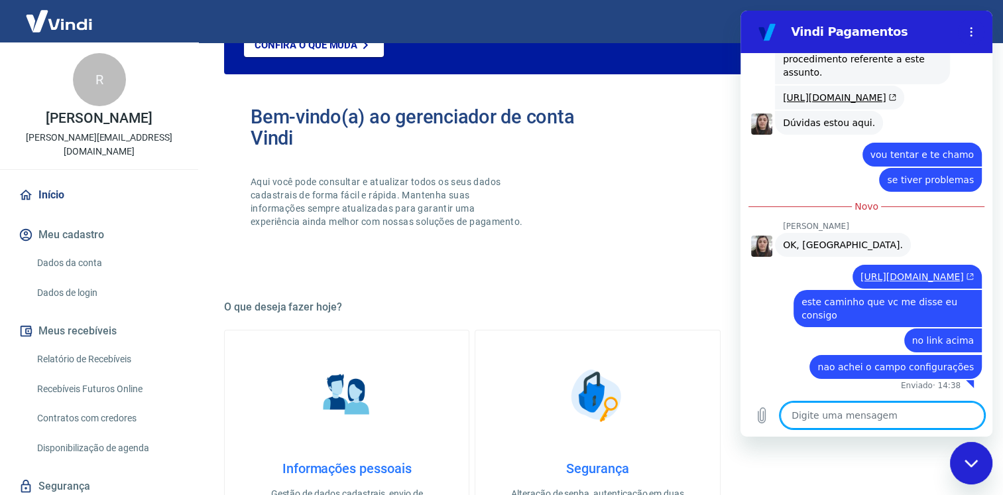
scroll to position [1218, 0]
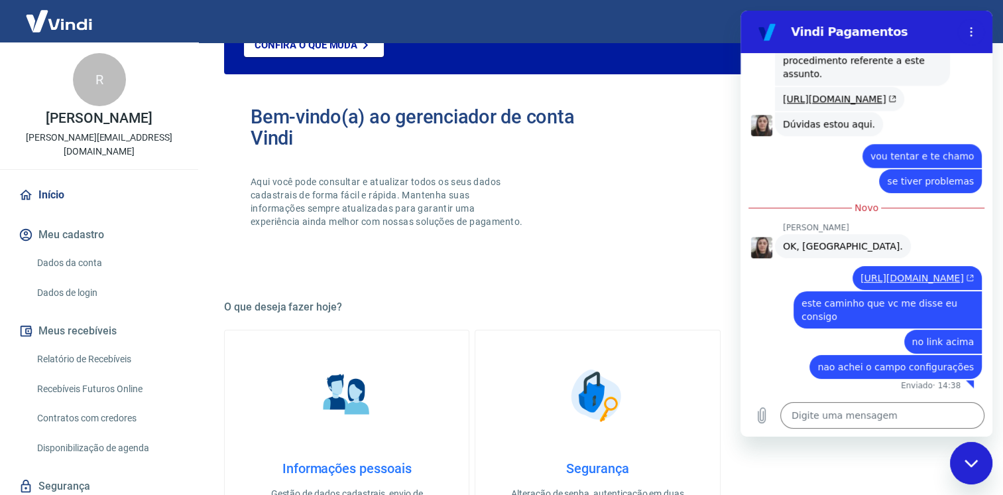
click at [965, 459] on icon "Fechar janela de mensagens" at bounding box center [972, 463] width 14 height 9
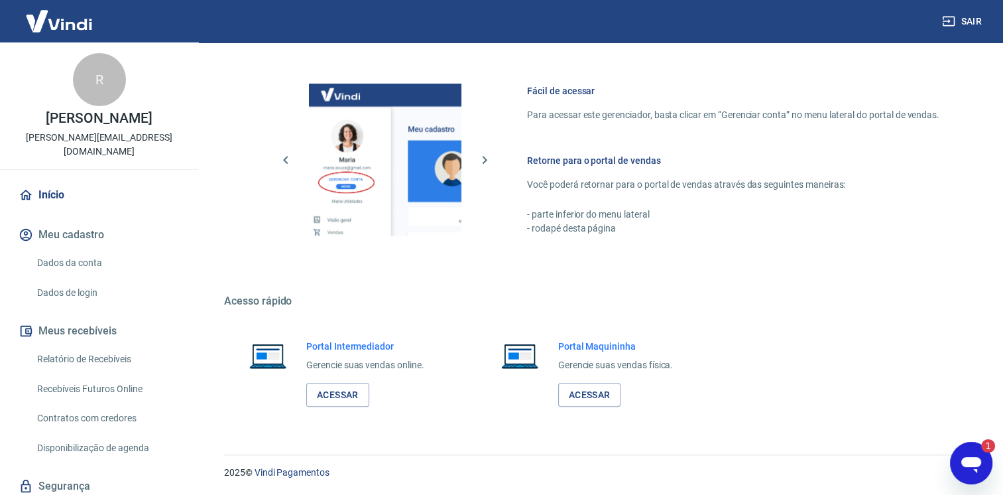
scroll to position [0, 0]
click at [979, 457] on icon "Abrir janela de mensagens, 1 mensagem não lida" at bounding box center [971, 463] width 24 height 24
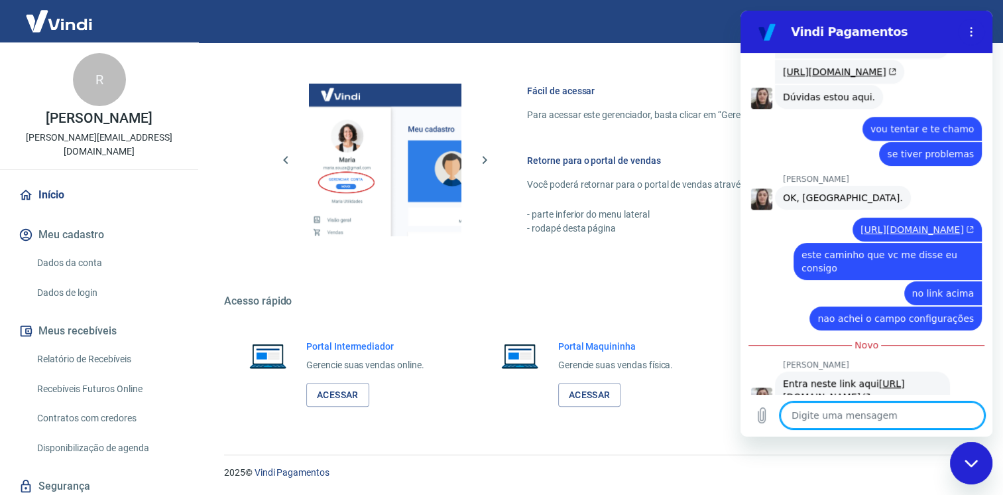
scroll to position [1283, 0]
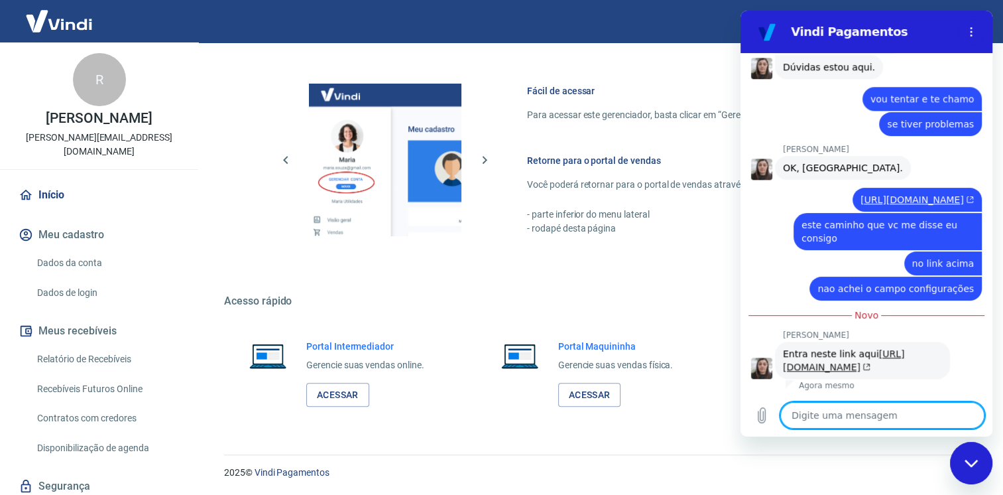
click at [849, 361] on link "https://intermediador.yapay.com.br/" at bounding box center [843, 360] width 121 height 24
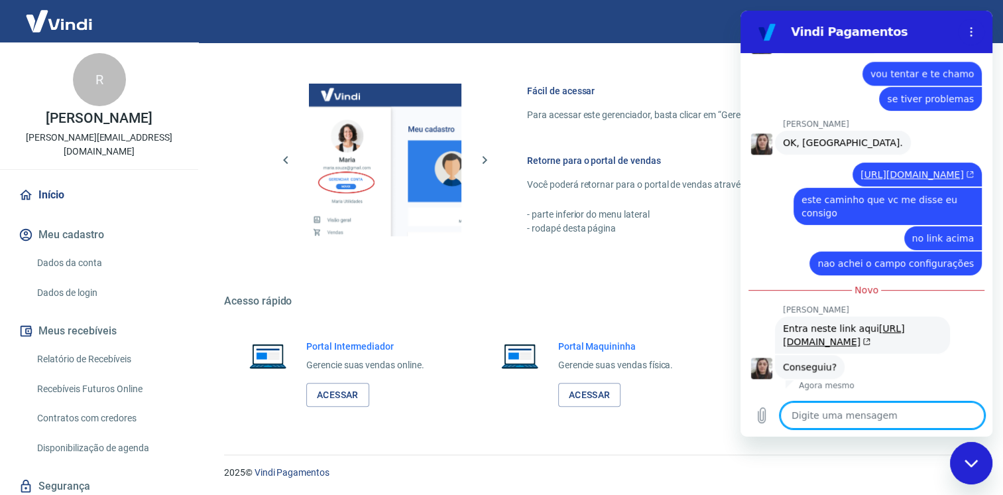
scroll to position [1308, 0]
click at [855, 404] on textarea at bounding box center [882, 415] width 204 height 27
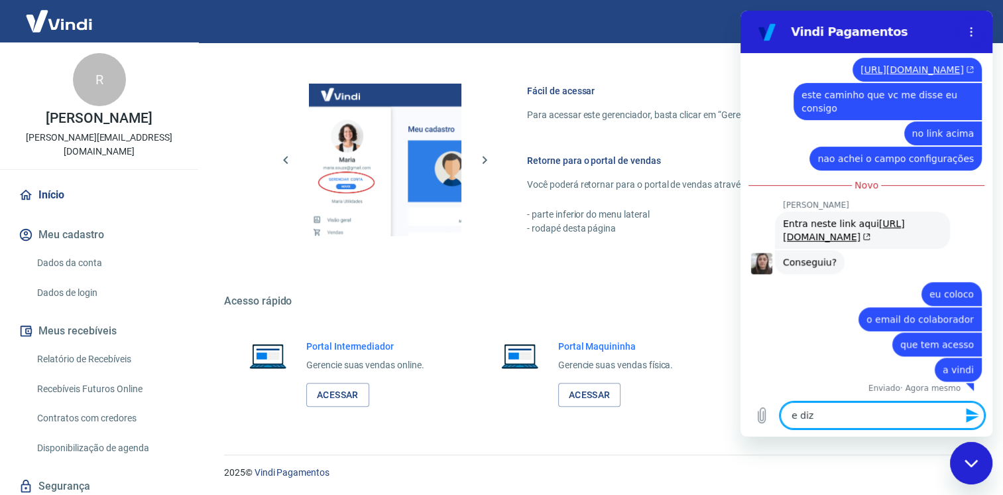
scroll to position [1415, 0]
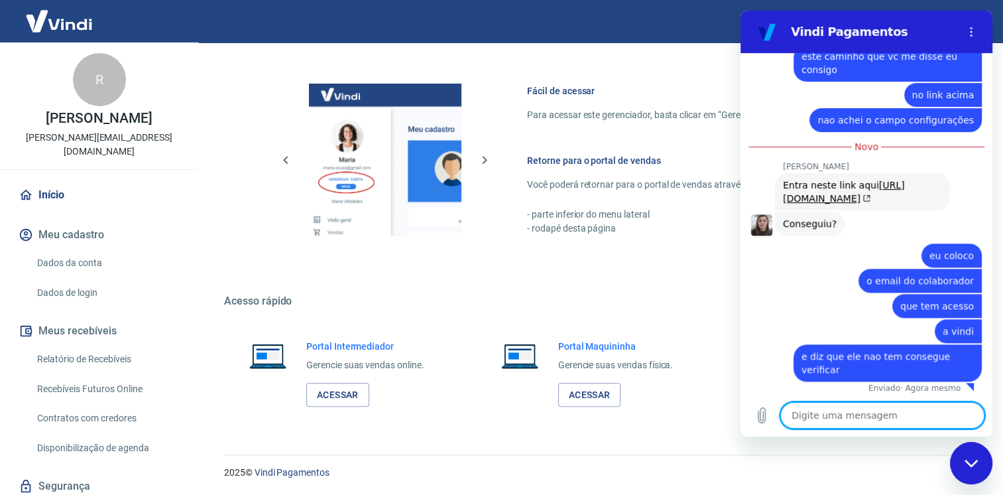
paste textarea "leonardo.nunes@betteredu.com.br"
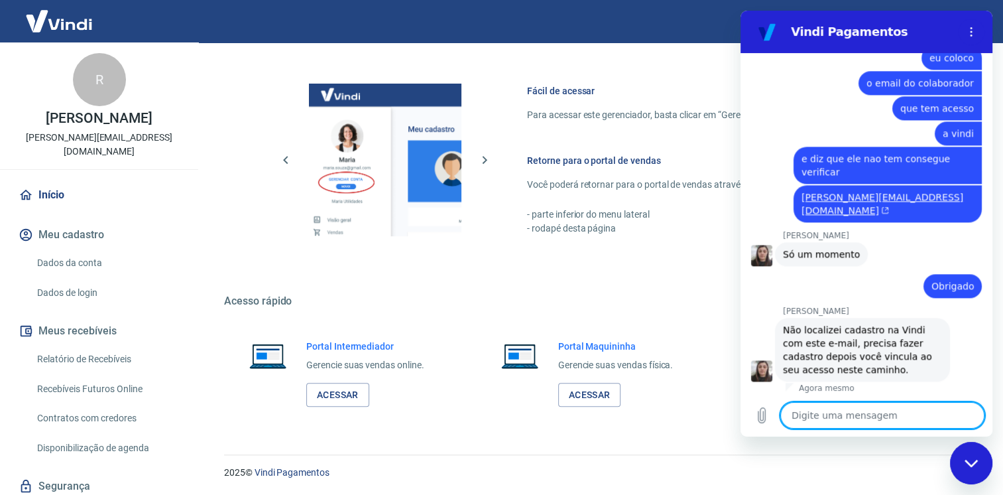
scroll to position [1638, 0]
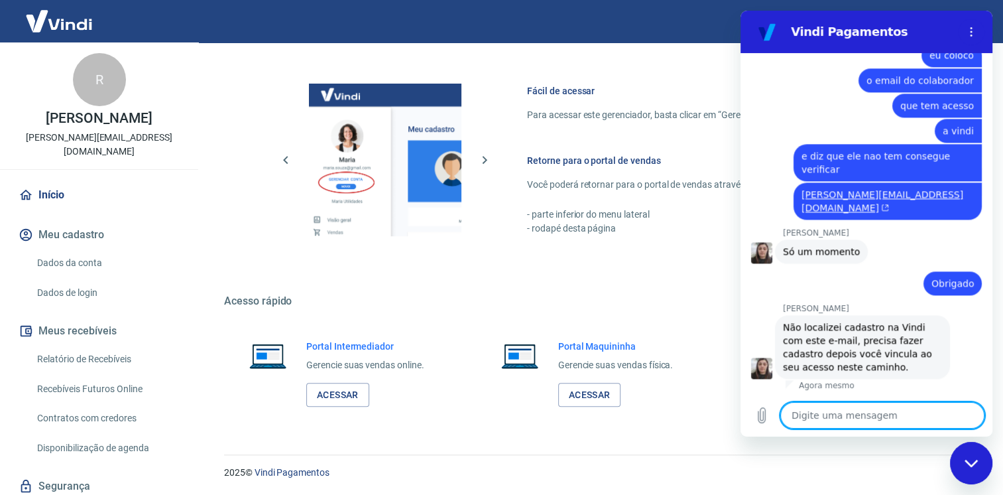
click at [830, 410] on textarea at bounding box center [882, 415] width 204 height 27
paste textarea "https://app.vindi.com.br/"
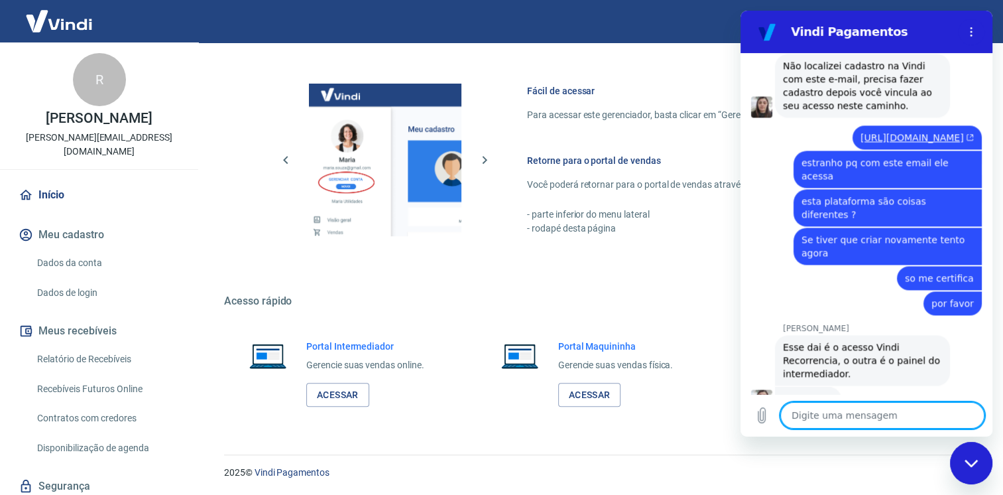
scroll to position [1905, 0]
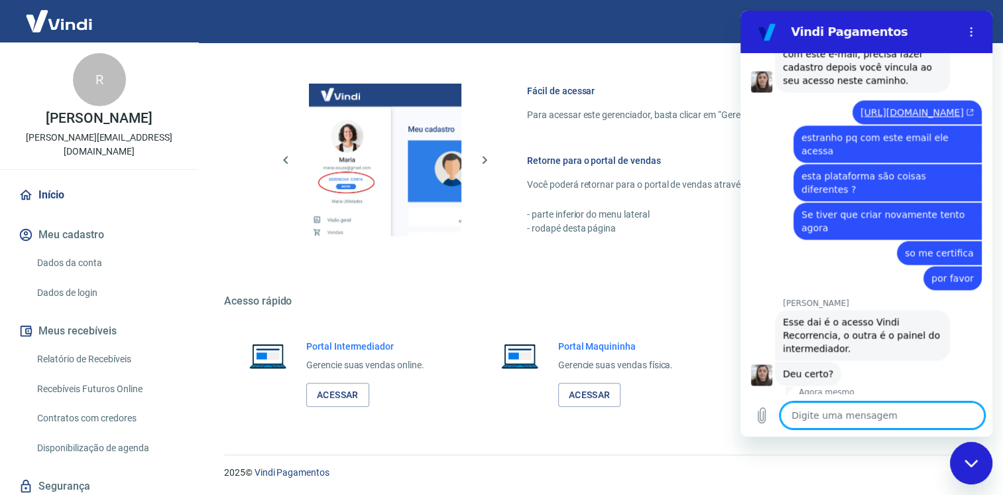
click at [852, 416] on textarea at bounding box center [882, 415] width 204 height 27
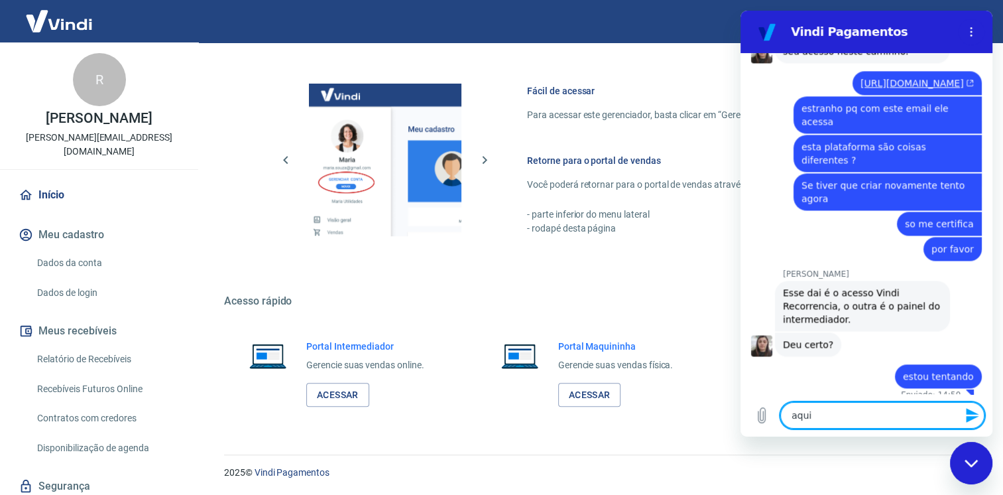
scroll to position [1936, 0]
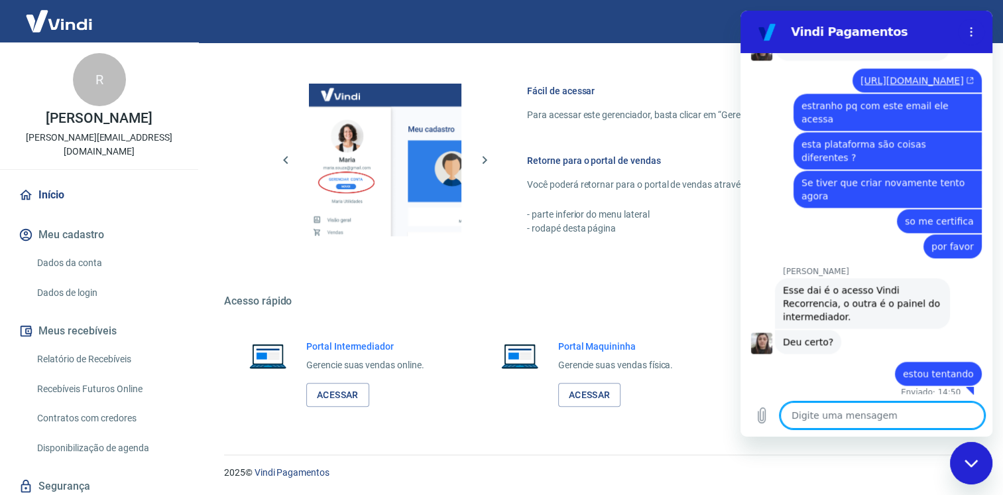
click at [66, 222] on button "Meu cadastro" at bounding box center [99, 234] width 166 height 29
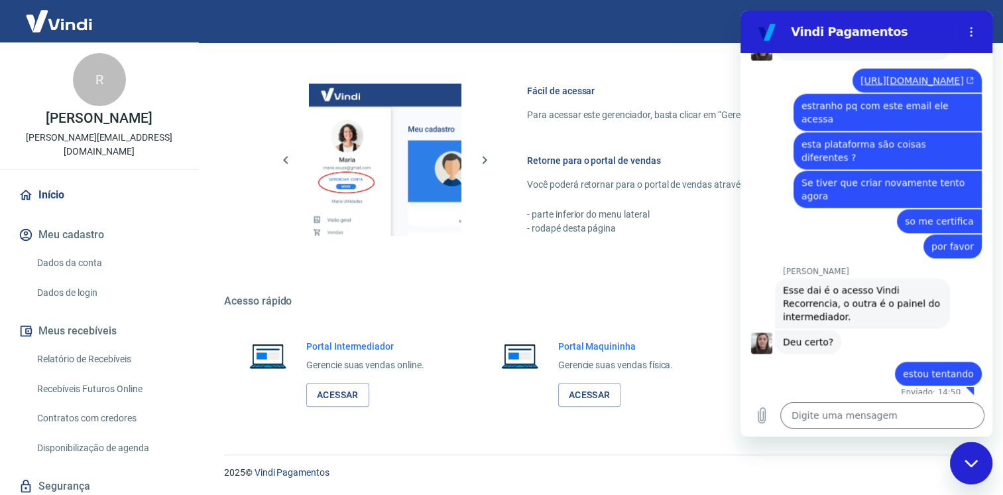
click at [66, 221] on button "Meu cadastro" at bounding box center [99, 234] width 166 height 29
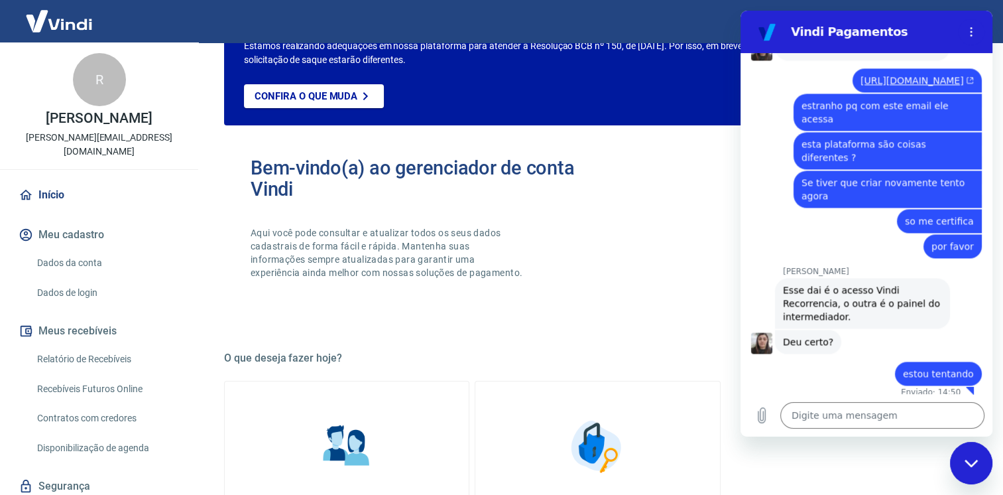
scroll to position [0, 0]
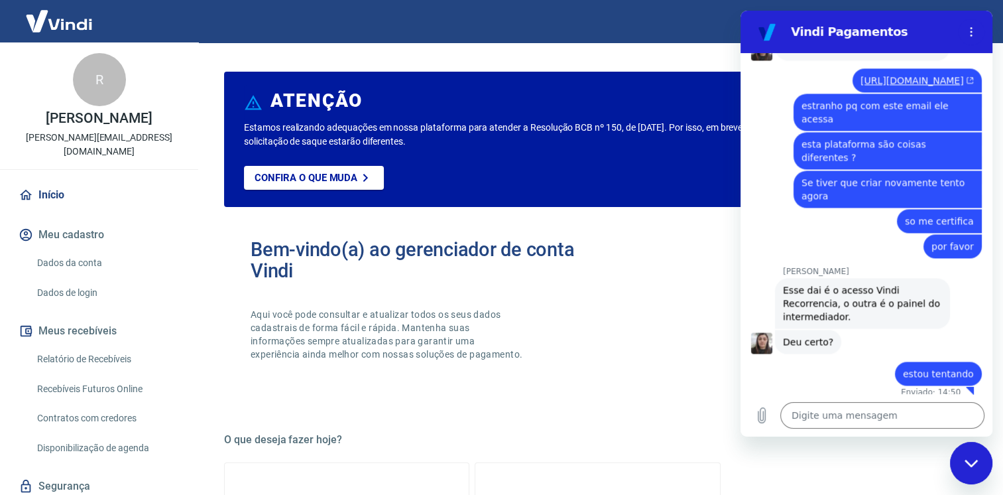
click at [93, 91] on div "R" at bounding box center [99, 79] width 53 height 53
click at [70, 222] on button "Meu cadastro" at bounding box center [99, 234] width 166 height 29
click at [72, 251] on link "Dados da conta" at bounding box center [107, 262] width 150 height 27
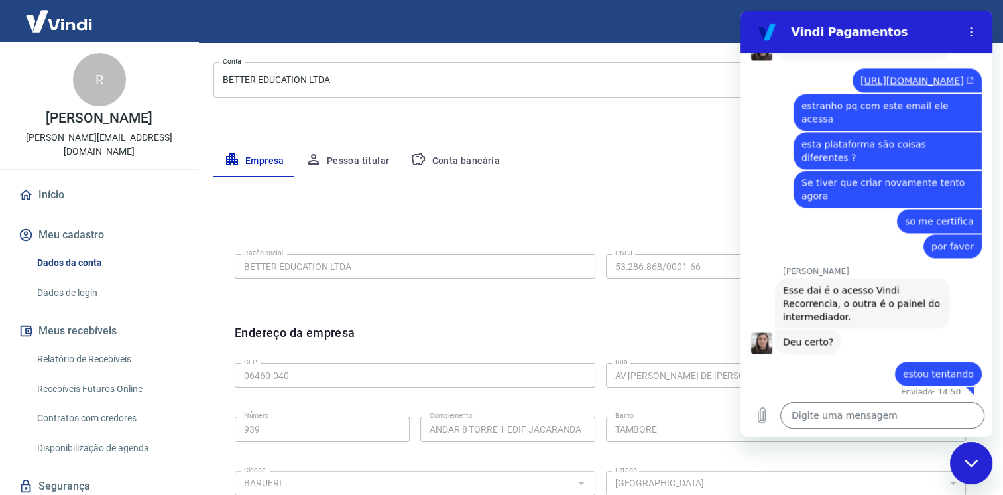
scroll to position [129, 0]
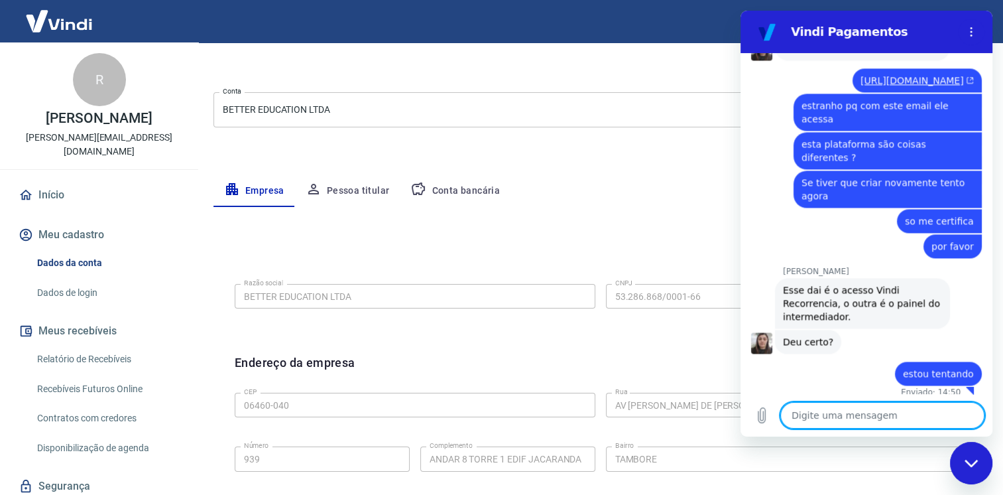
click at [938, 417] on textarea at bounding box center [882, 415] width 204 height 27
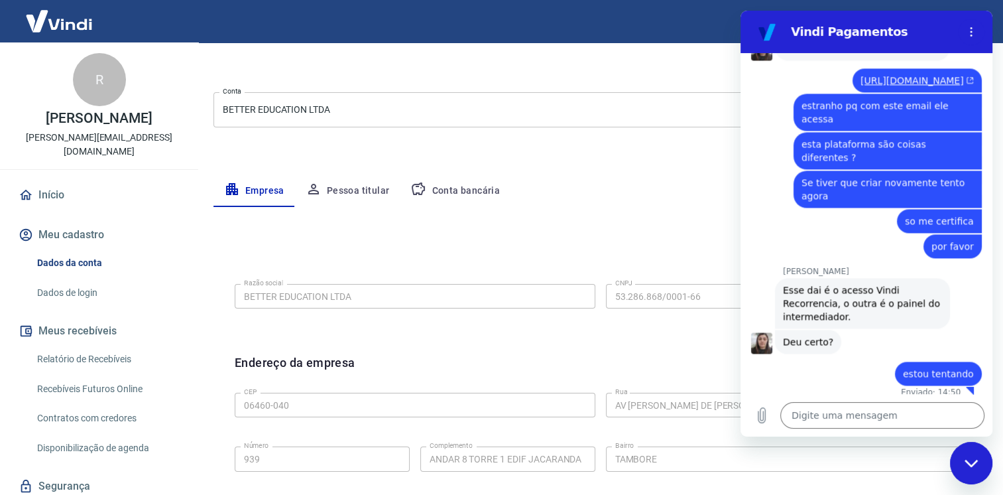
click at [552, 216] on div "Editar razão social Razão social BETTER EDUCATION LTDA Razão social CNPJ 53.286…" at bounding box center [600, 480] width 774 height 547
click at [762, 418] on icon "Carregar arquivo" at bounding box center [761, 415] width 7 height 15
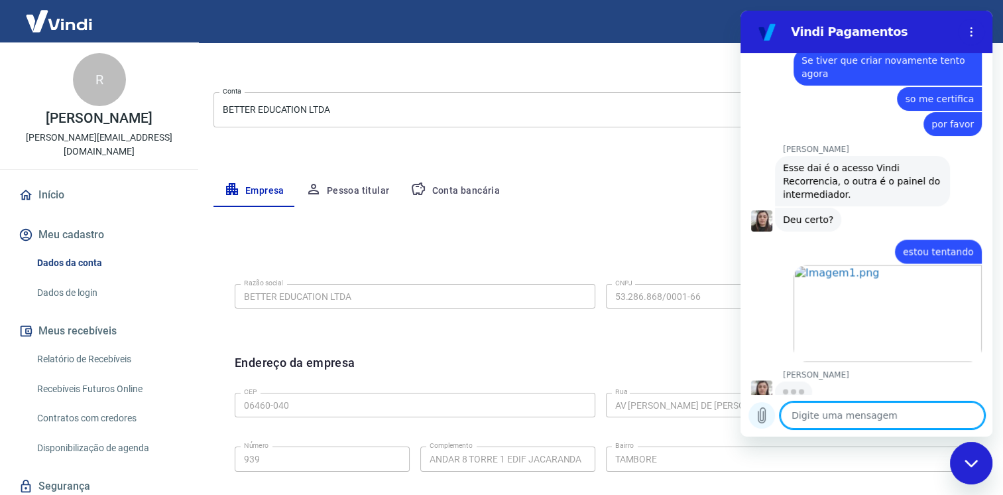
scroll to position [2060, 0]
click at [923, 406] on textarea at bounding box center [882, 415] width 204 height 27
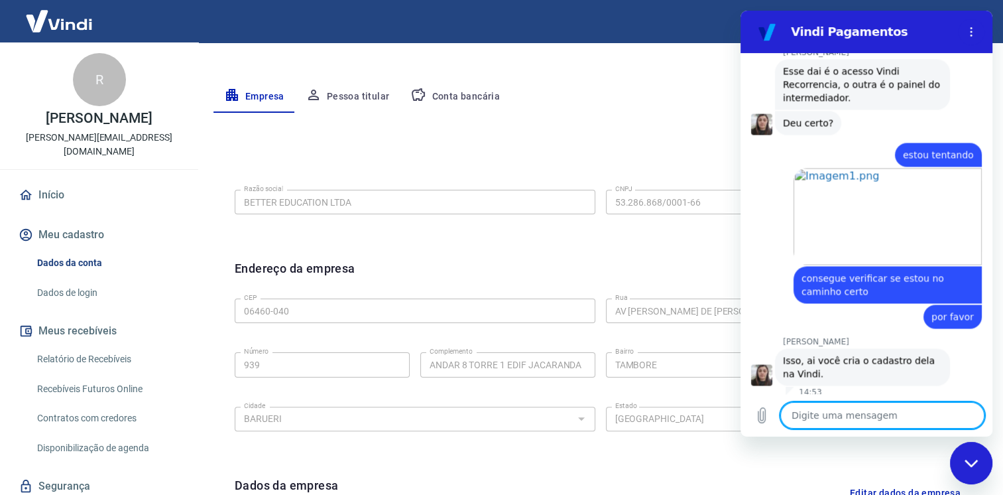
scroll to position [394, 0]
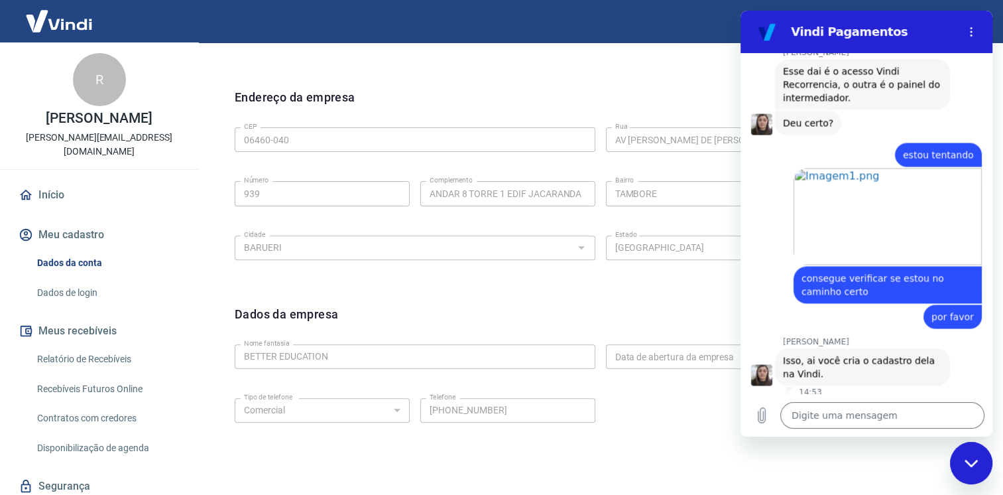
click at [972, 466] on icon "Fechar janela de mensagens" at bounding box center [972, 463] width 14 height 9
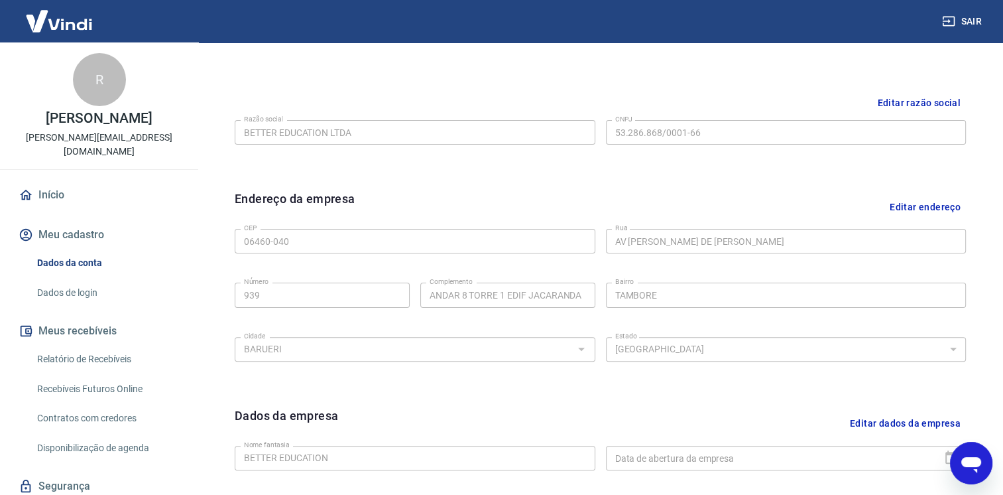
scroll to position [129, 0]
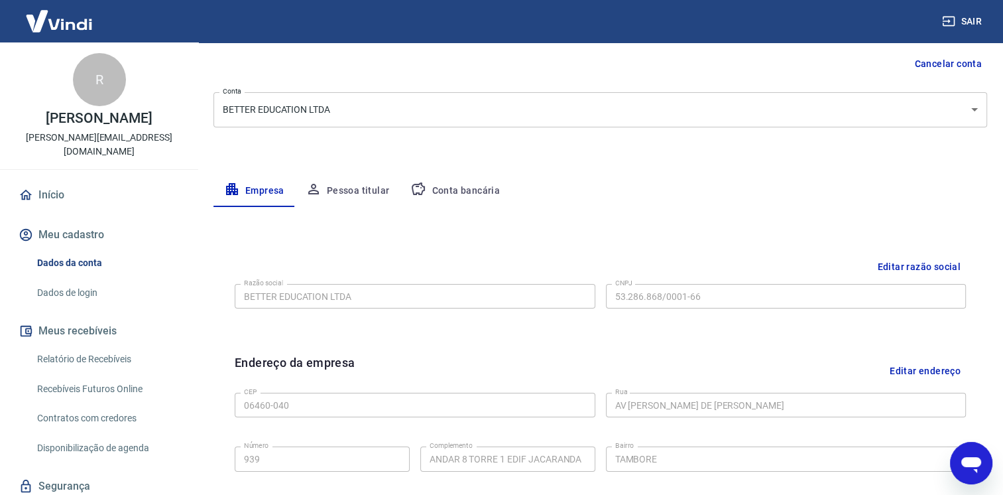
click at [978, 455] on icon "Abrir janela de mensagens" at bounding box center [971, 463] width 24 height 24
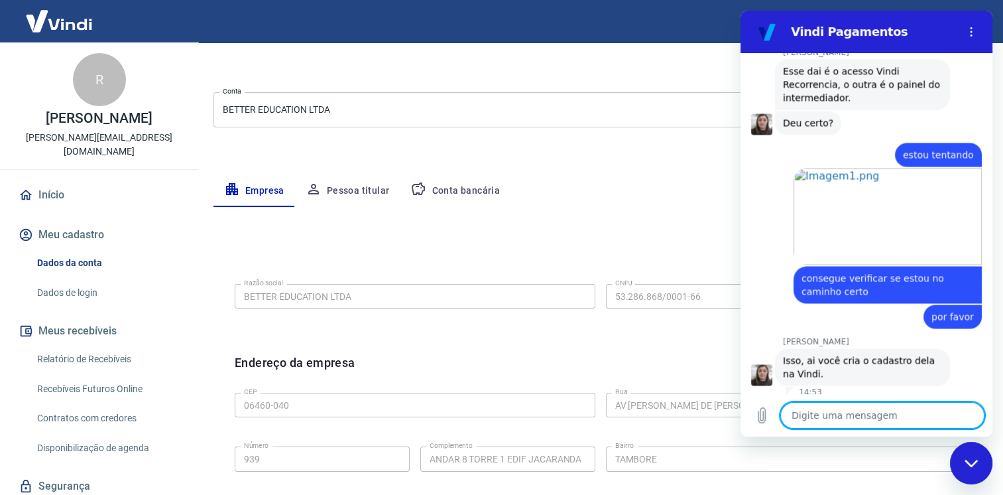
click at [890, 419] on textarea at bounding box center [882, 415] width 204 height 27
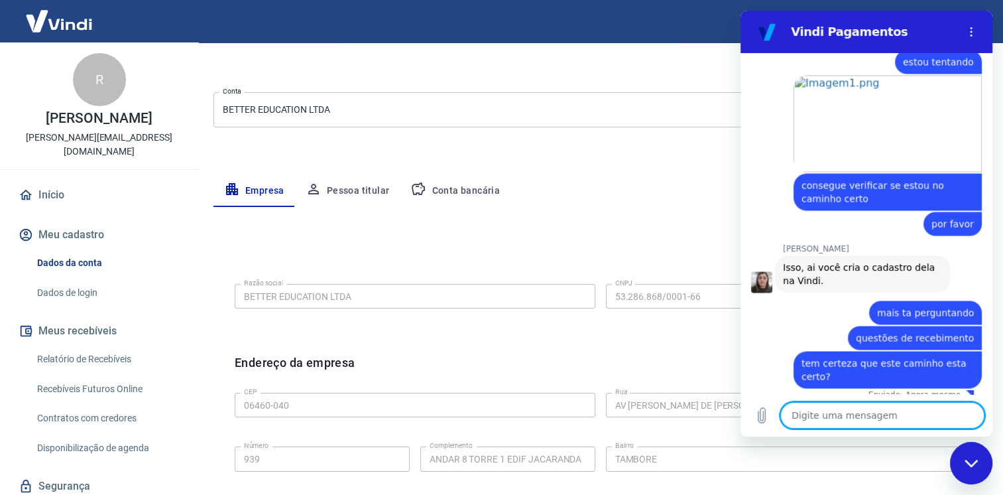
scroll to position [2229, 0]
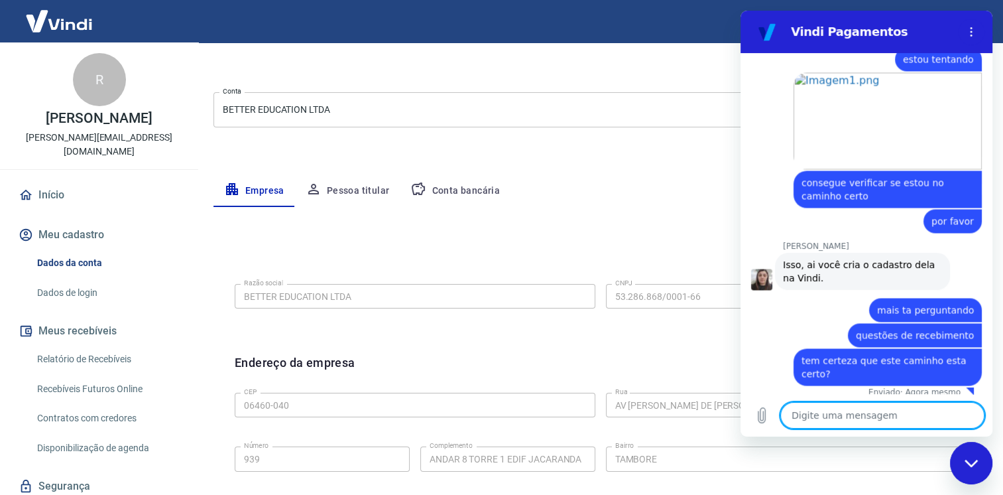
click at [463, 192] on button "Conta bancária" at bounding box center [455, 191] width 111 height 32
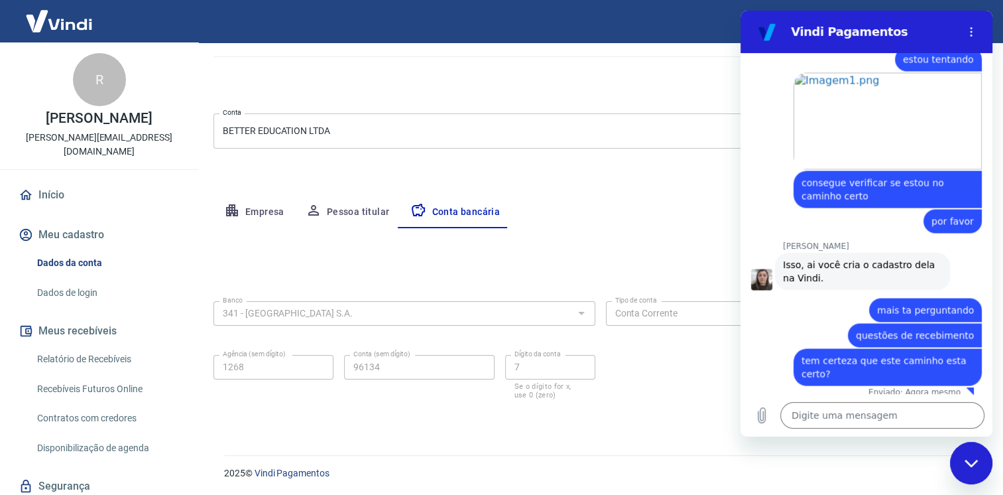
scroll to position [109, 0]
click at [369, 209] on button "Pessoa titular" at bounding box center [347, 212] width 105 height 32
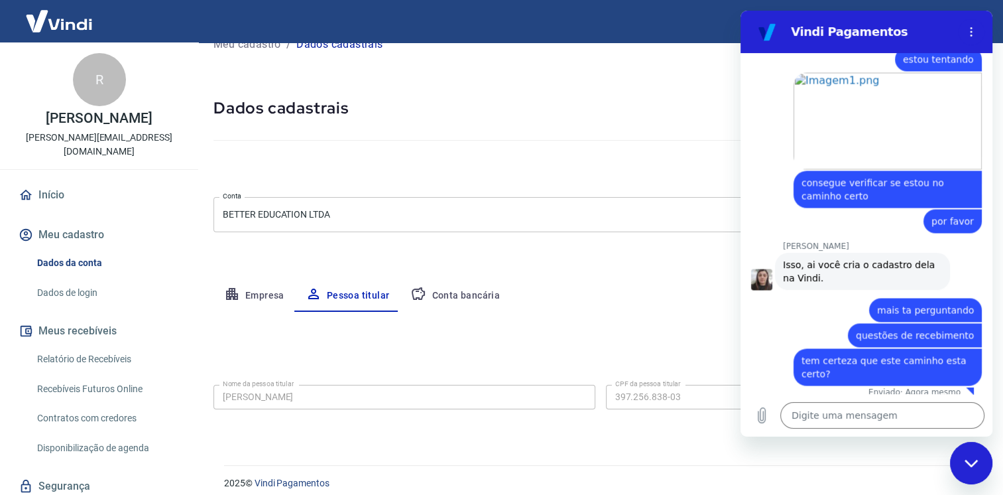
scroll to position [34, 0]
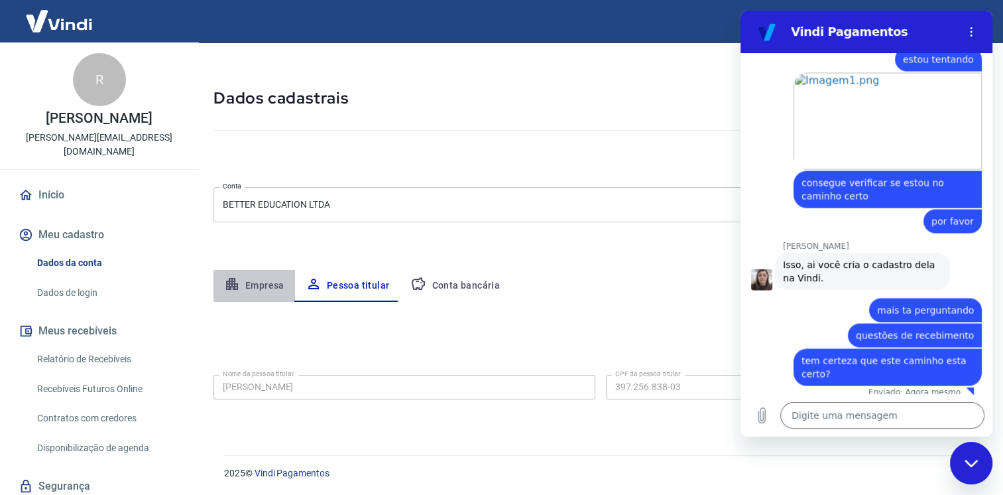
click at [269, 282] on button "Empresa" at bounding box center [254, 286] width 82 height 32
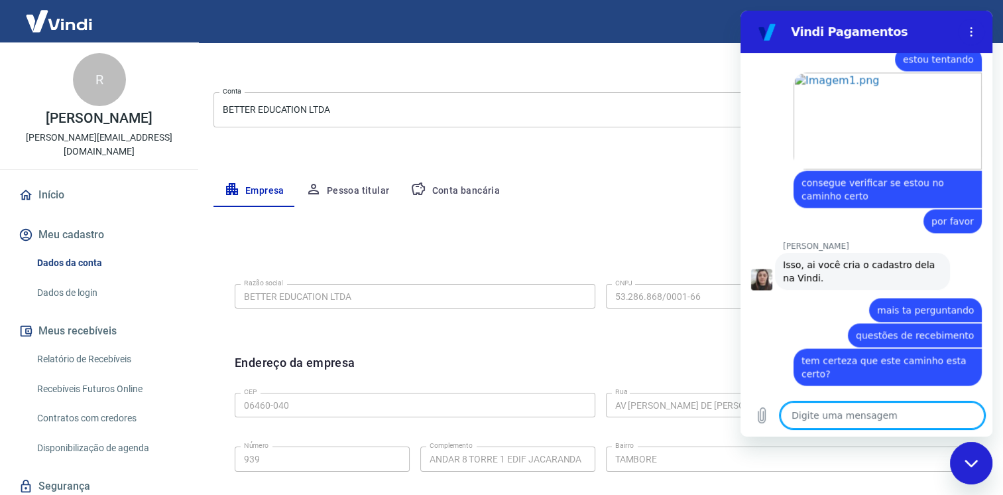
scroll to position [2273, 0]
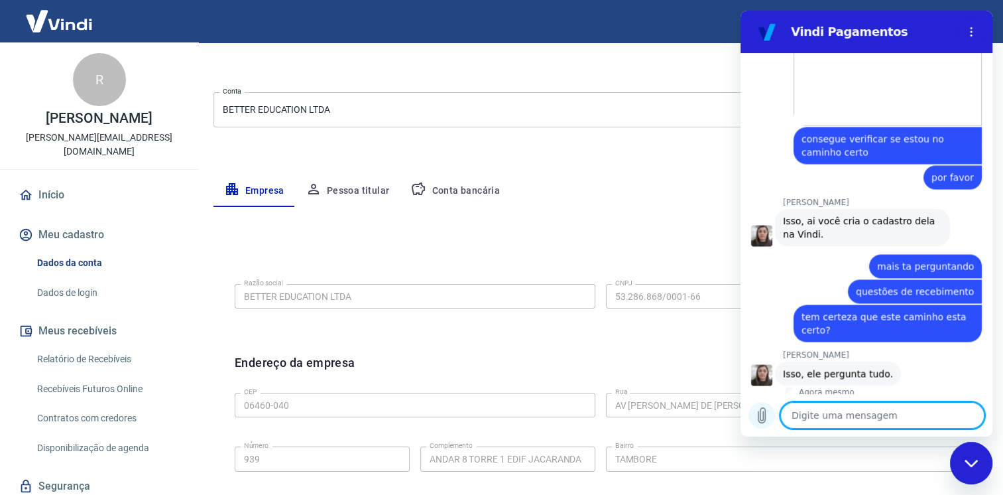
click at [758, 418] on icon "Carregar arquivo" at bounding box center [761, 415] width 7 height 15
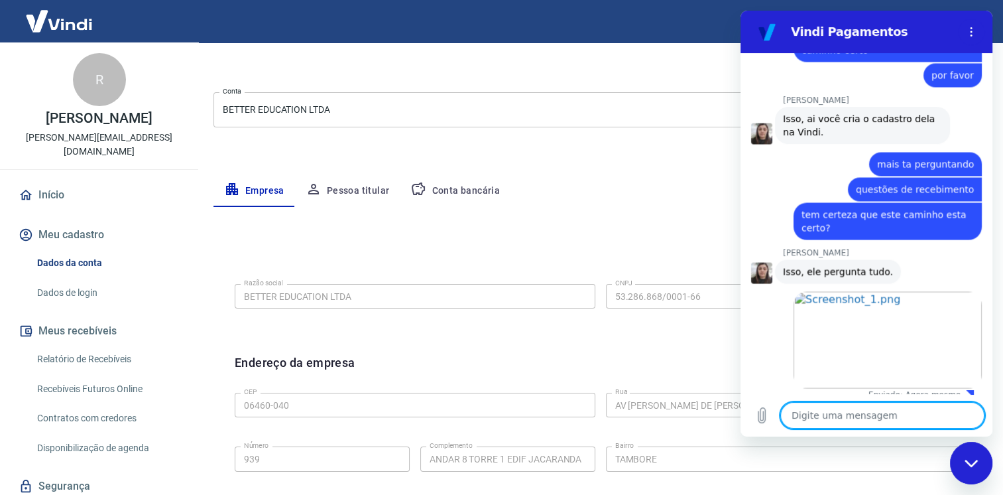
scroll to position [2378, 0]
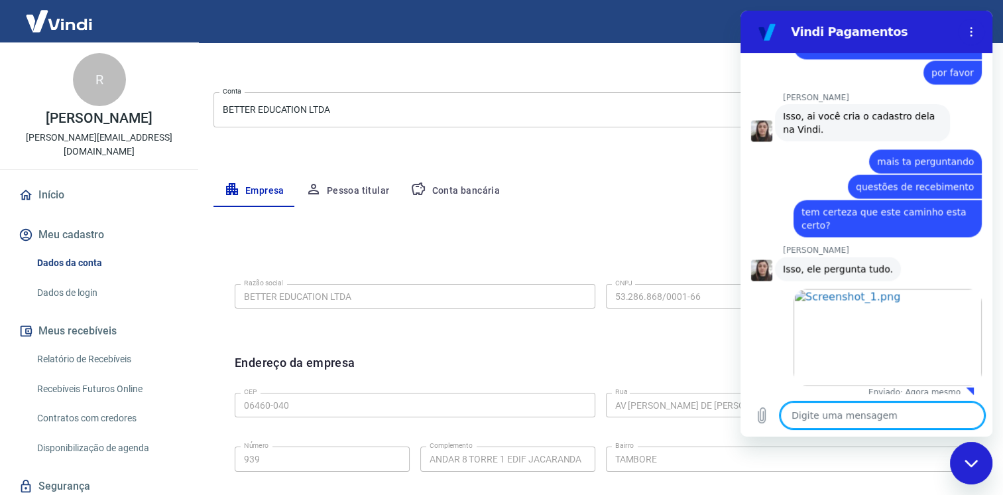
click at [904, 417] on textarea at bounding box center [882, 415] width 204 height 27
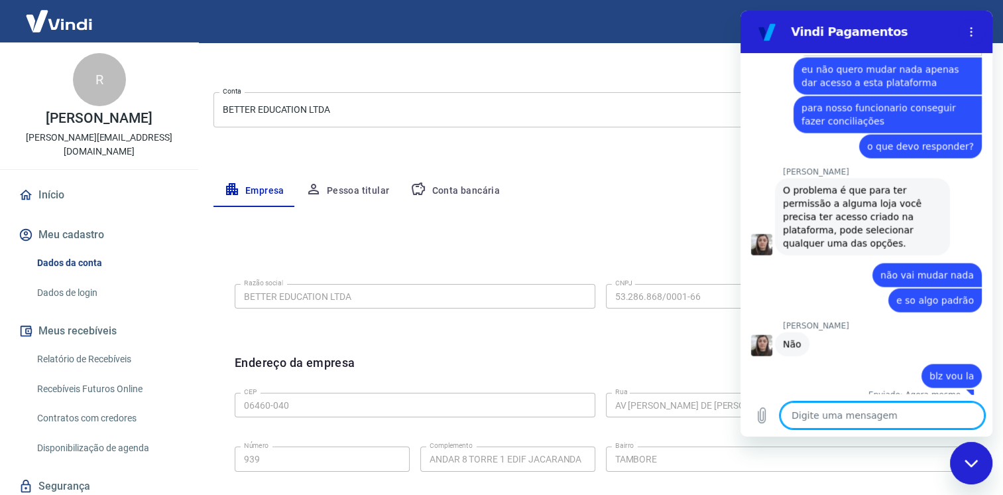
scroll to position [2709, 0]
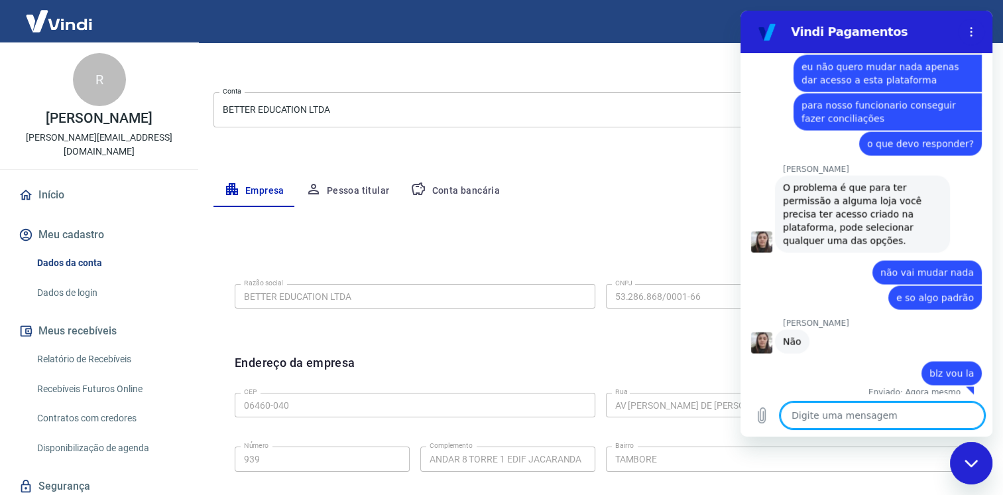
click at [886, 333] on div "Silvana Araujo diz: Não" at bounding box center [871, 340] width 241 height 25
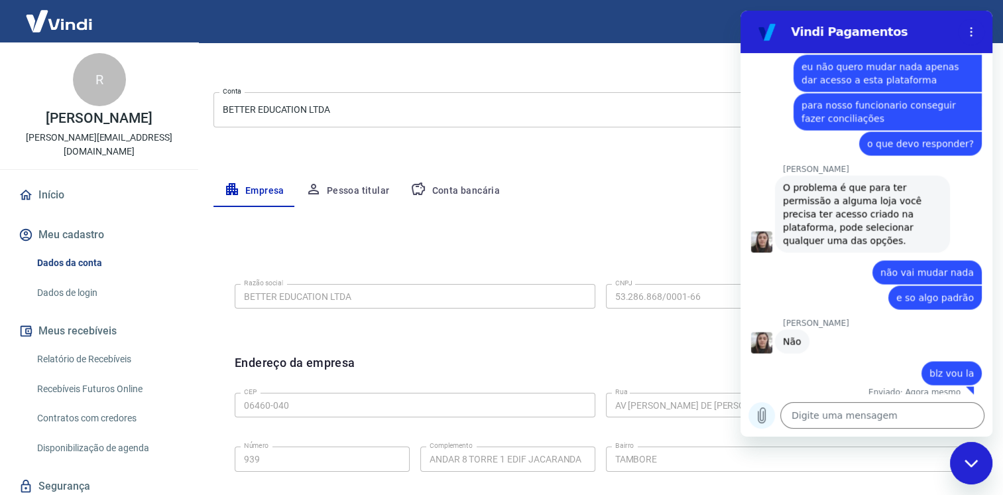
click at [762, 420] on icon "Carregar arquivo" at bounding box center [761, 415] width 7 height 15
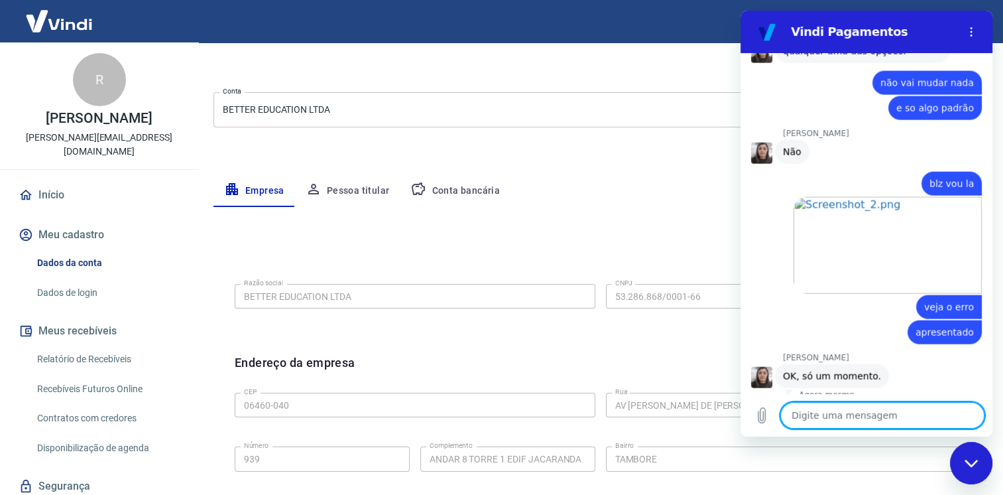
scroll to position [2902, 0]
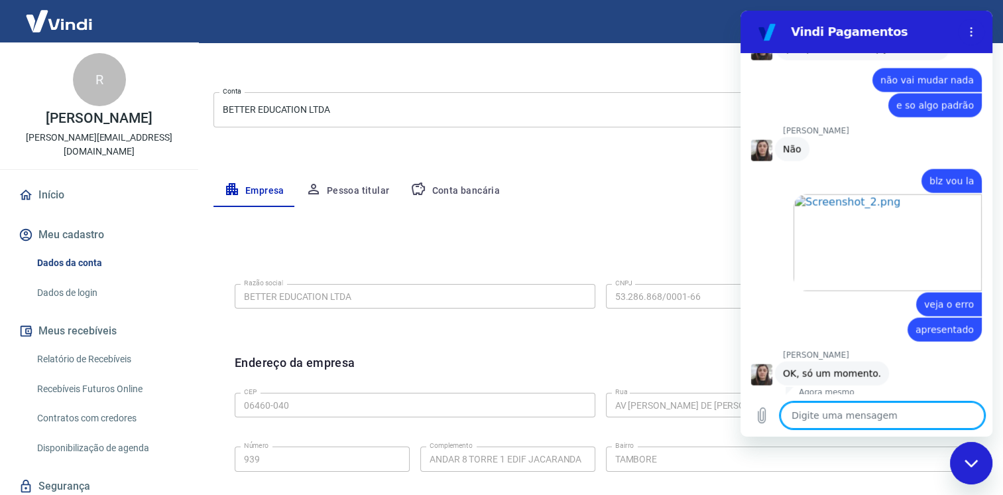
paste textarea "leonardo.nunes@betteredu.com.br"
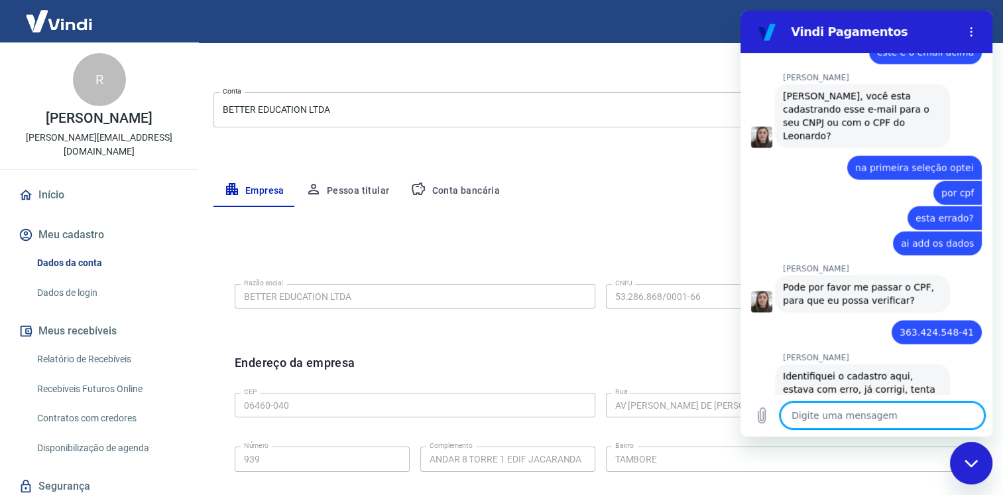
scroll to position [3295, 0]
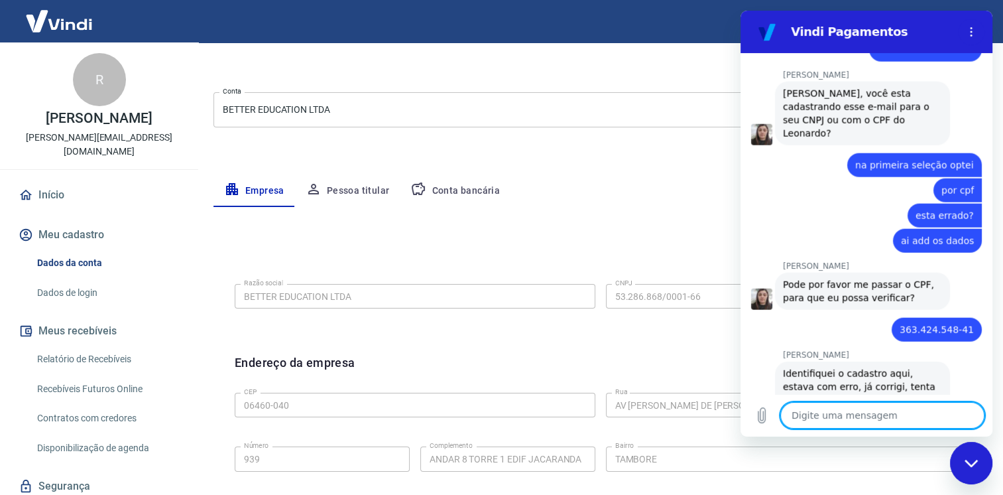
click at [833, 412] on textarea at bounding box center [882, 415] width 204 height 27
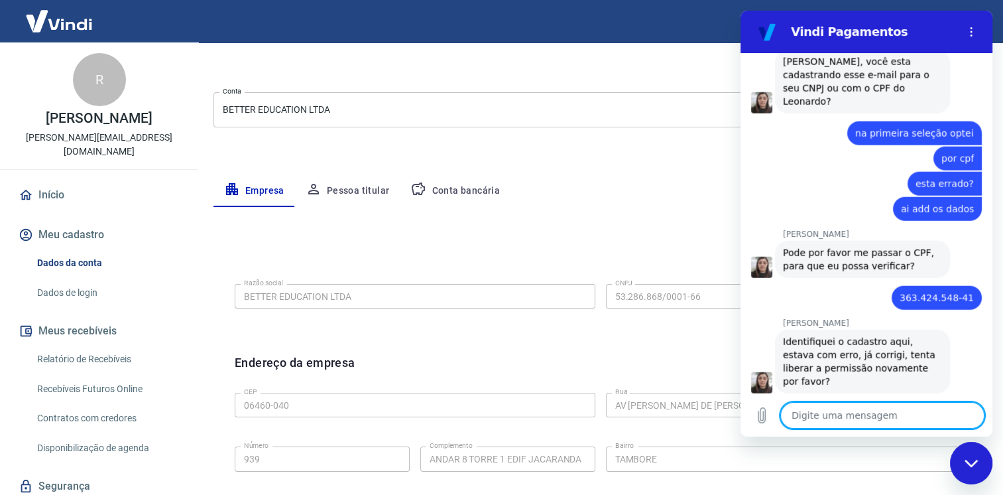
scroll to position [3352, 0]
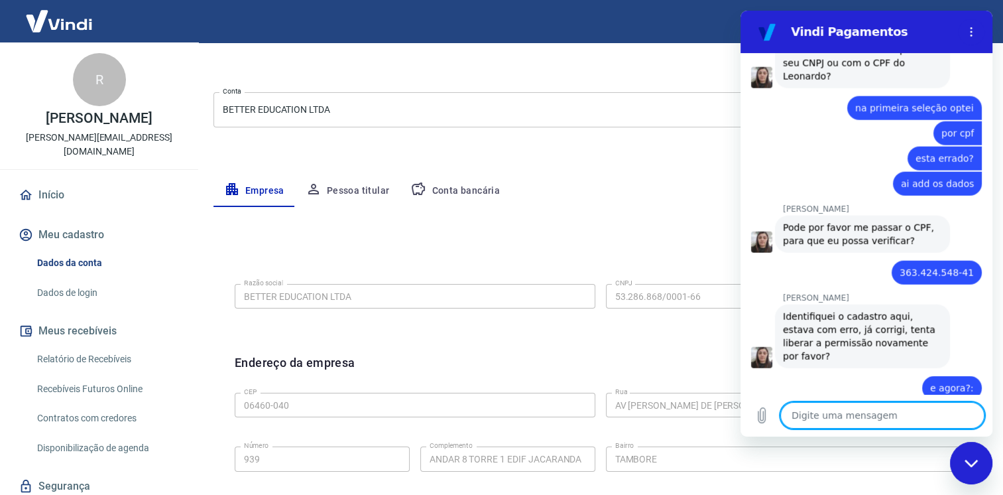
click at [873, 420] on textarea at bounding box center [882, 415] width 204 height 27
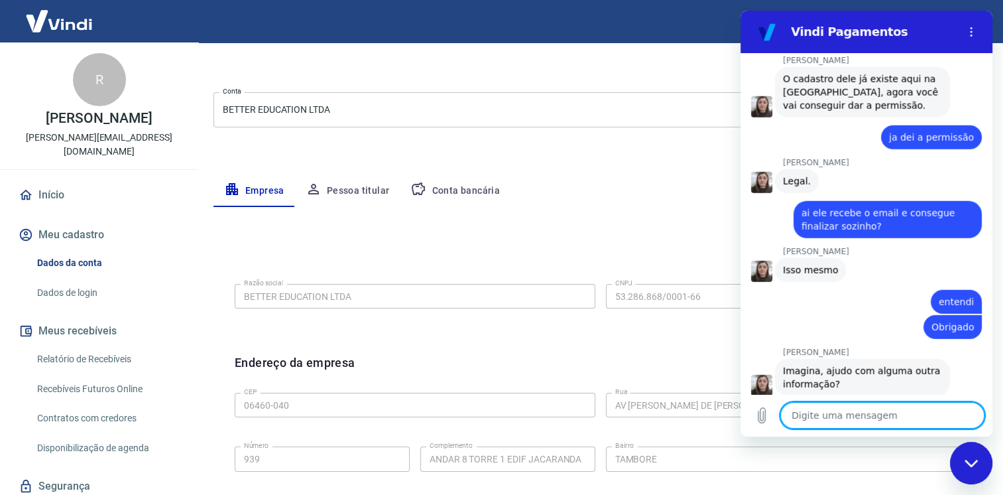
scroll to position [3708, 0]
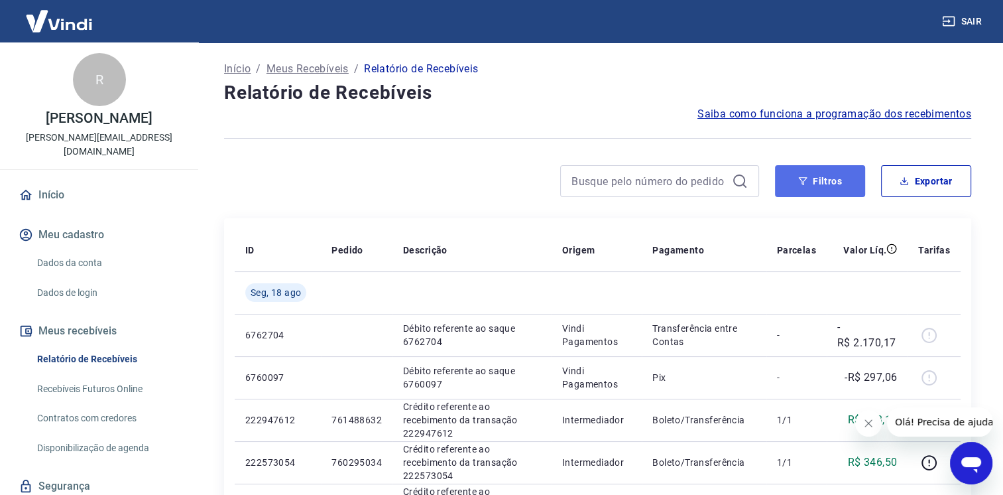
click at [827, 184] on button "Filtros" at bounding box center [820, 181] width 90 height 32
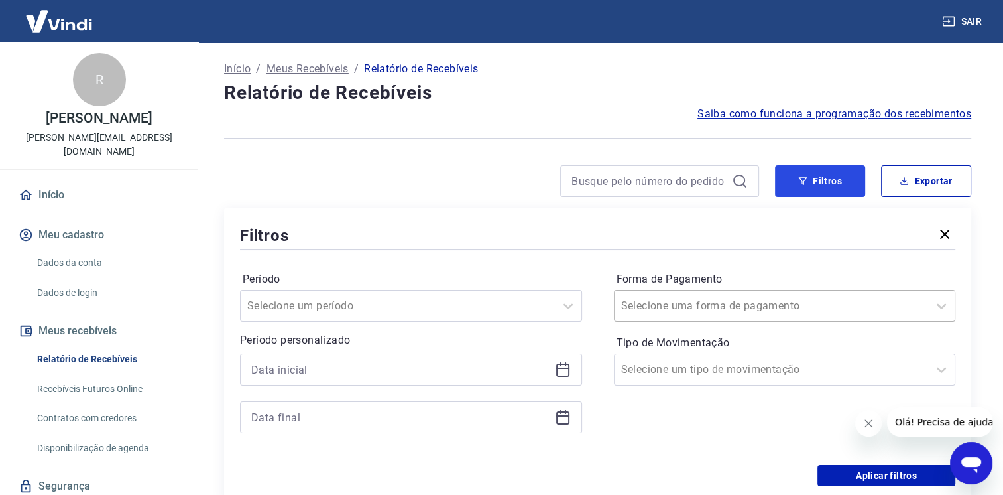
scroll to position [66, 0]
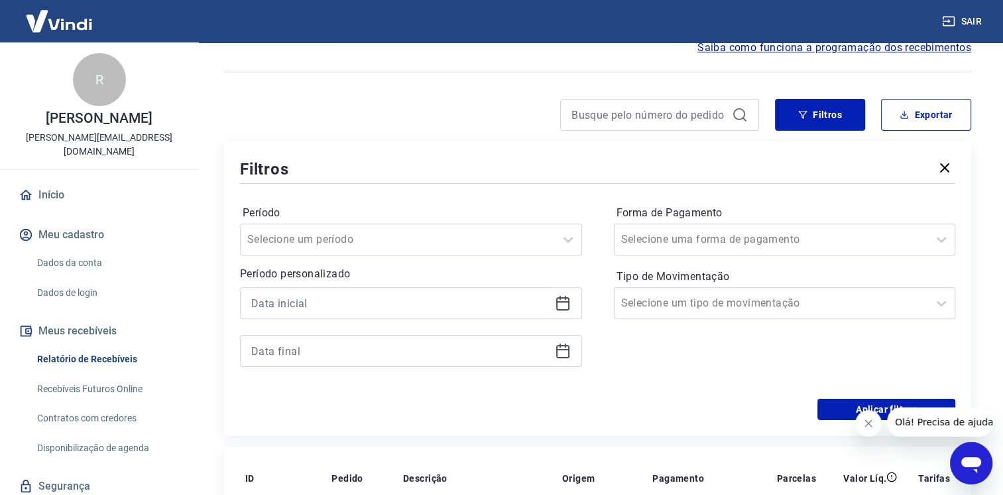
click at [558, 305] on icon at bounding box center [563, 303] width 16 height 16
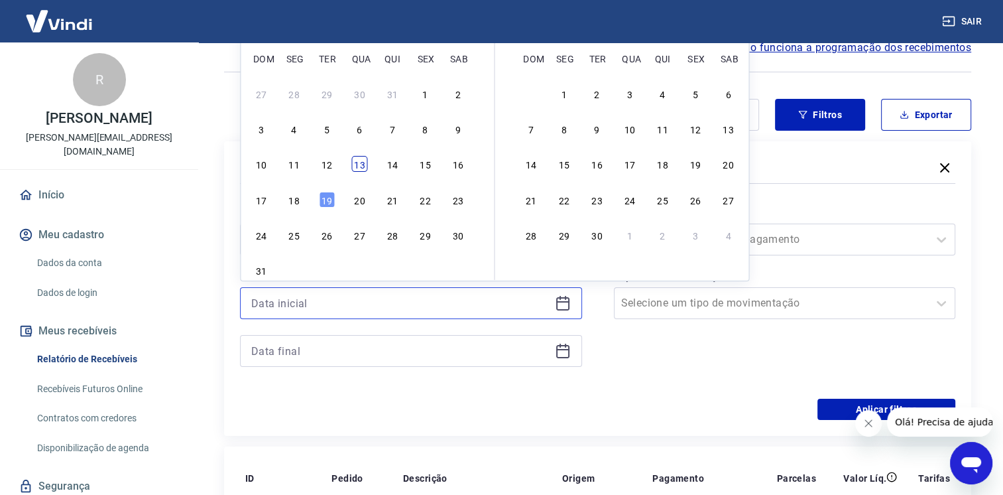
scroll to position [0, 0]
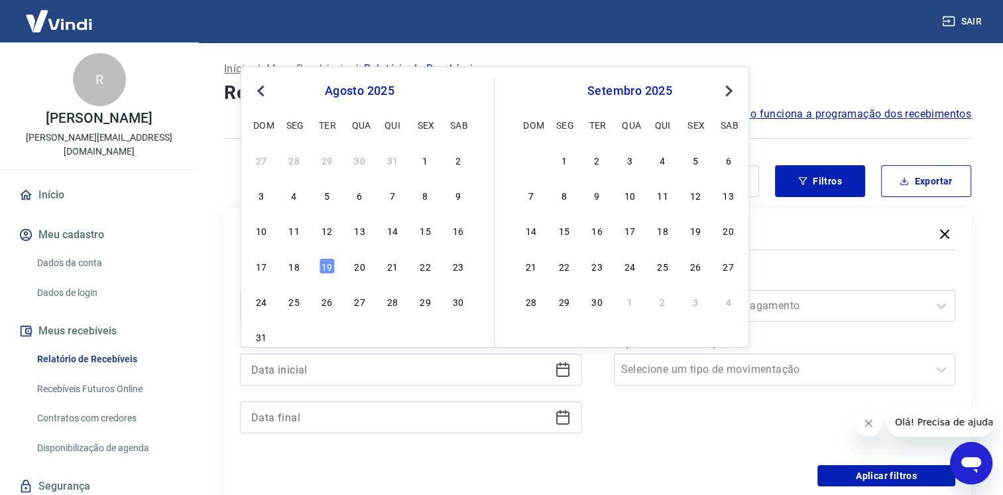
click at [262, 91] on span "Previous Month" at bounding box center [262, 90] width 0 height 15
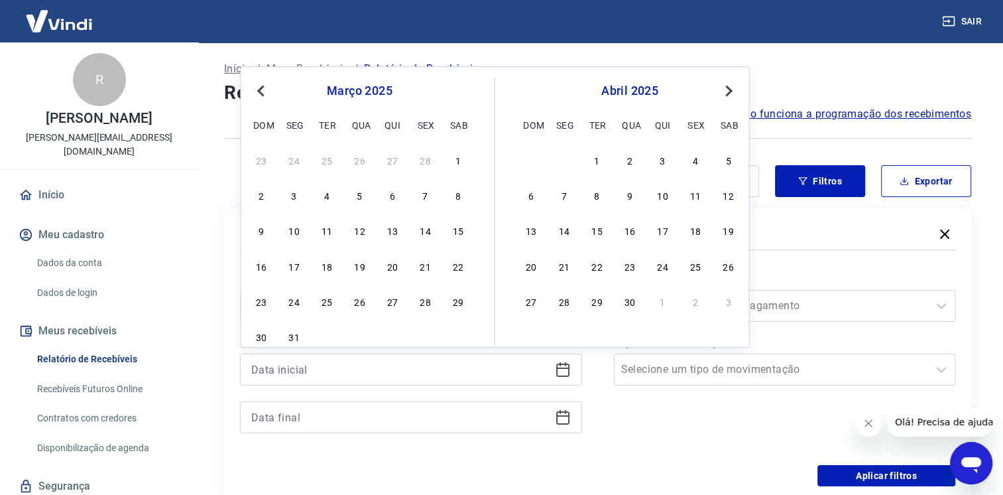
click at [262, 91] on span "Previous Month" at bounding box center [262, 90] width 0 height 15
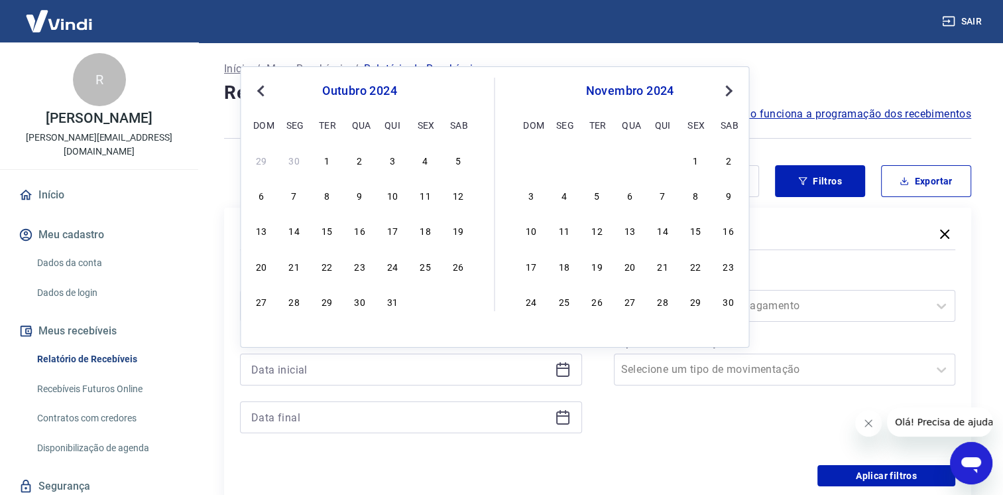
click at [262, 91] on span "Previous Month" at bounding box center [262, 90] width 0 height 15
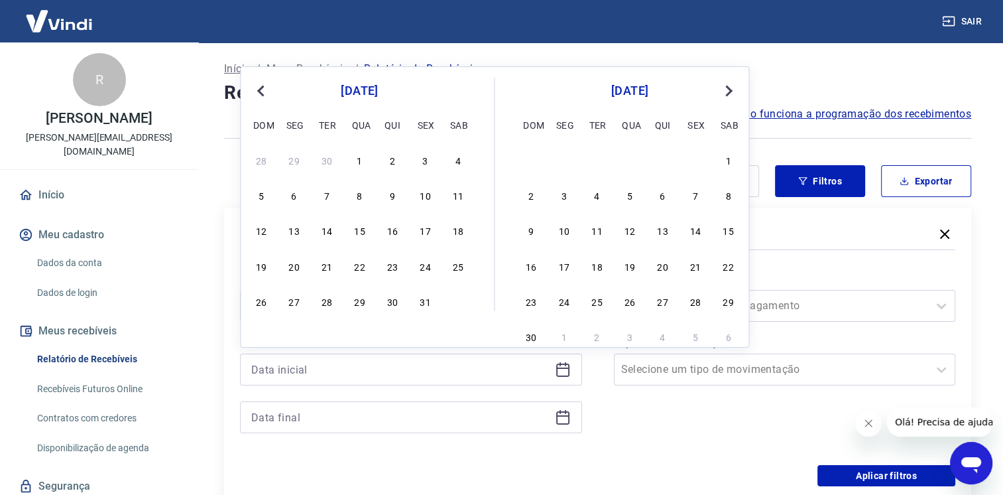
click at [262, 91] on span "Previous Month" at bounding box center [262, 90] width 0 height 15
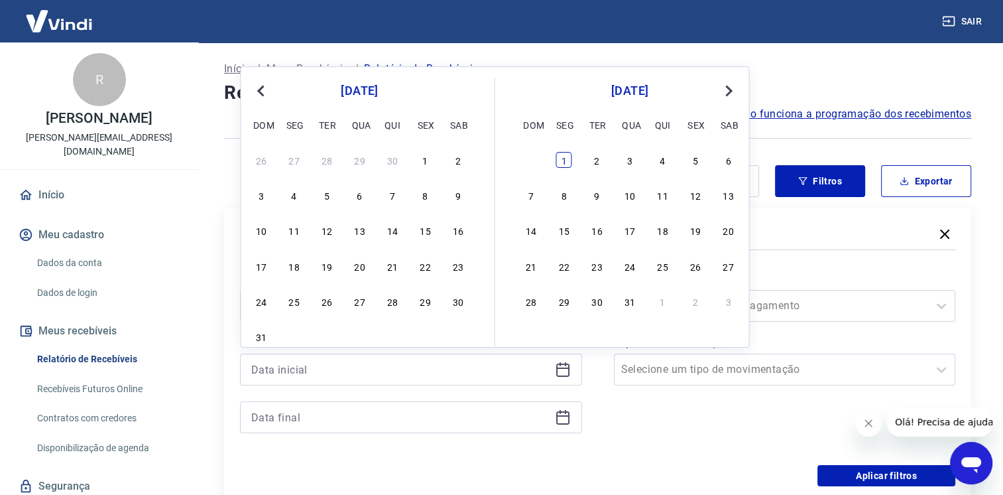
click at [567, 155] on div "1" at bounding box center [564, 160] width 16 height 16
type input "[DATE]"
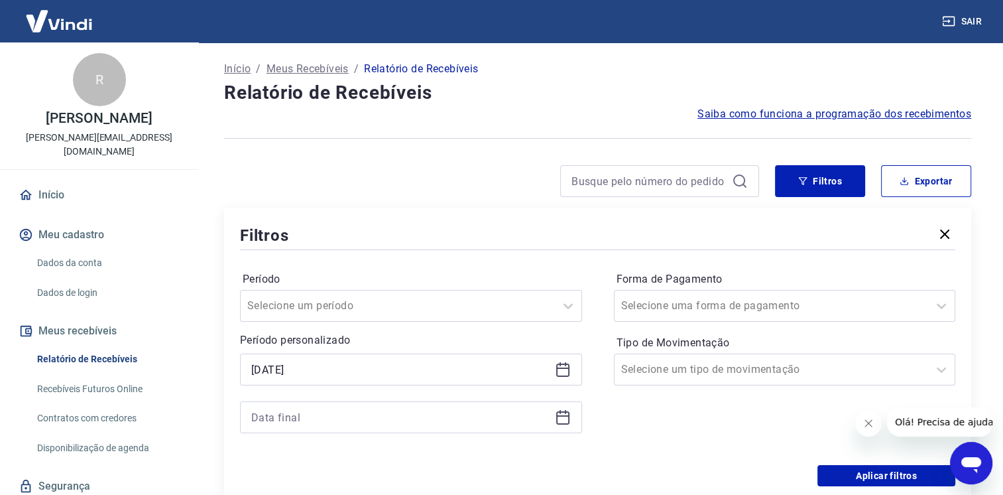
click at [567, 422] on icon at bounding box center [563, 417] width 16 height 16
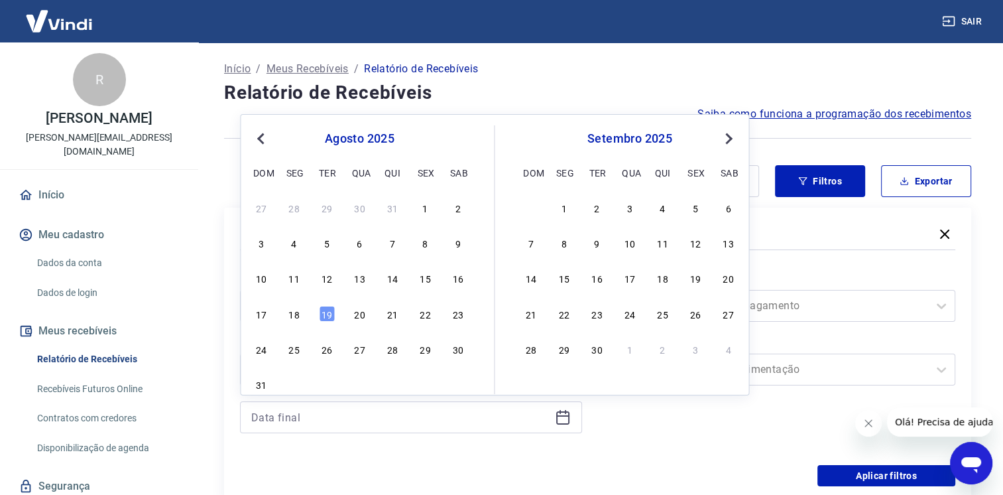
click at [259, 135] on button "Previous Month" at bounding box center [261, 139] width 16 height 16
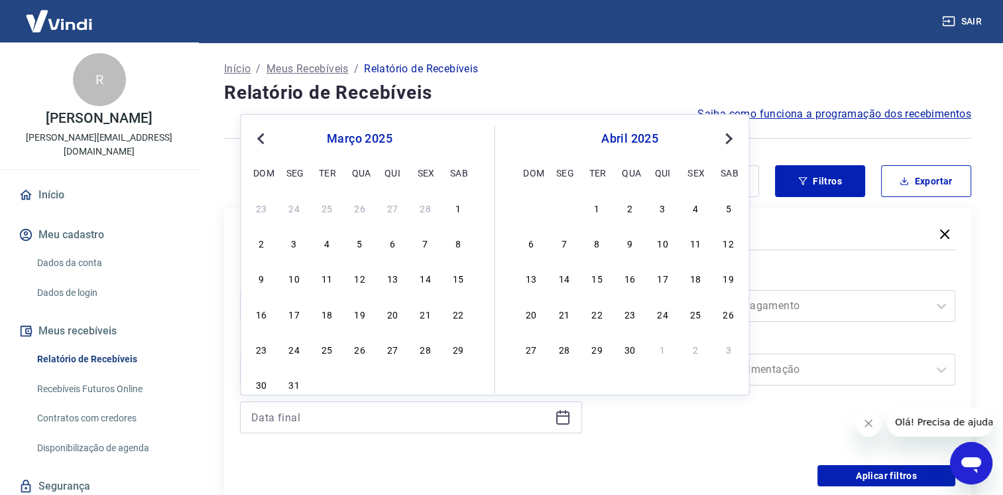
click at [259, 135] on button "Previous Month" at bounding box center [261, 139] width 16 height 16
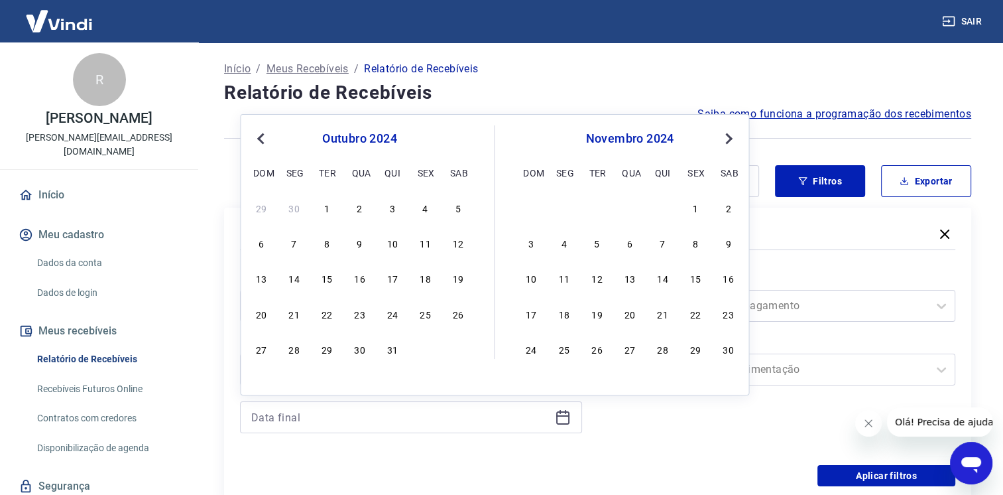
click at [259, 135] on button "Previous Month" at bounding box center [261, 139] width 16 height 16
click at [633, 349] on div "31" at bounding box center [630, 349] width 16 height 16
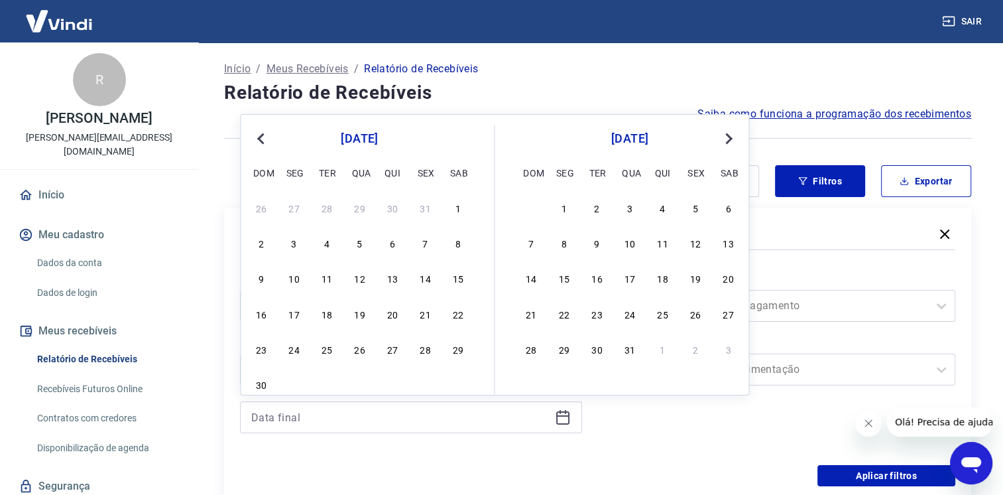
type input "[DATE]"
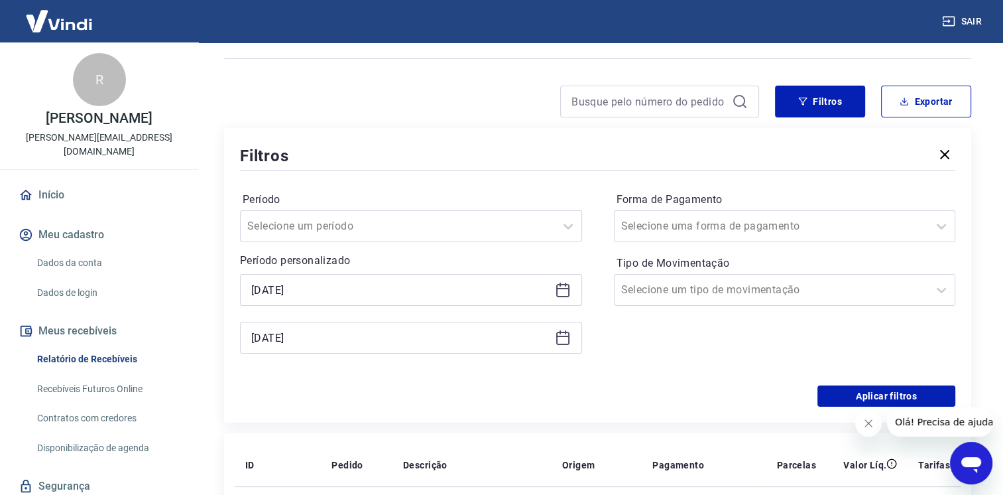
scroll to position [133, 0]
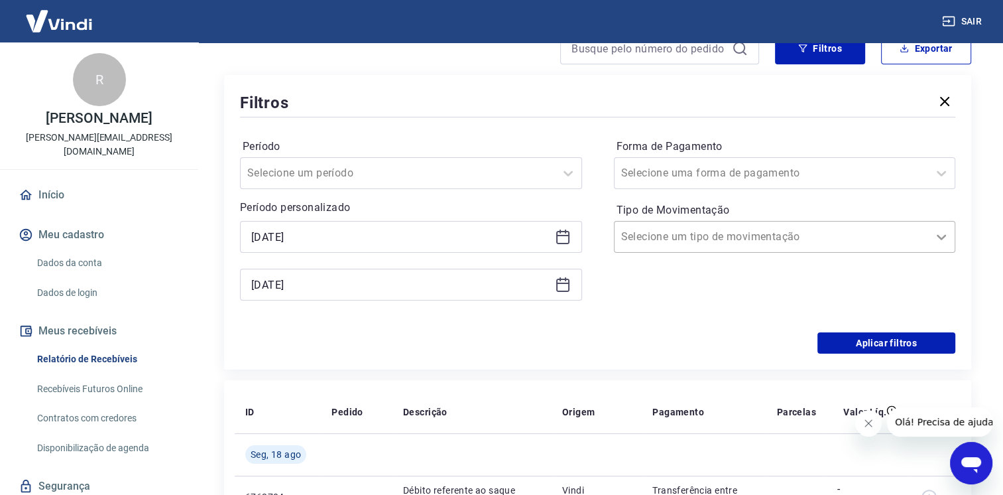
click at [945, 242] on icon at bounding box center [941, 237] width 16 height 16
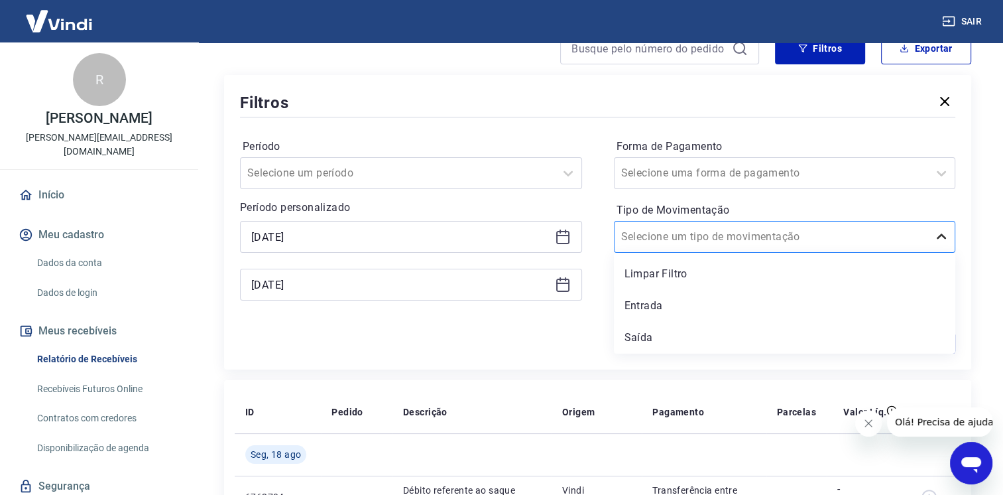
click at [945, 242] on icon at bounding box center [941, 237] width 16 height 16
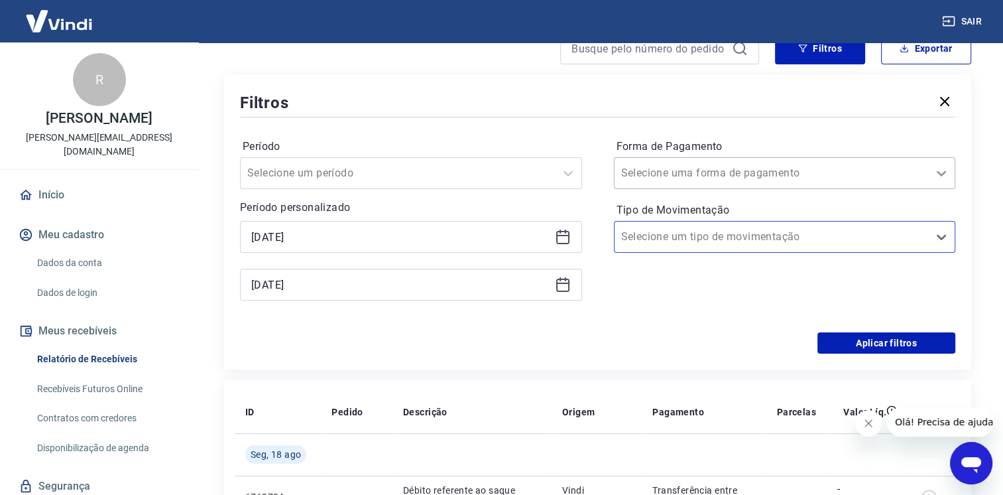
click at [936, 172] on icon at bounding box center [941, 173] width 16 height 16
click at [866, 346] on button "Aplicar filtros" at bounding box center [886, 342] width 138 height 21
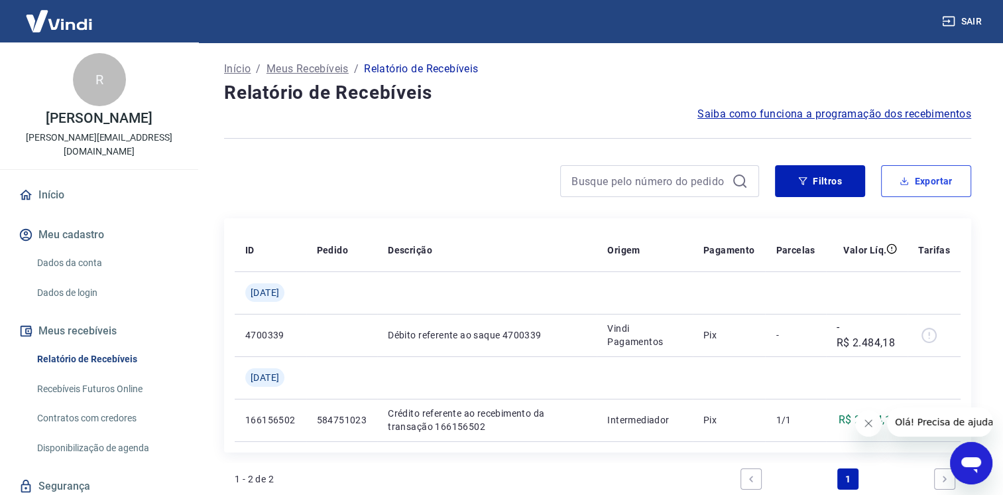
click at [911, 178] on button "Exportar" at bounding box center [926, 181] width 90 height 32
type input "[DATE]"
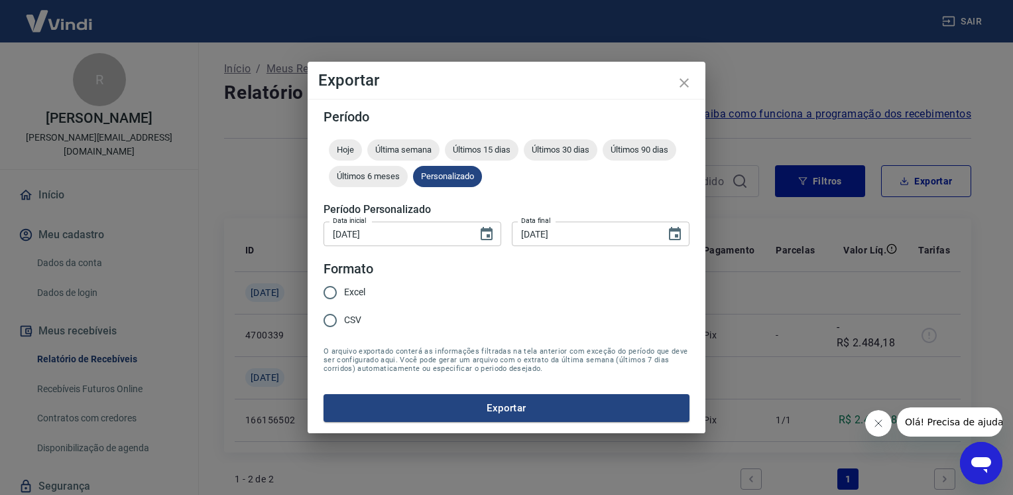
click at [337, 292] on input "Excel" at bounding box center [330, 292] width 28 height 28
radio input "true"
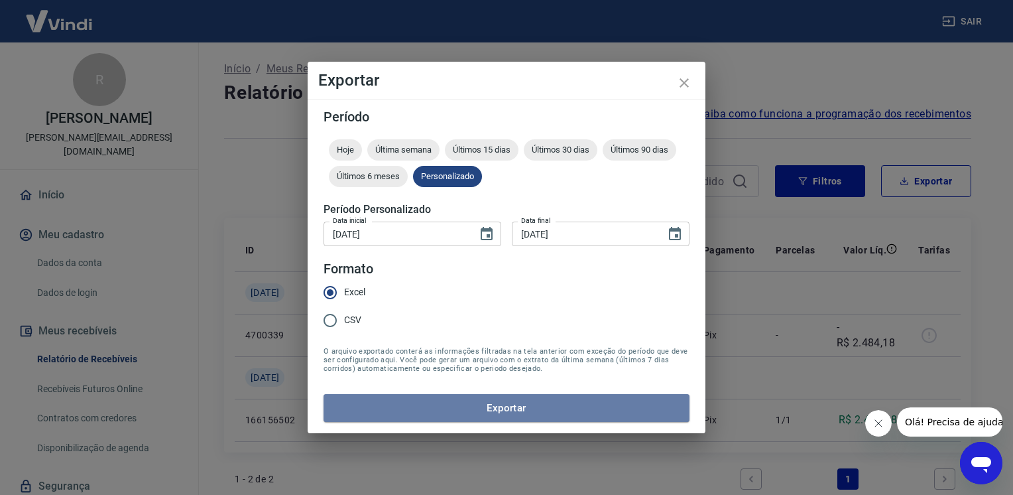
click at [530, 412] on button "Exportar" at bounding box center [506, 408] width 366 height 28
